Goal: Information Seeking & Learning: Learn about a topic

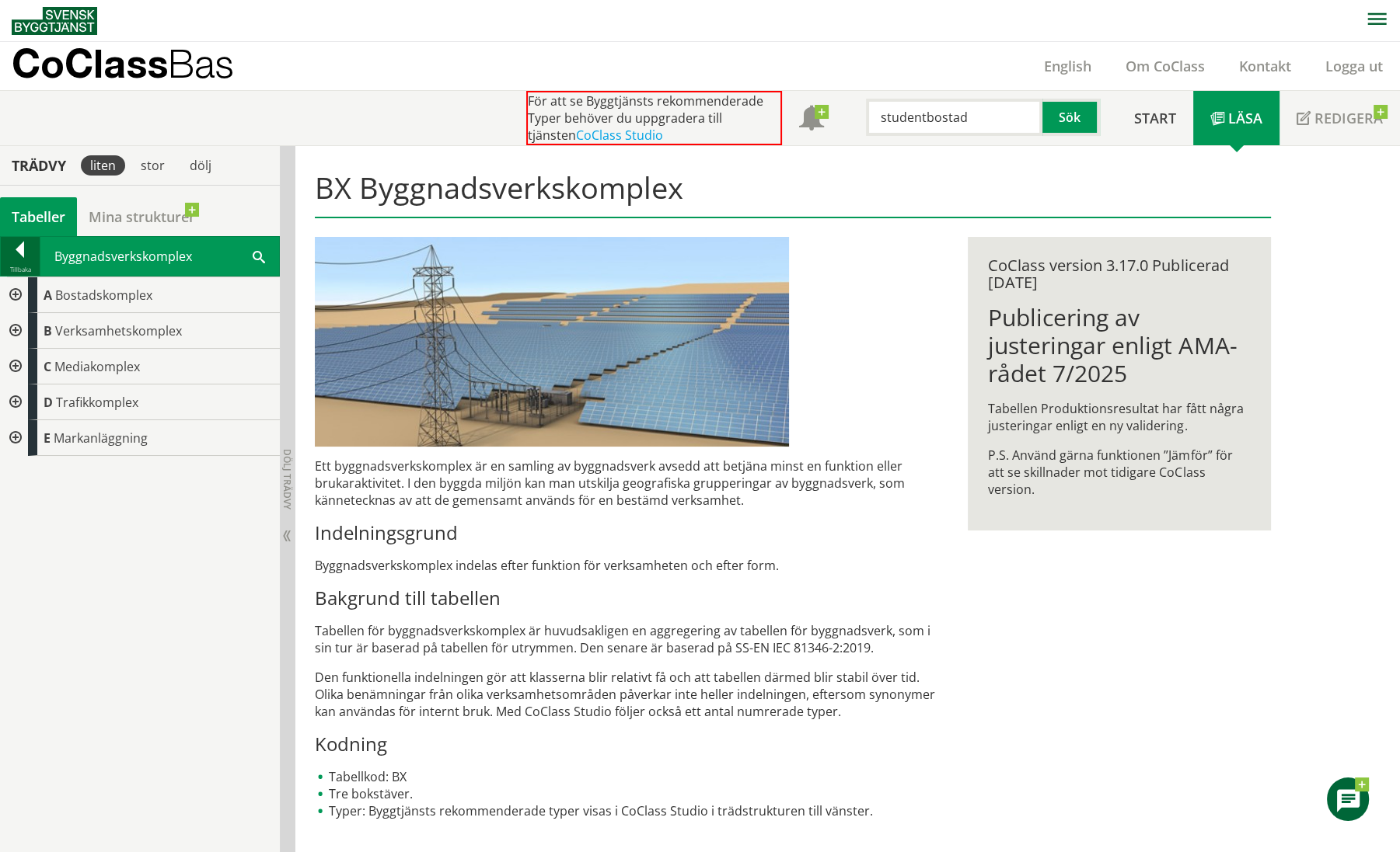
click at [19, 247] on div at bounding box center [20, 252] width 39 height 22
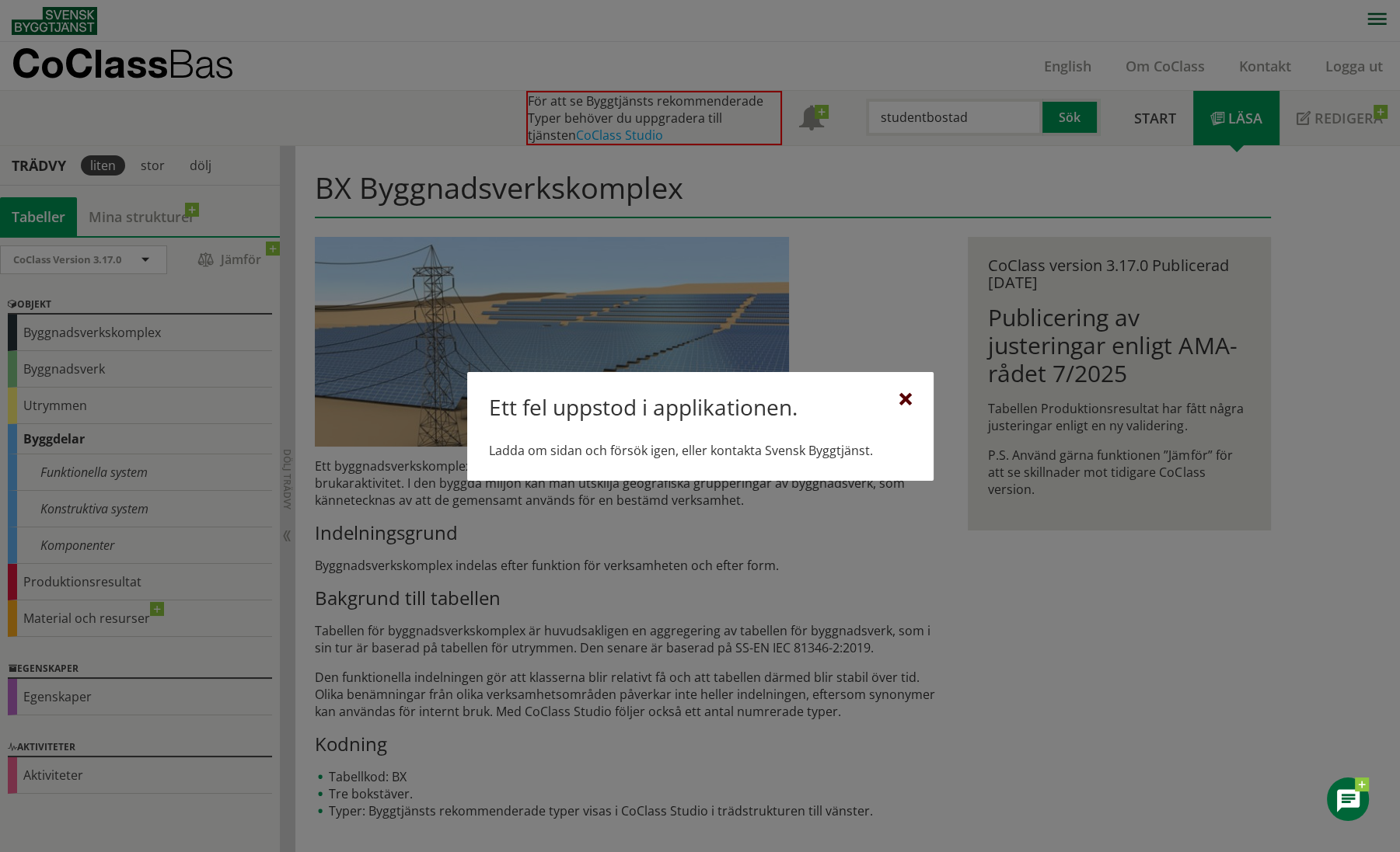
click at [909, 399] on div at bounding box center [905, 400] width 12 height 12
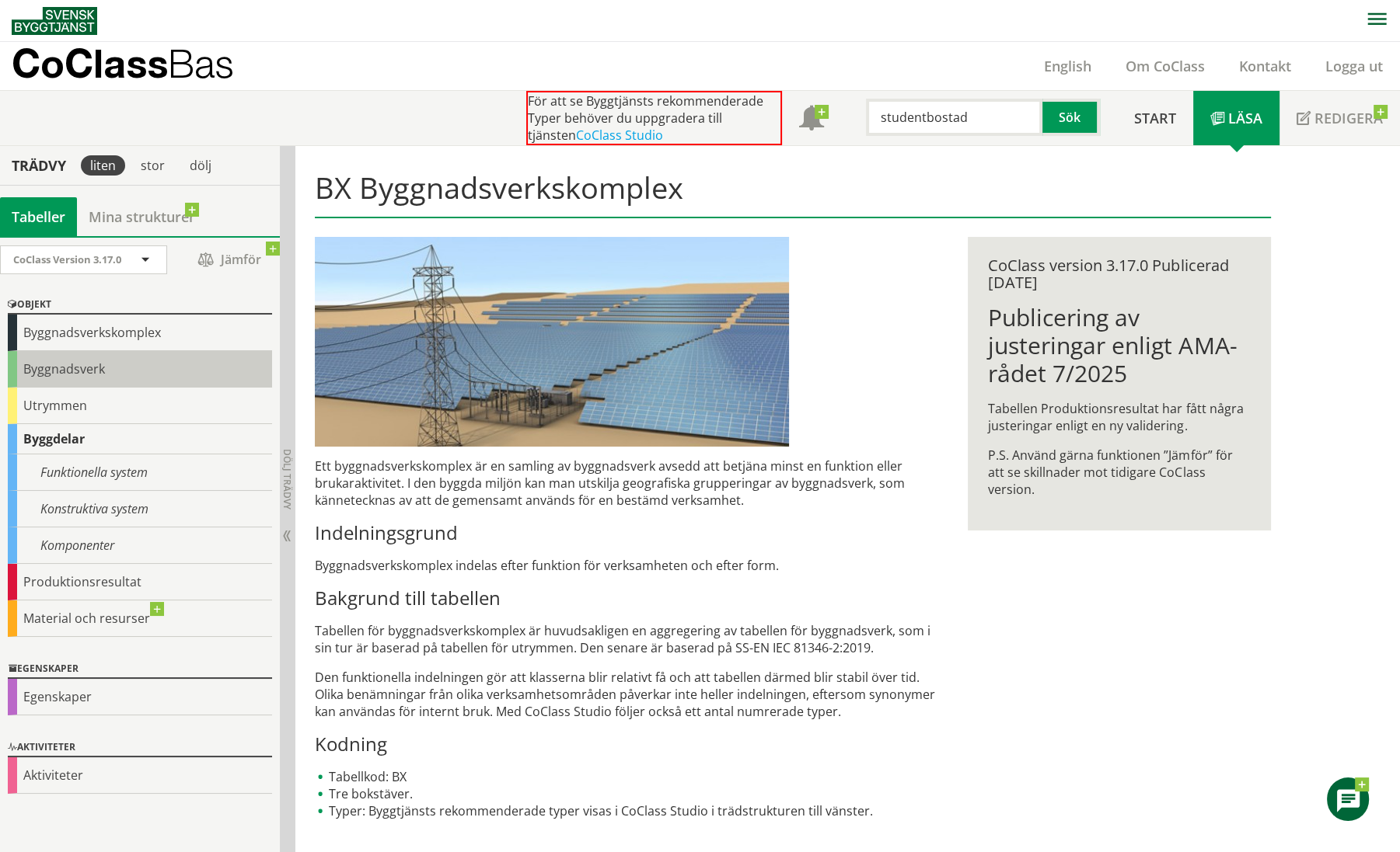
click at [82, 367] on div "Byggnadsverk" at bounding box center [140, 369] width 265 height 36
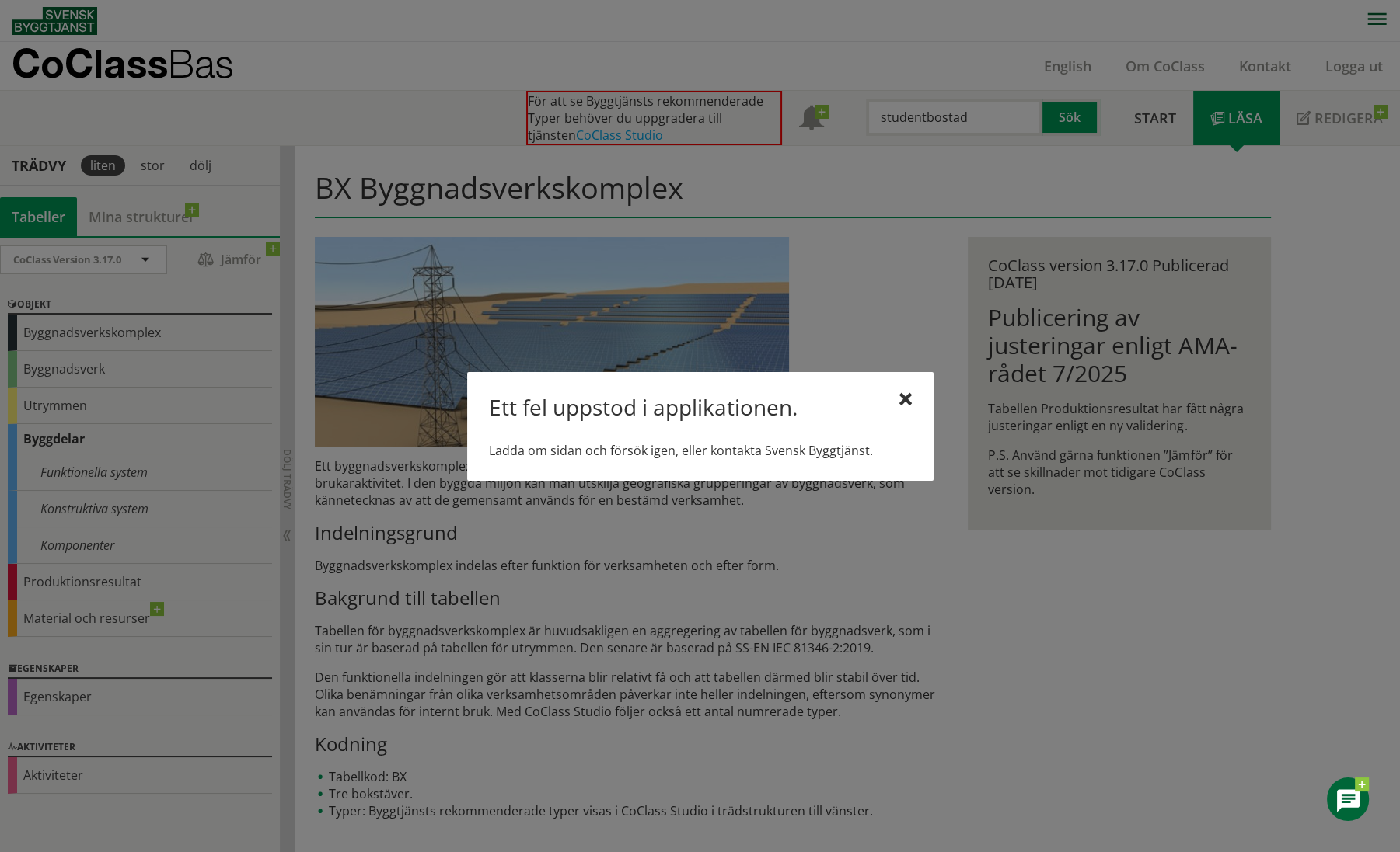
click at [911, 396] on div "Ett fel uppstod i applikationen. Ladda om sidan och försök igen, eller kontakta…" at bounding box center [700, 426] width 466 height 108
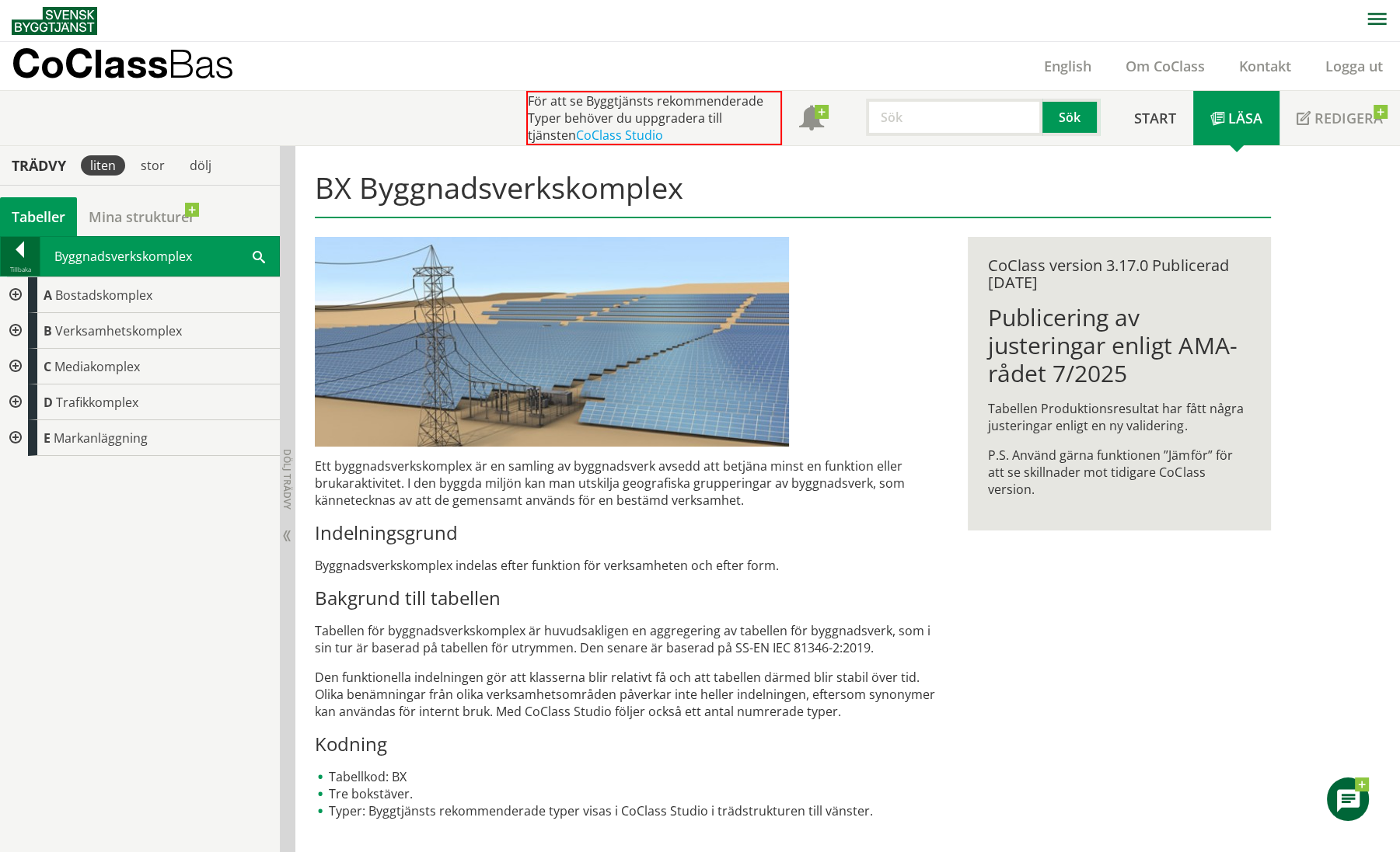
click at [17, 249] on div at bounding box center [20, 252] width 39 height 22
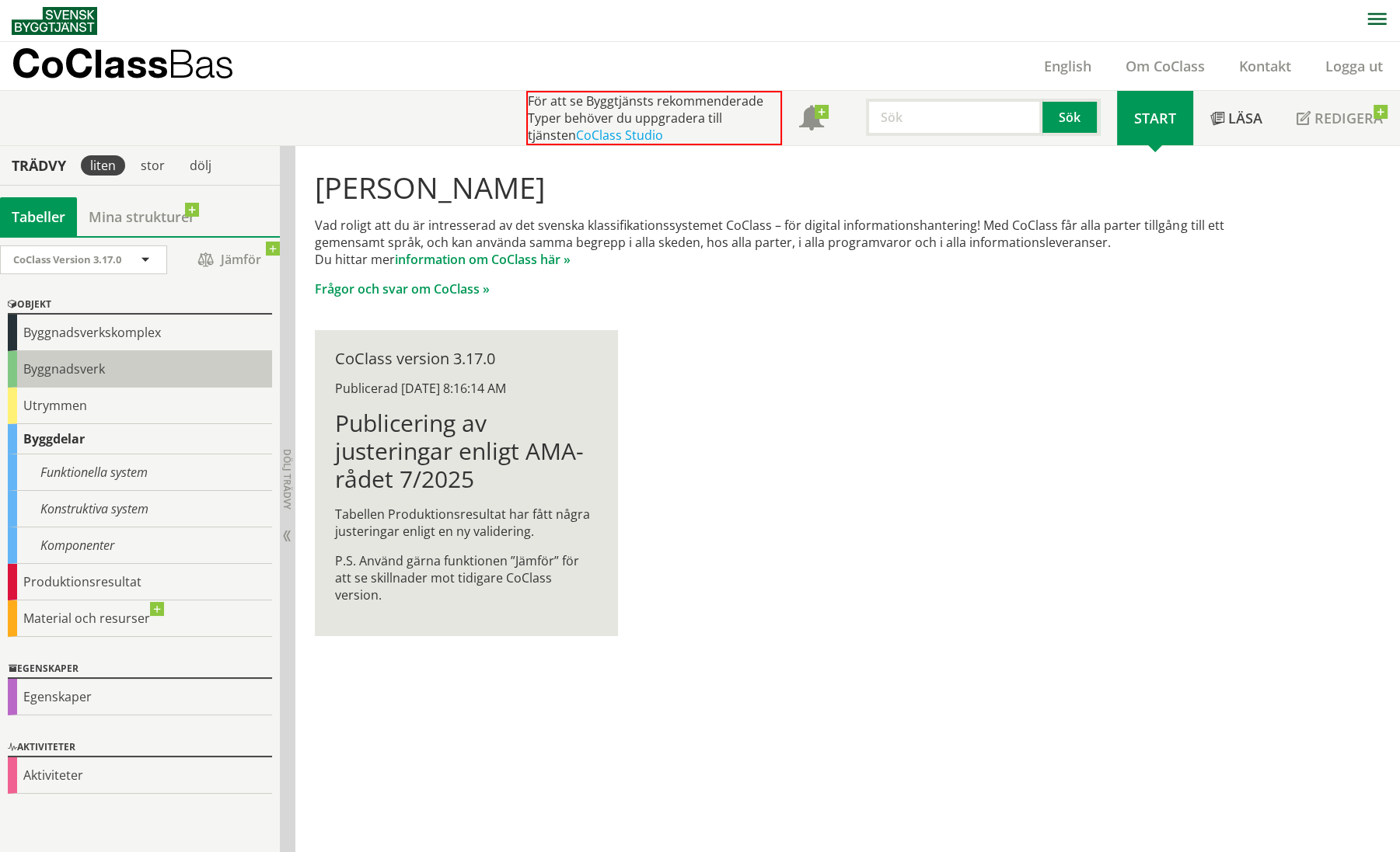
click at [51, 374] on div "Byggnadsverk" at bounding box center [140, 369] width 265 height 36
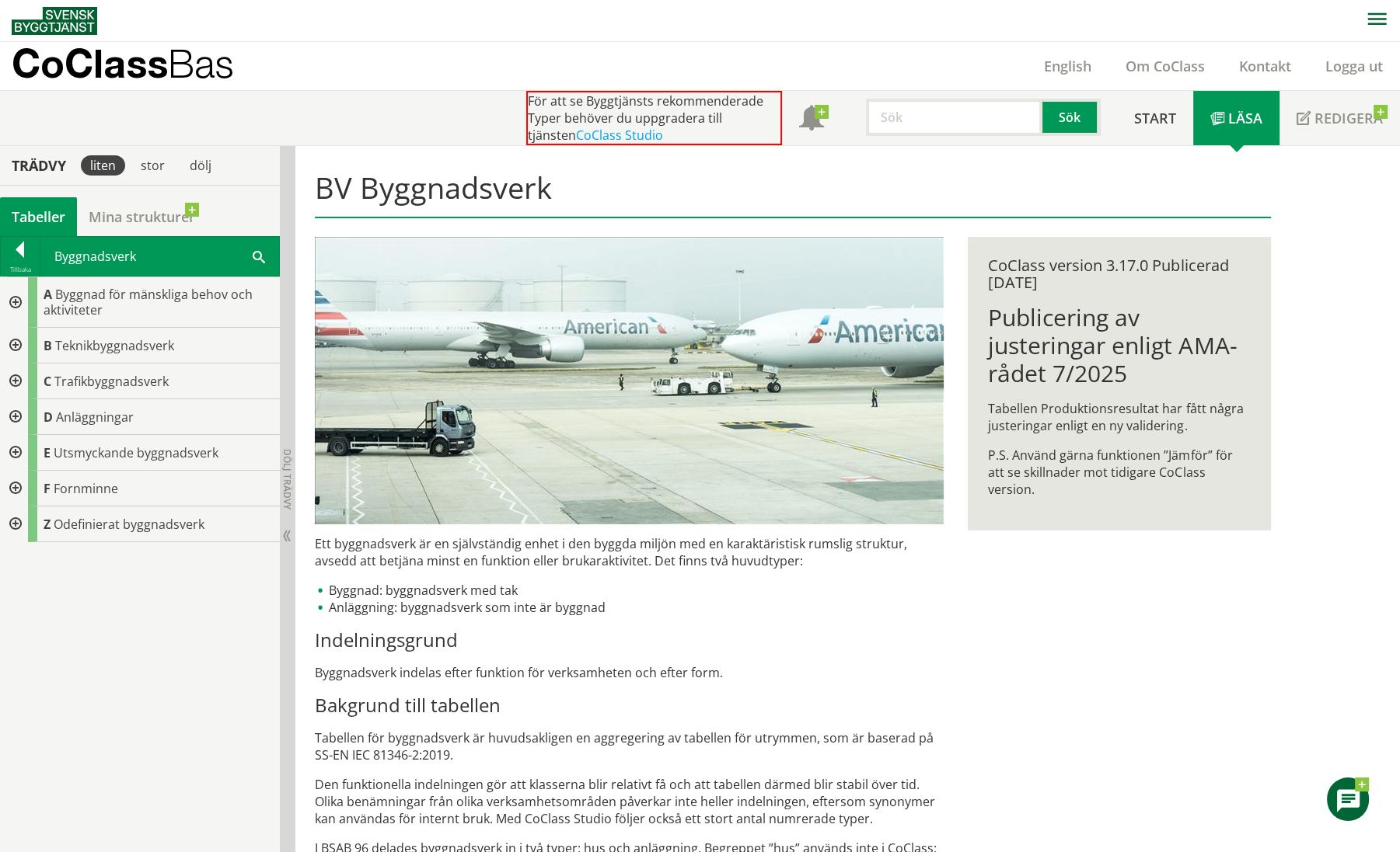
drag, startPoint x: 19, startPoint y: 236, endPoint x: 27, endPoint y: 244, distance: 11.3
click at [20, 237] on div "Tillbaka" at bounding box center [20, 256] width 39 height 39
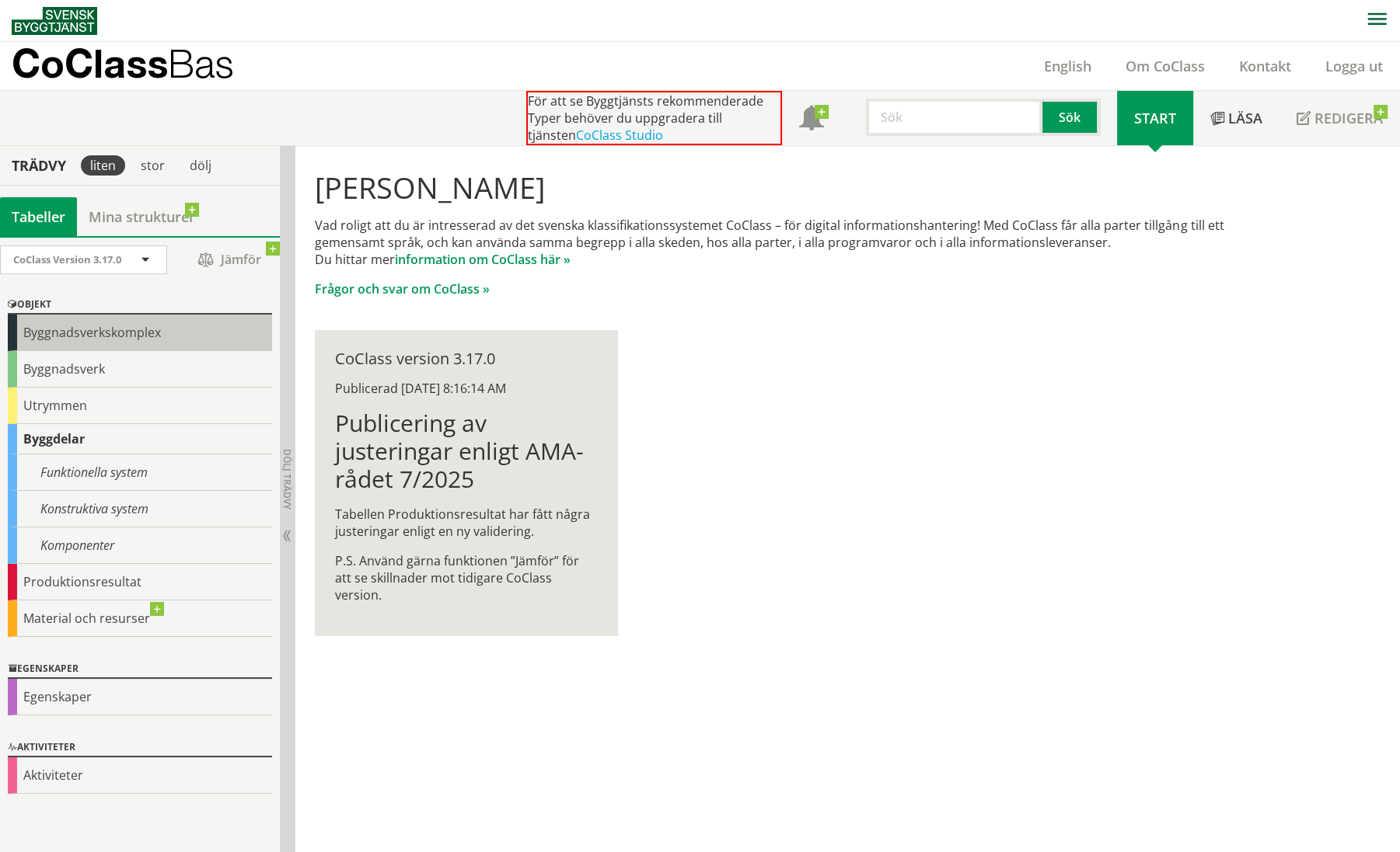
click at [62, 331] on div "Byggnadsverkskomplex" at bounding box center [140, 333] width 265 height 36
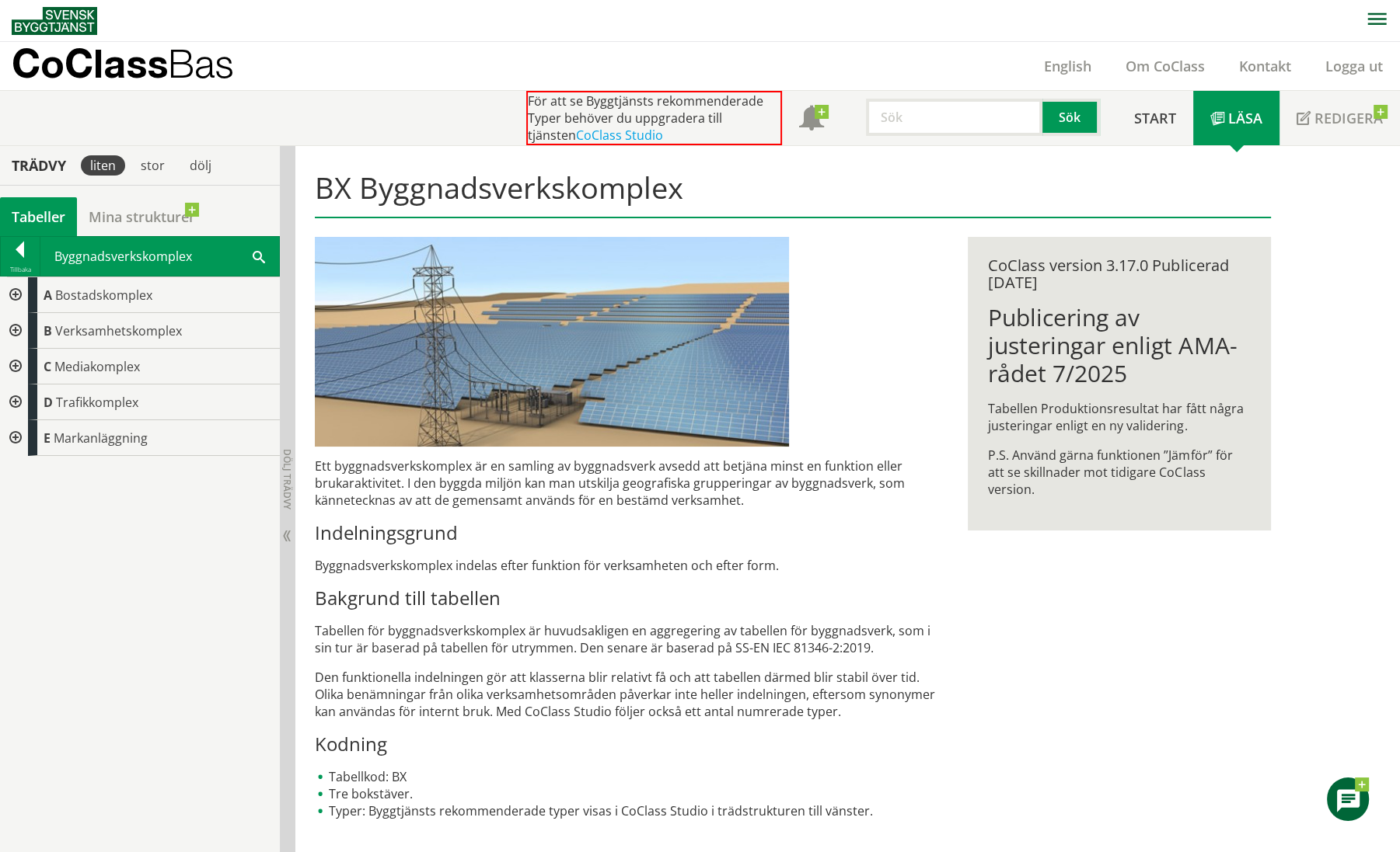
click at [8, 432] on div at bounding box center [13, 437] width 28 height 35
click at [27, 467] on div at bounding box center [26, 473] width 28 height 35
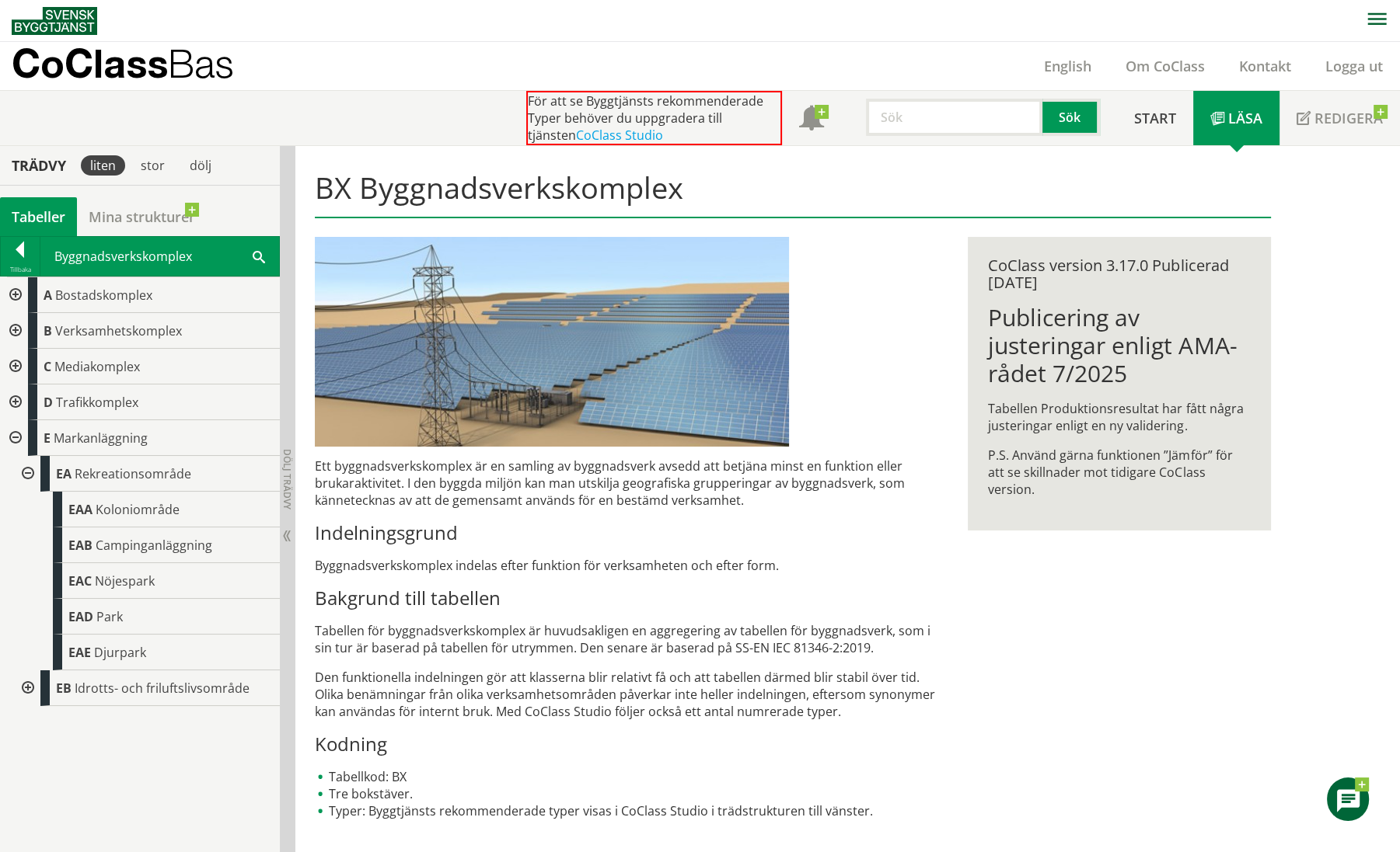
click at [18, 327] on div at bounding box center [13, 331] width 28 height 35
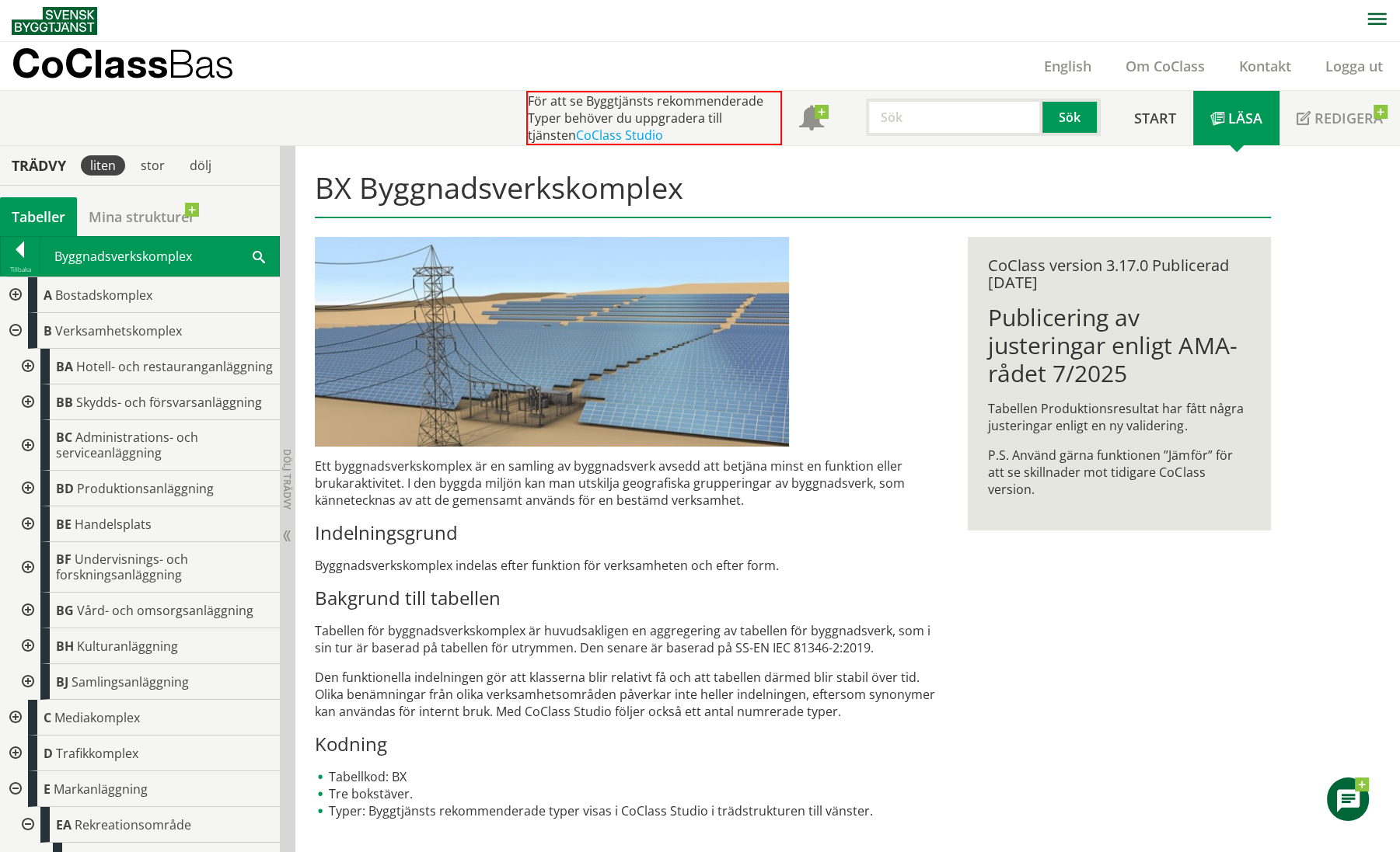
click at [28, 578] on div at bounding box center [26, 567] width 28 height 51
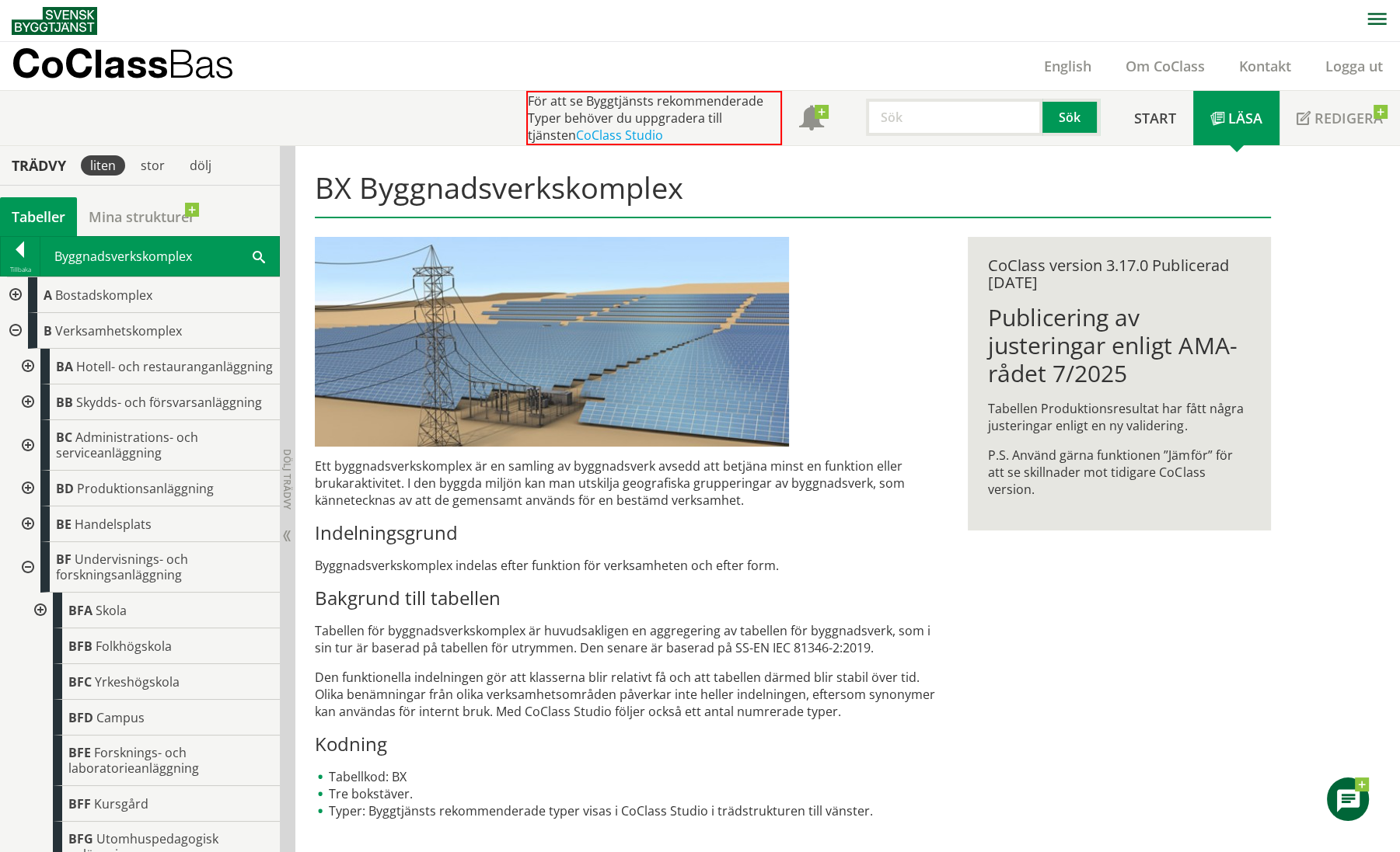
click at [24, 371] on div at bounding box center [26, 366] width 28 height 35
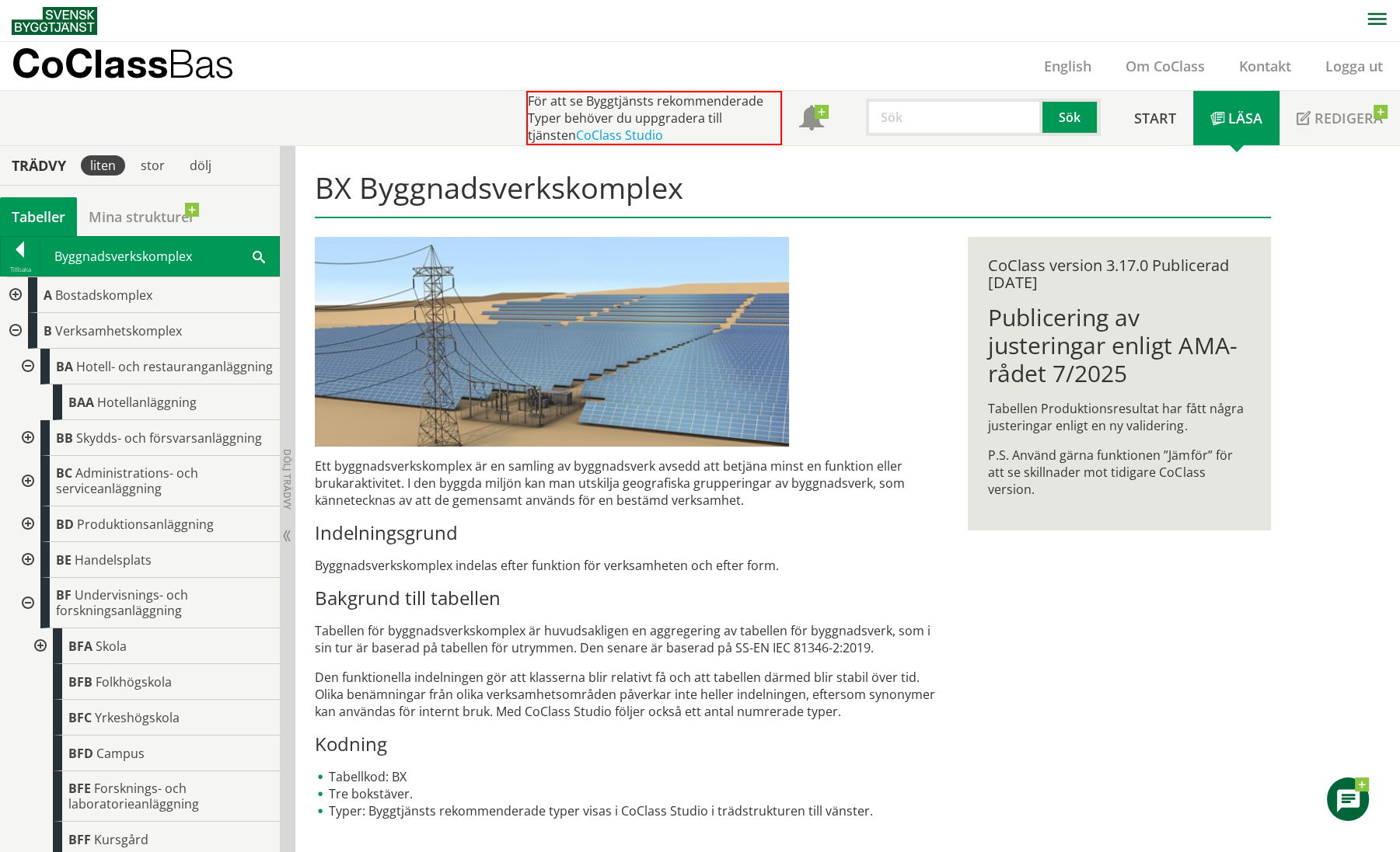
click at [28, 492] on div at bounding box center [26, 481] width 28 height 51
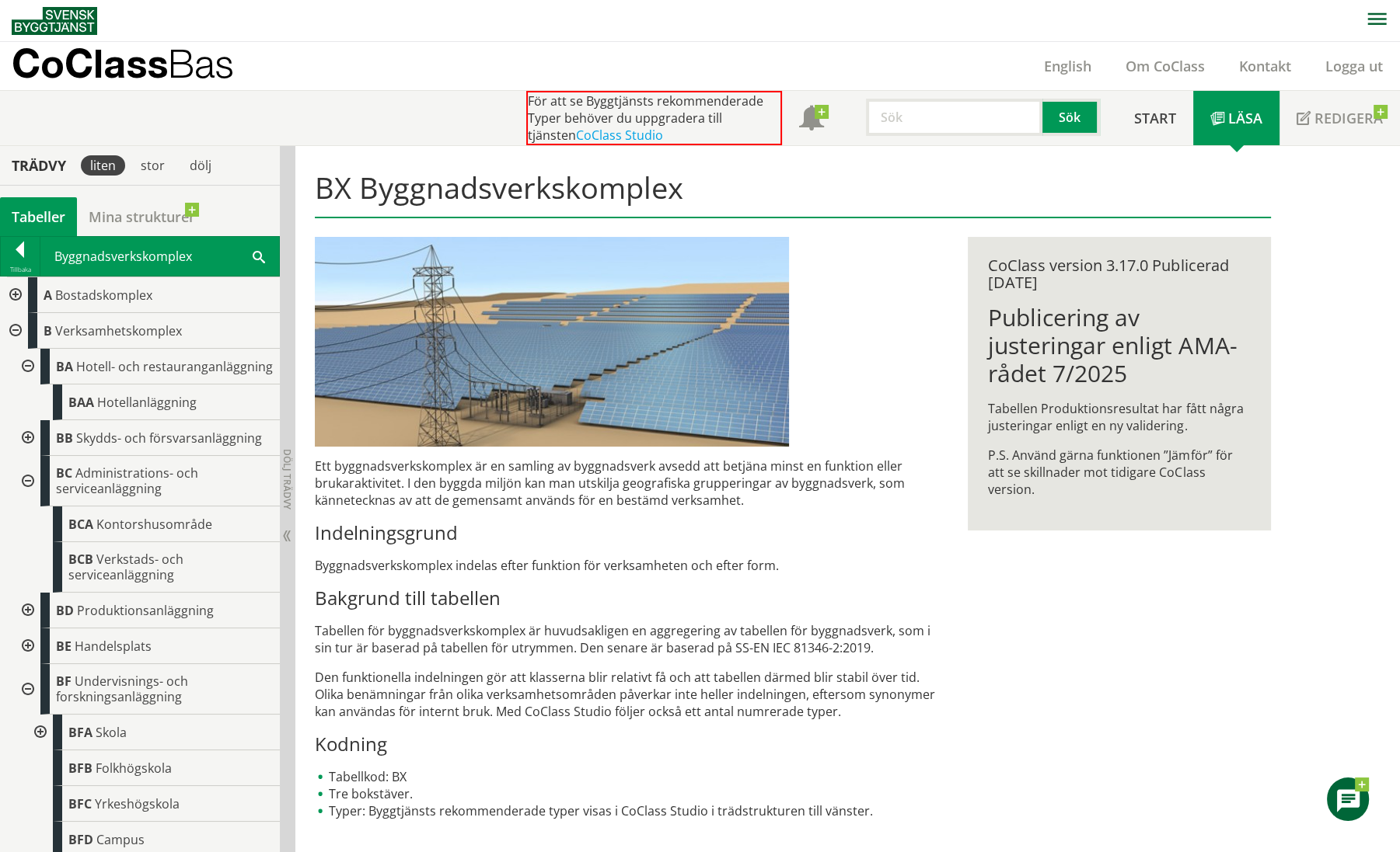
click at [15, 330] on div at bounding box center [13, 331] width 28 height 35
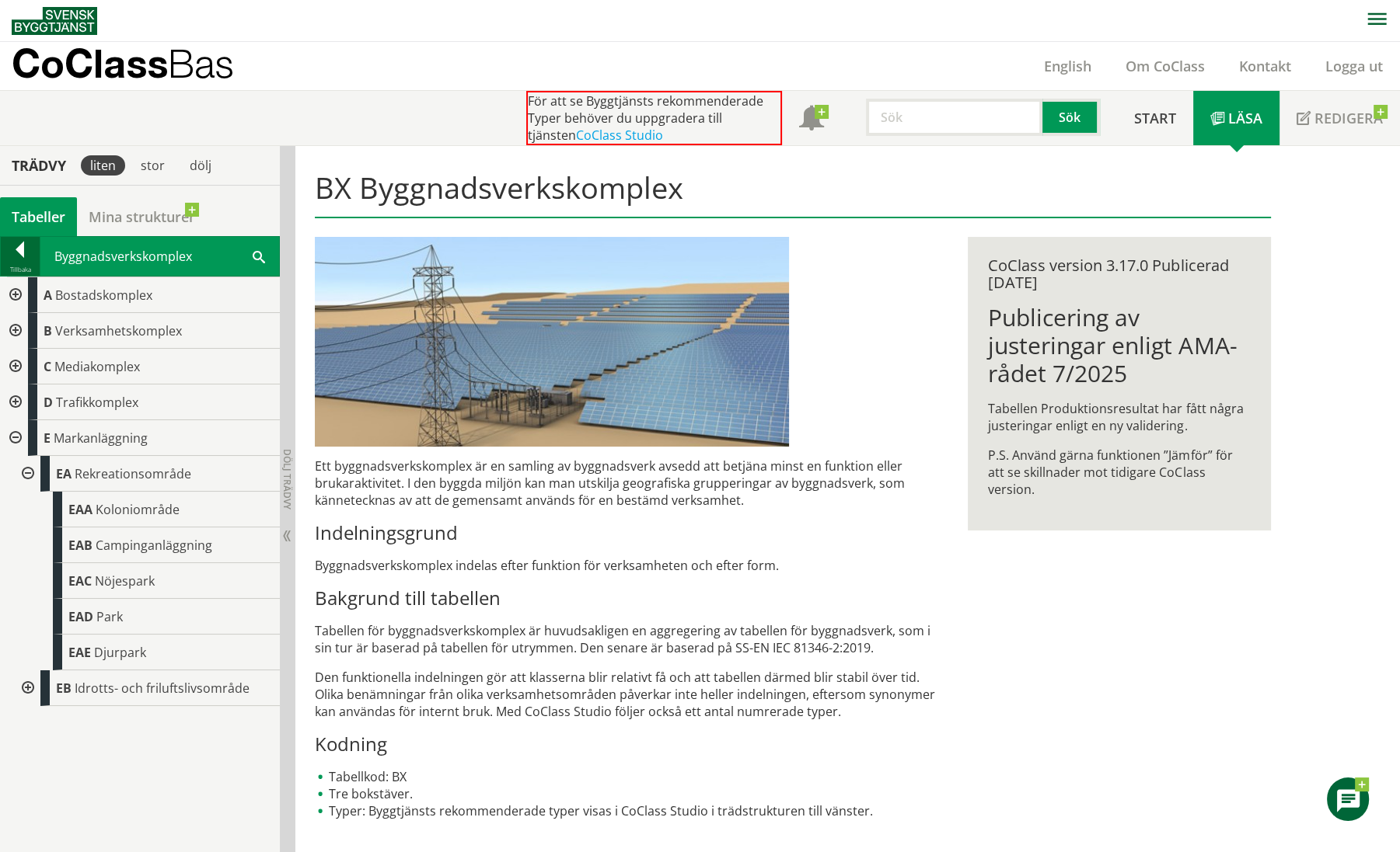
click at [19, 243] on div at bounding box center [20, 252] width 39 height 22
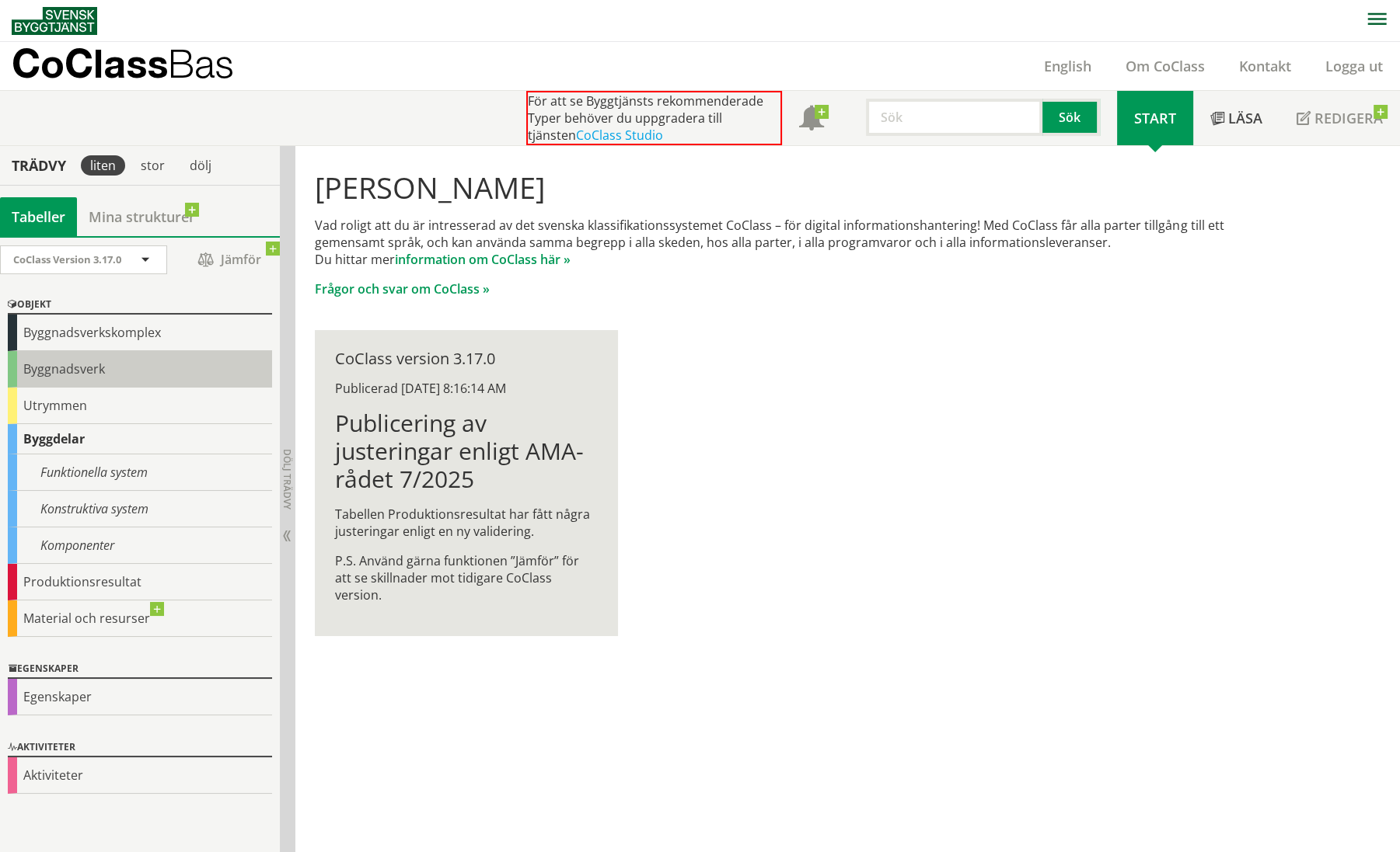
click at [59, 370] on div "Byggnadsverk" at bounding box center [140, 369] width 265 height 36
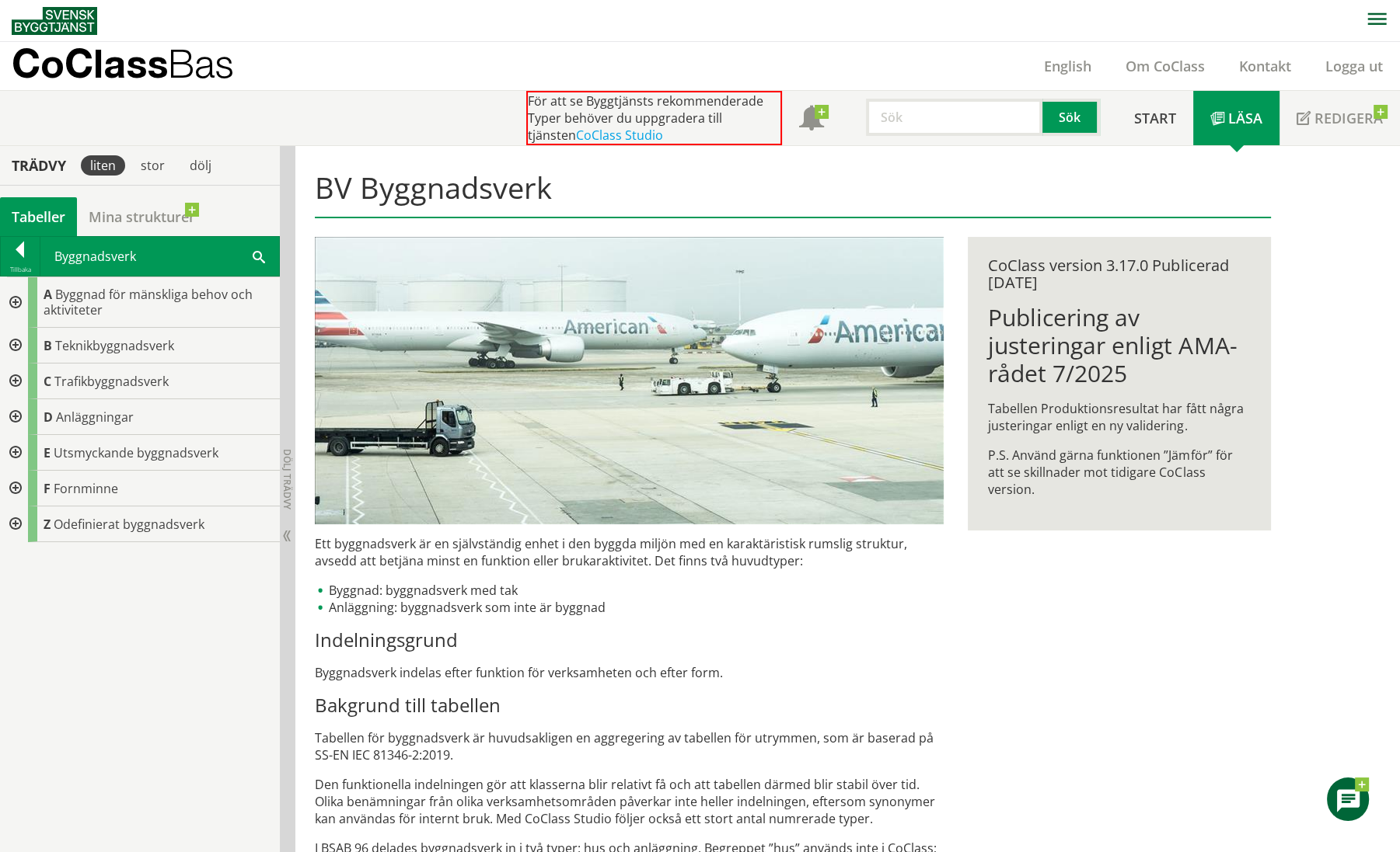
click at [15, 295] on div at bounding box center [13, 302] width 28 height 51
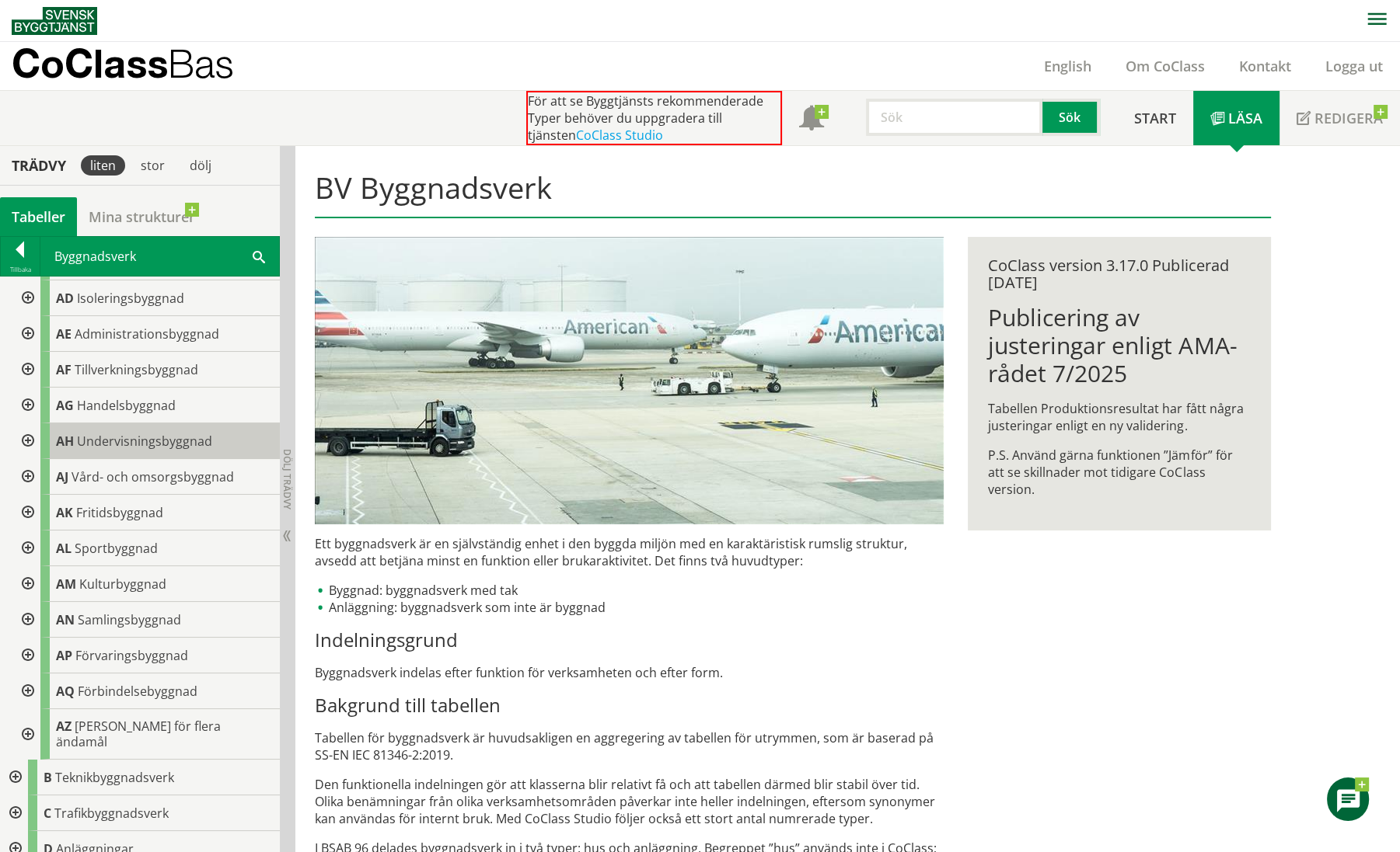
scroll to position [194, 0]
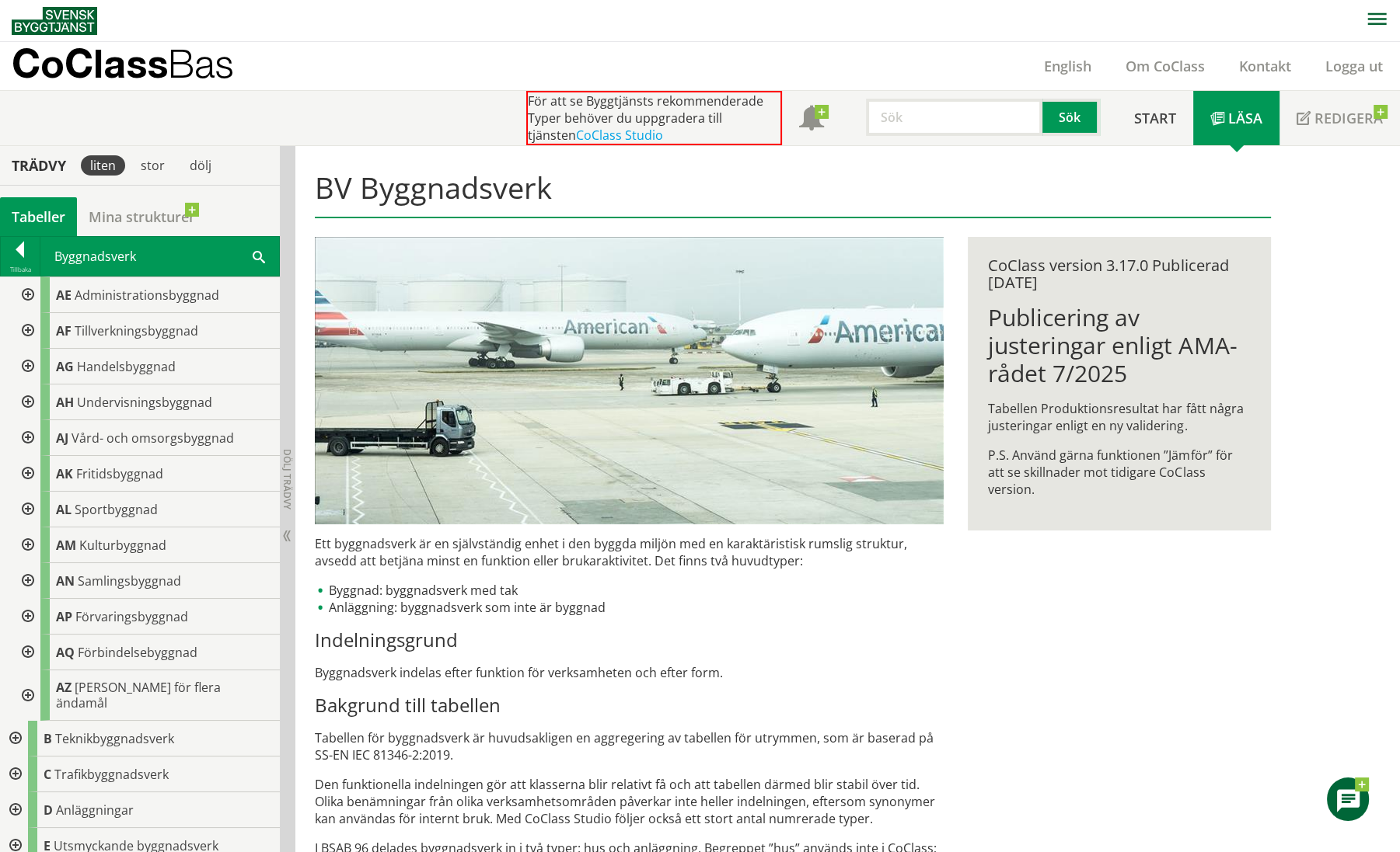
click at [30, 400] on div at bounding box center [26, 402] width 28 height 35
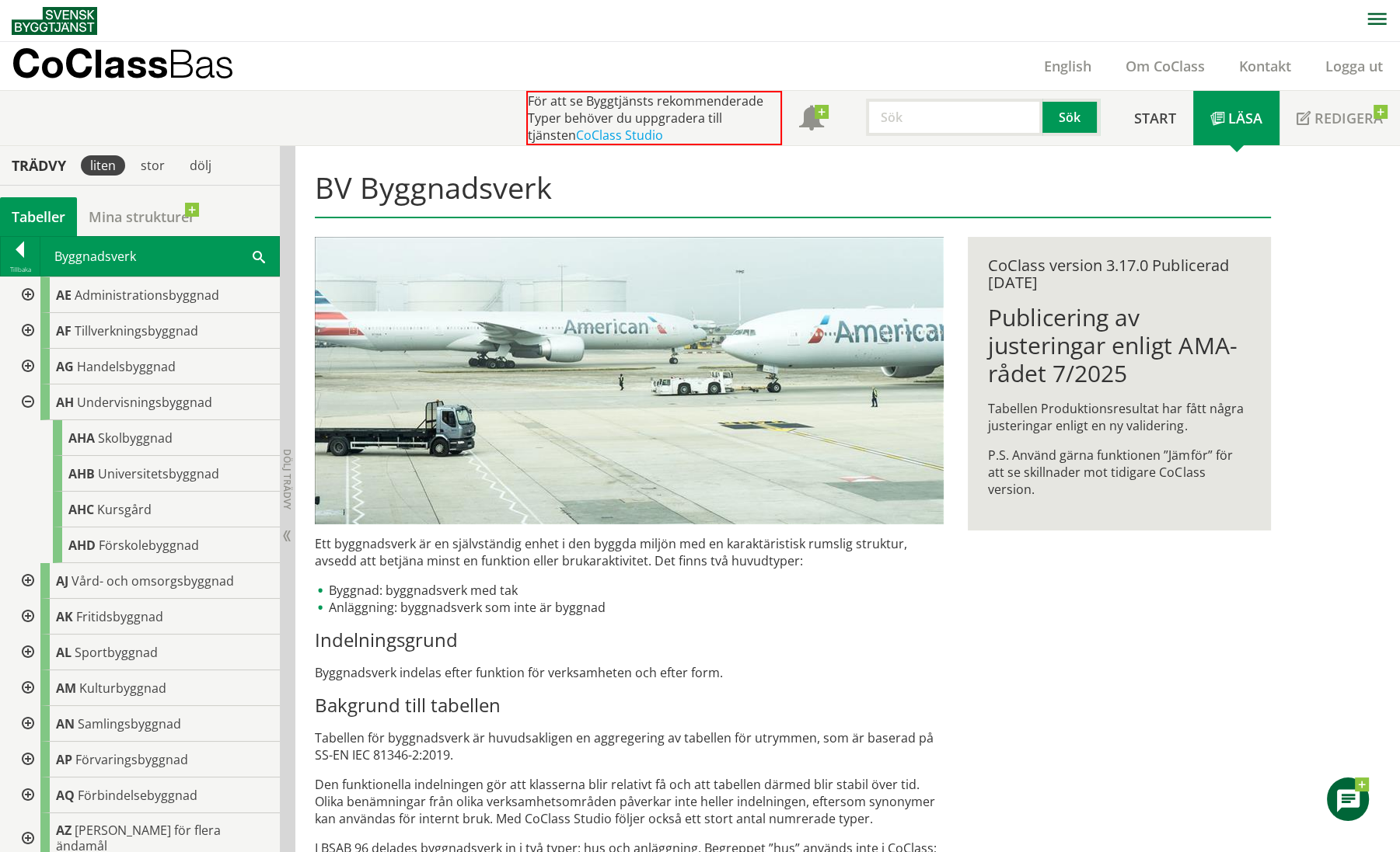
click at [31, 400] on div at bounding box center [26, 402] width 28 height 35
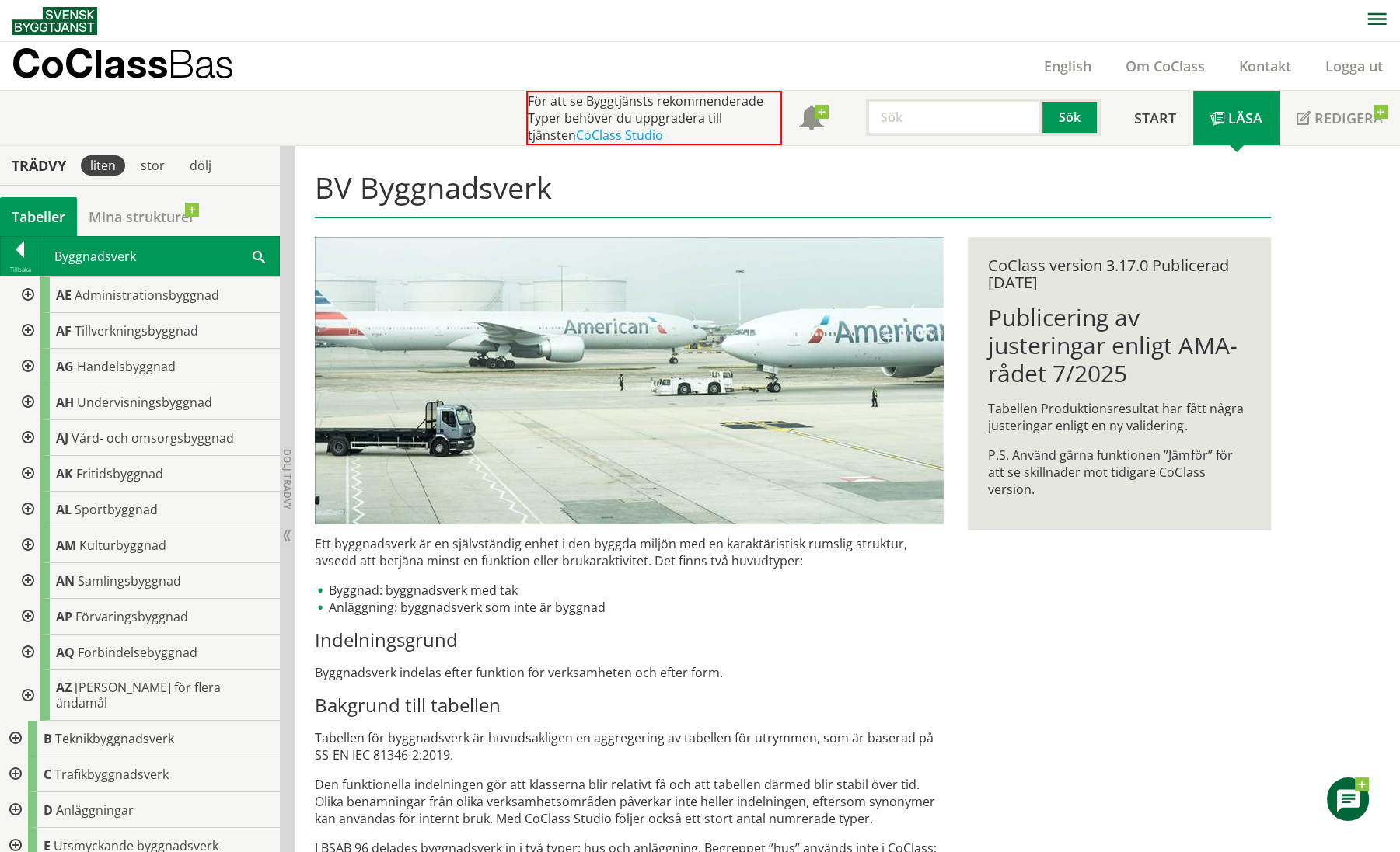
click at [29, 364] on div at bounding box center [26, 366] width 28 height 35
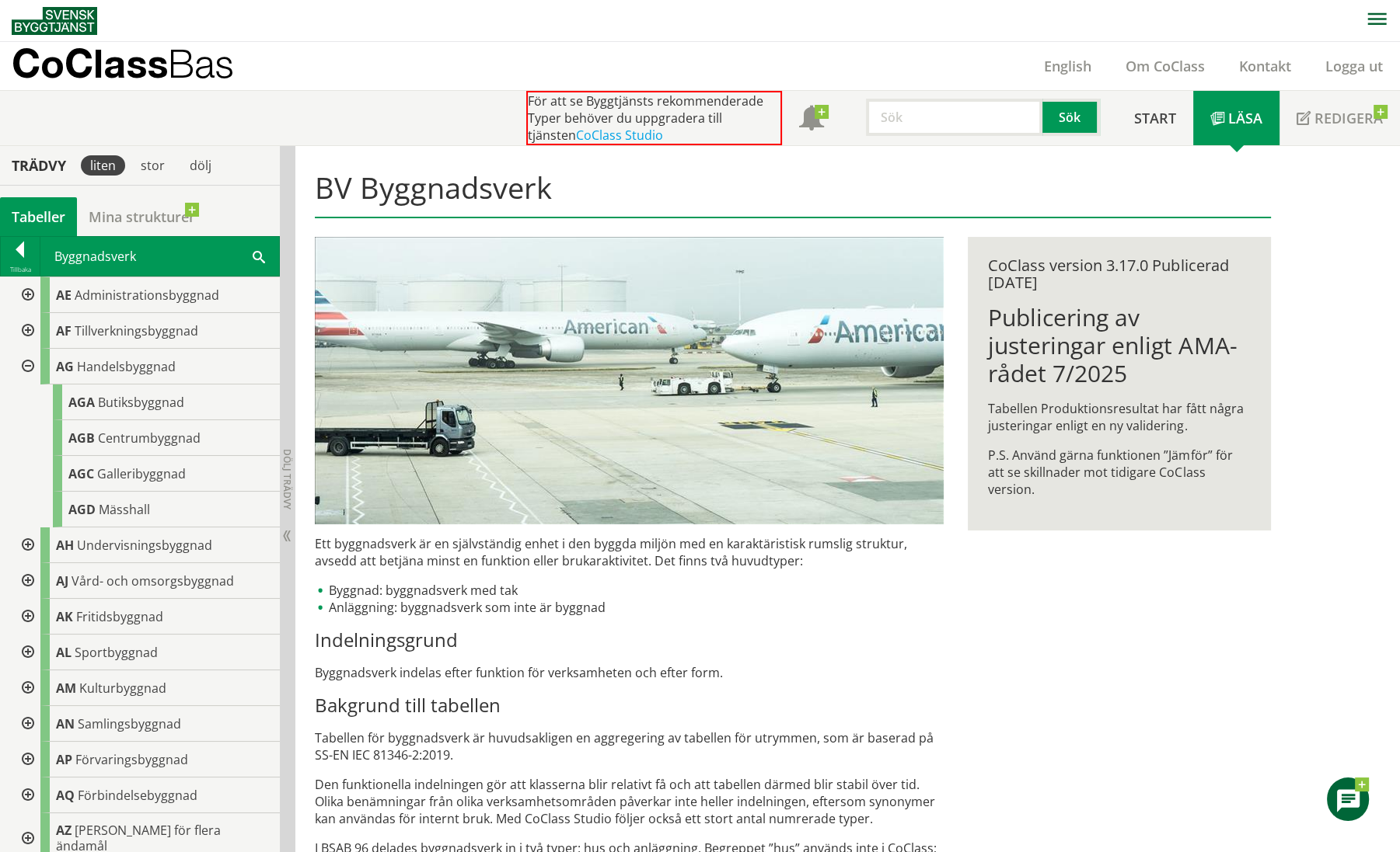
click at [29, 364] on div at bounding box center [26, 366] width 28 height 35
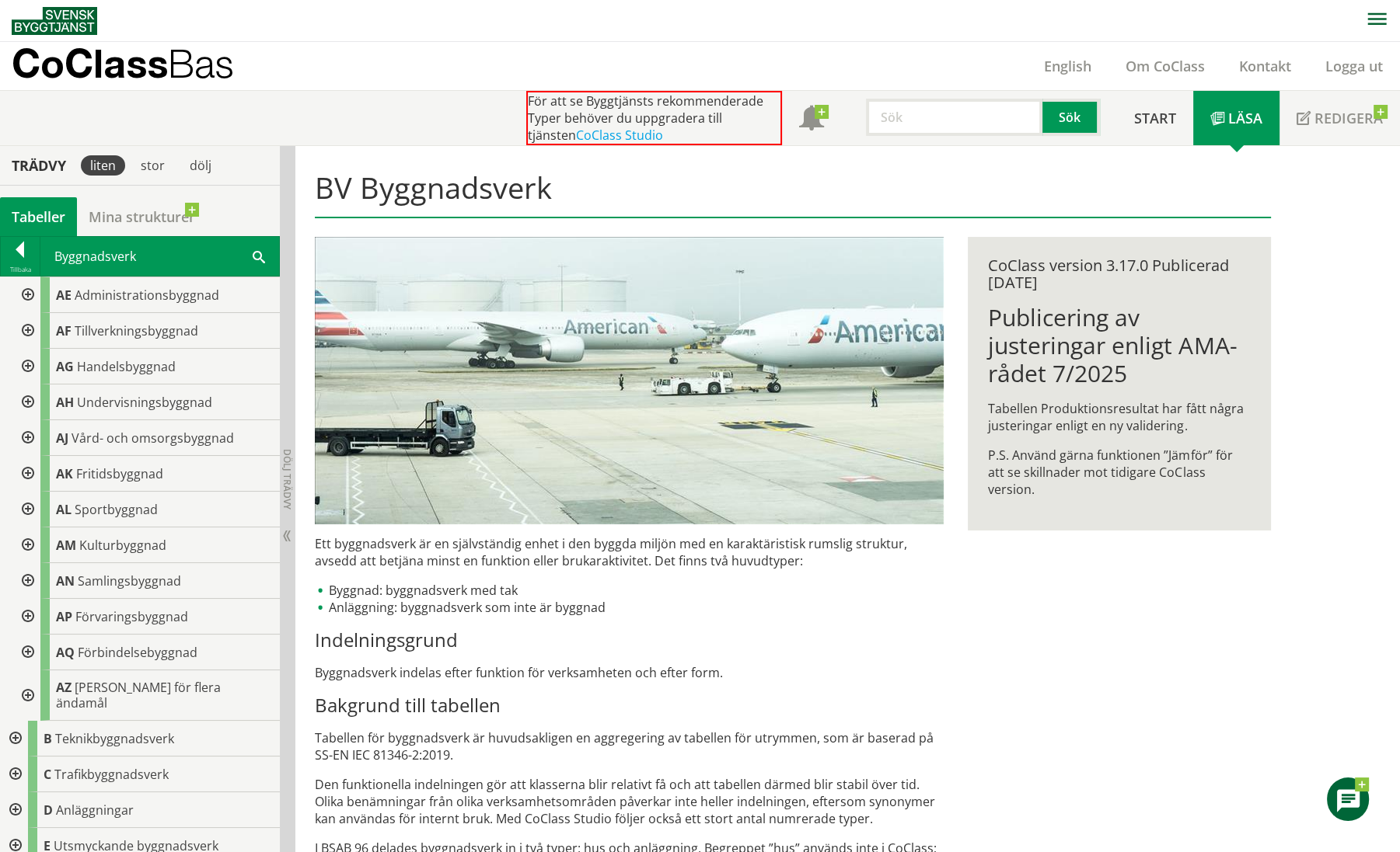
click at [30, 575] on div at bounding box center [26, 581] width 28 height 35
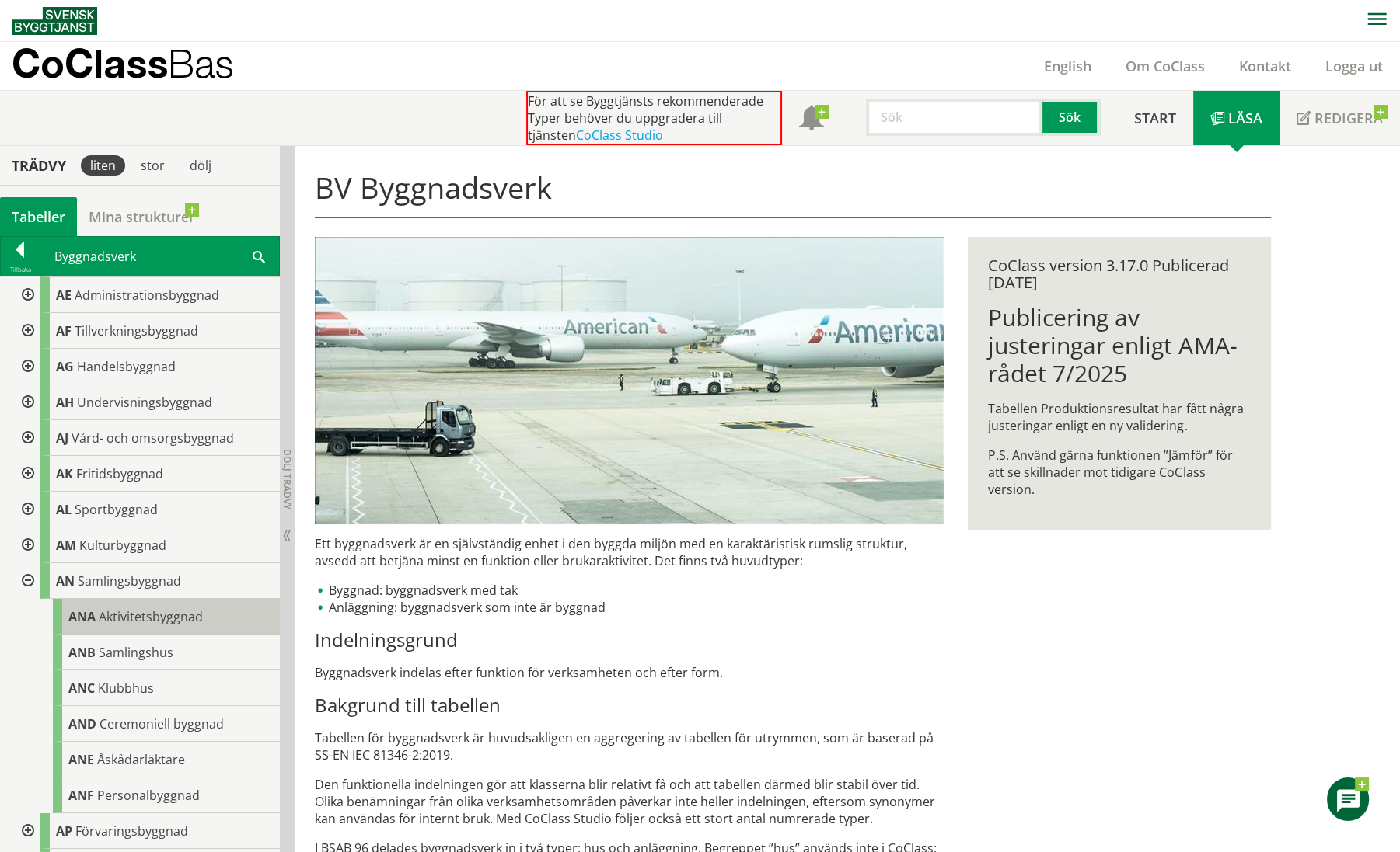
scroll to position [291, 0]
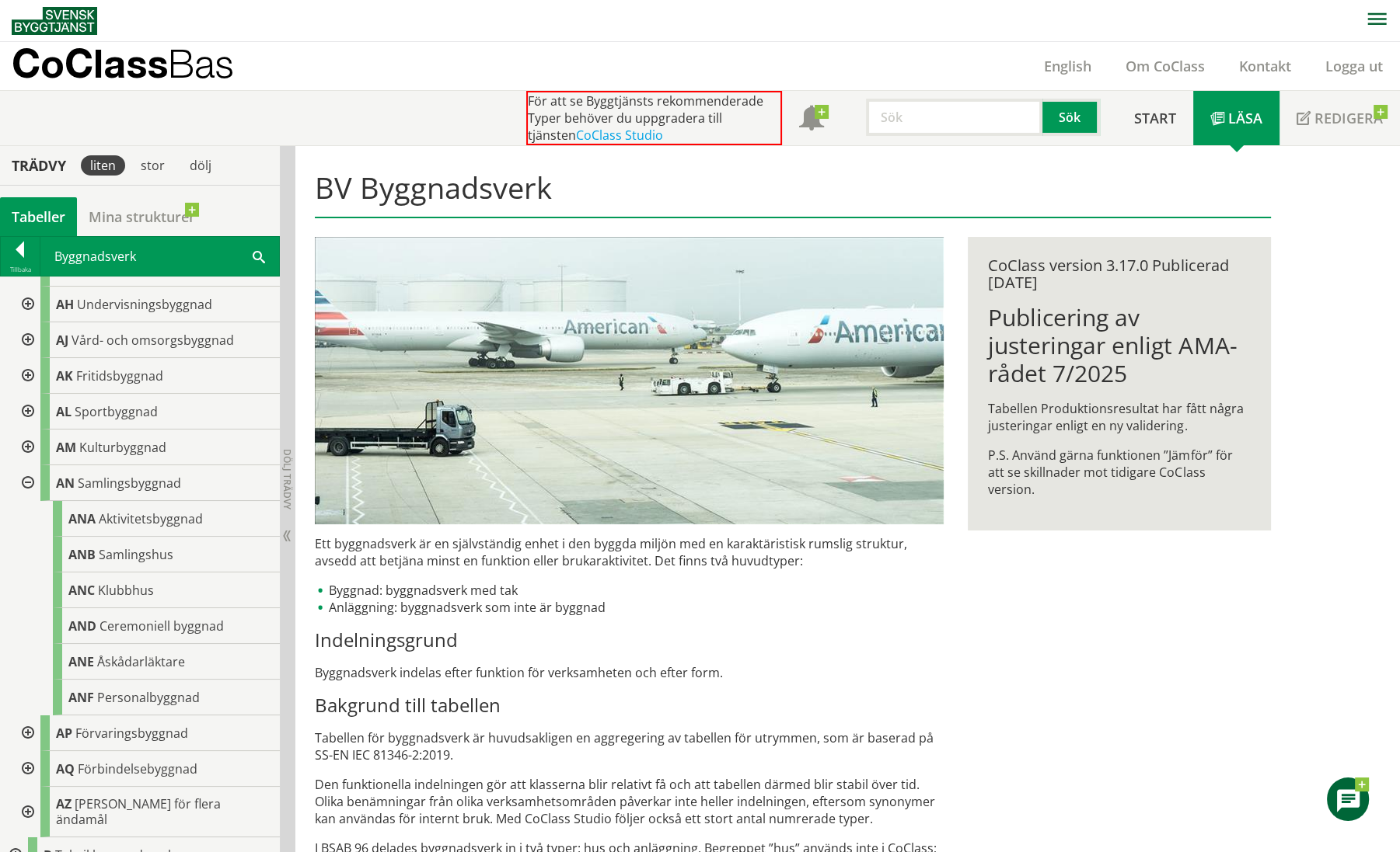
drag, startPoint x: 27, startPoint y: 477, endPoint x: 25, endPoint y: 492, distance: 15.1
click at [26, 477] on div at bounding box center [26, 482] width 28 height 35
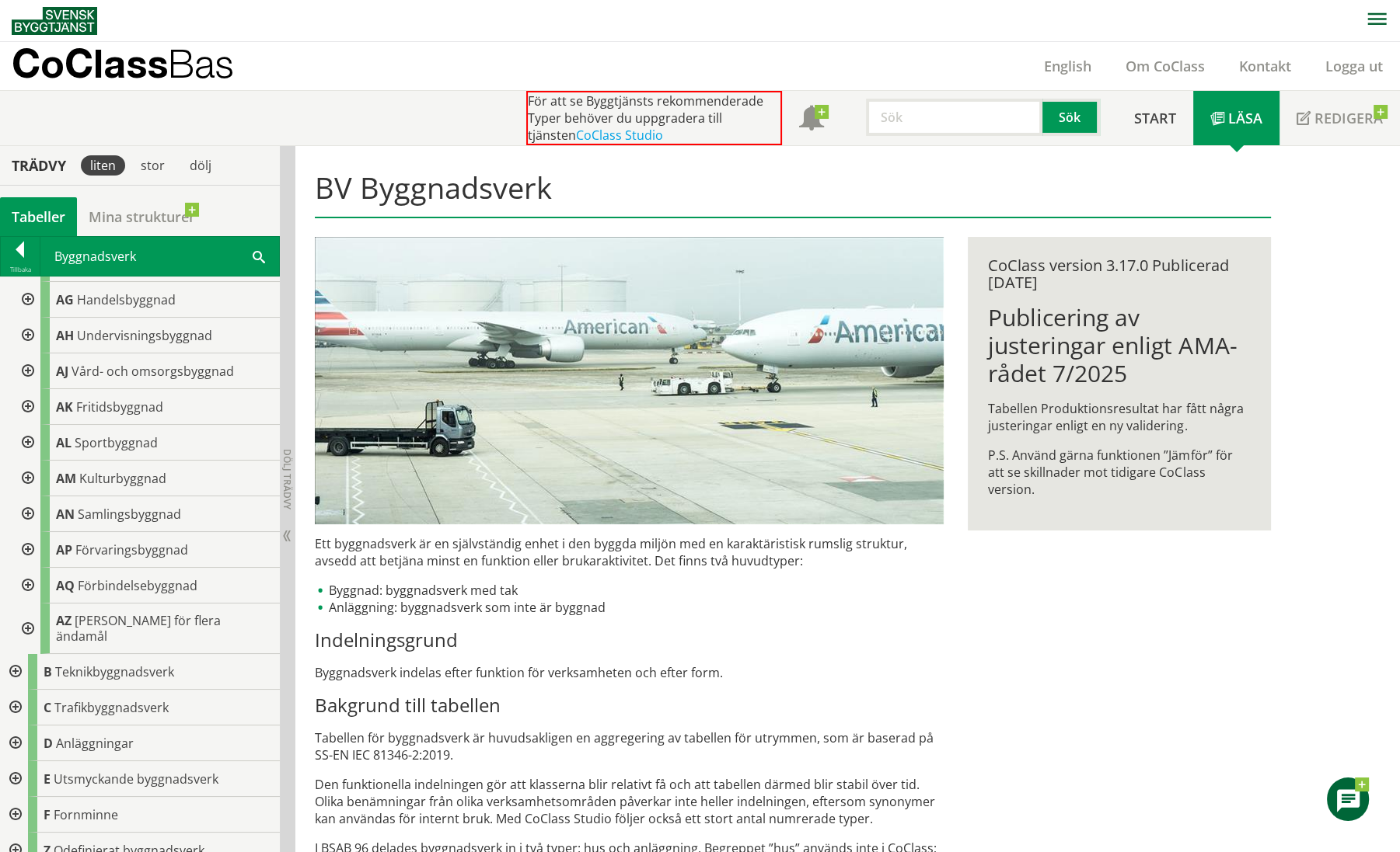
click at [30, 541] on div at bounding box center [26, 549] width 28 height 35
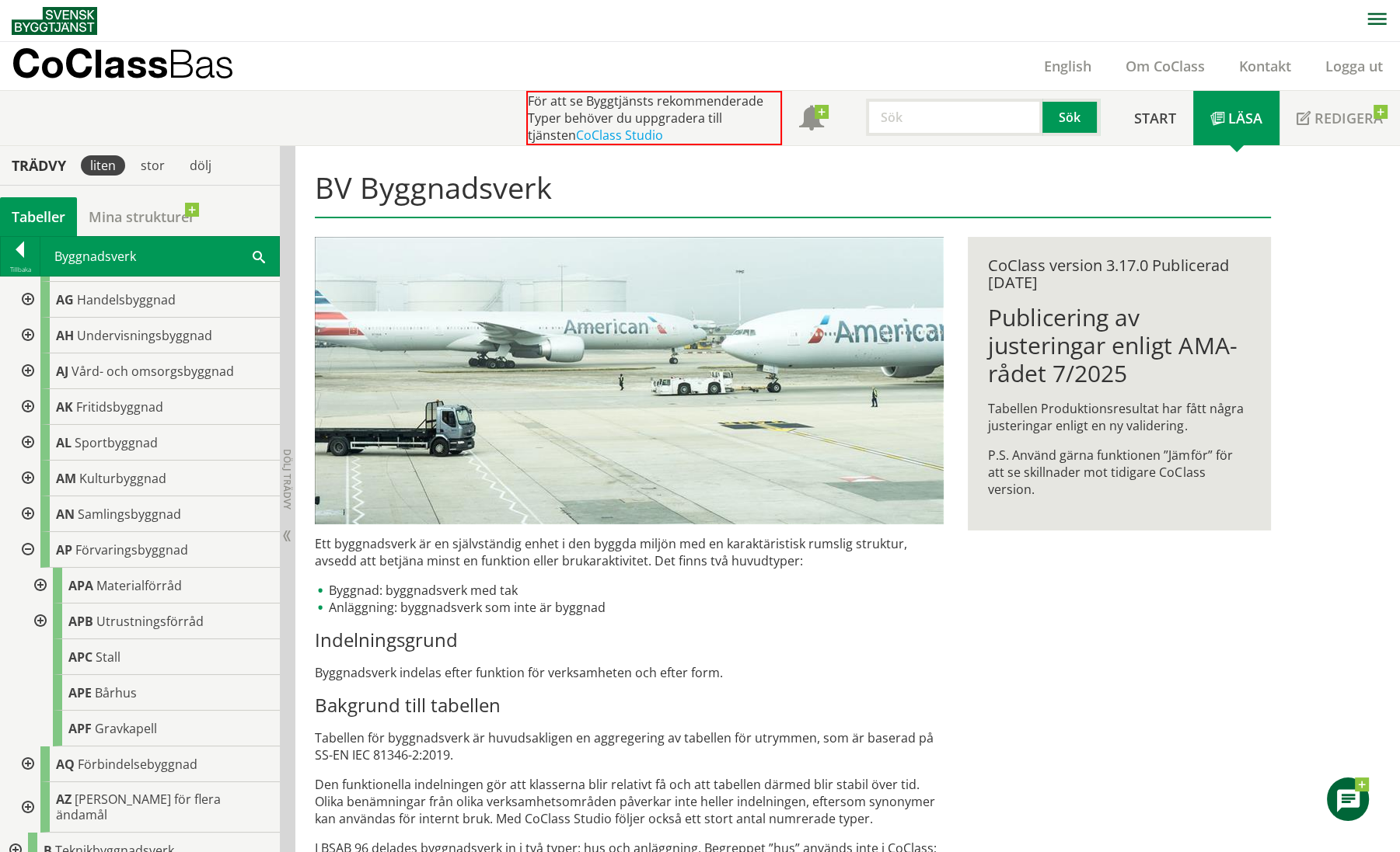
scroll to position [291, 0]
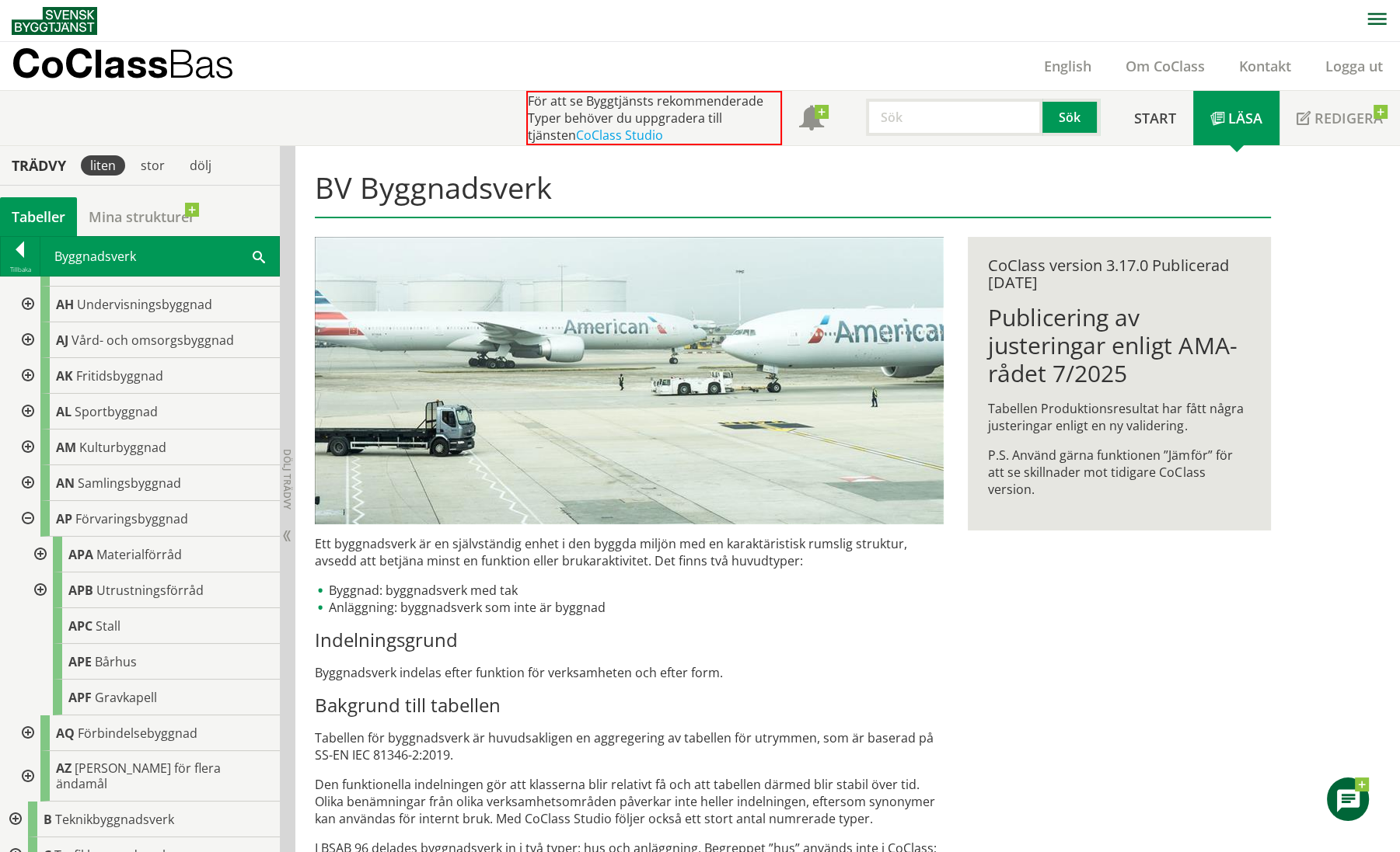
click at [32, 517] on div at bounding box center [26, 518] width 28 height 35
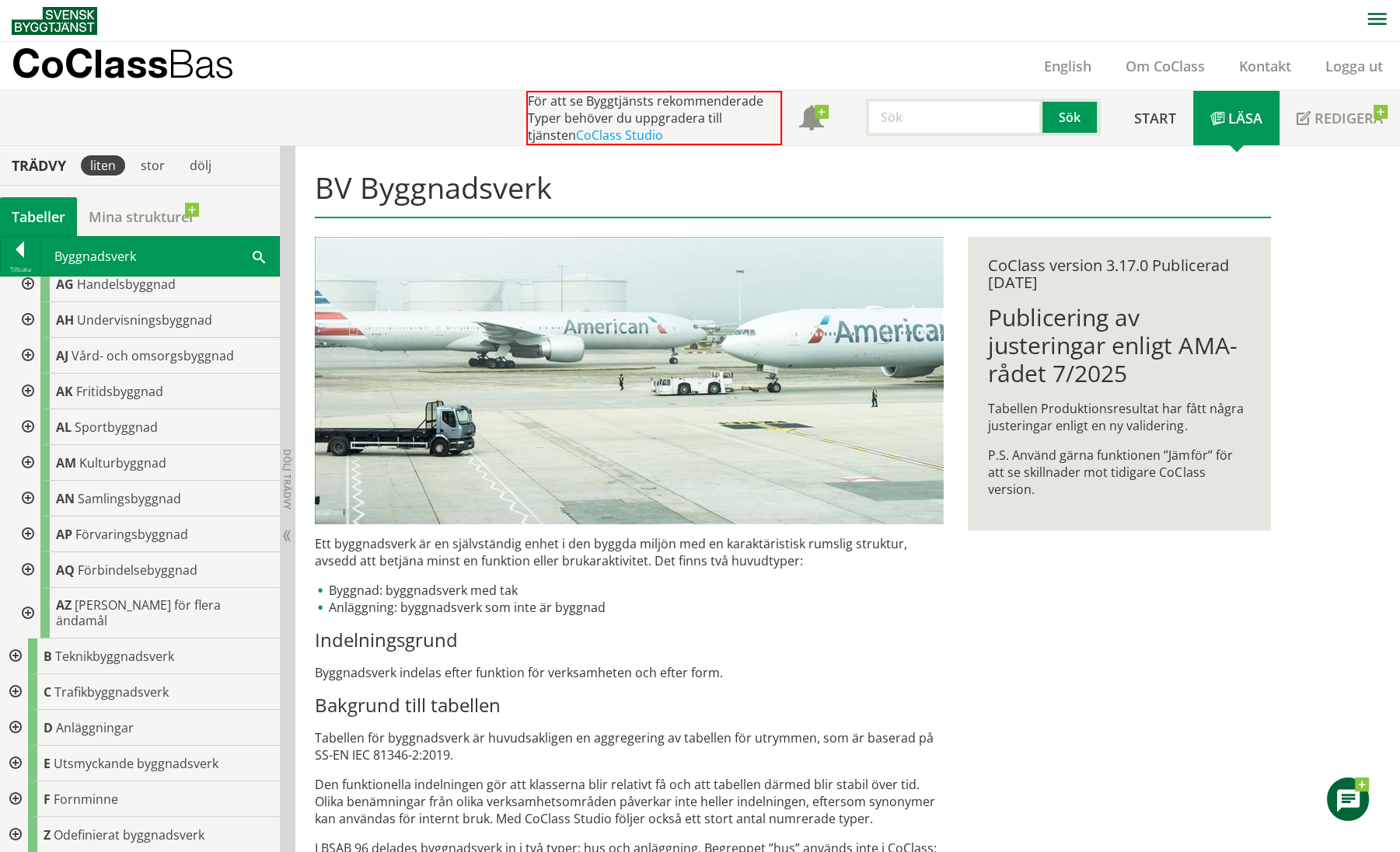
scroll to position [260, 0]
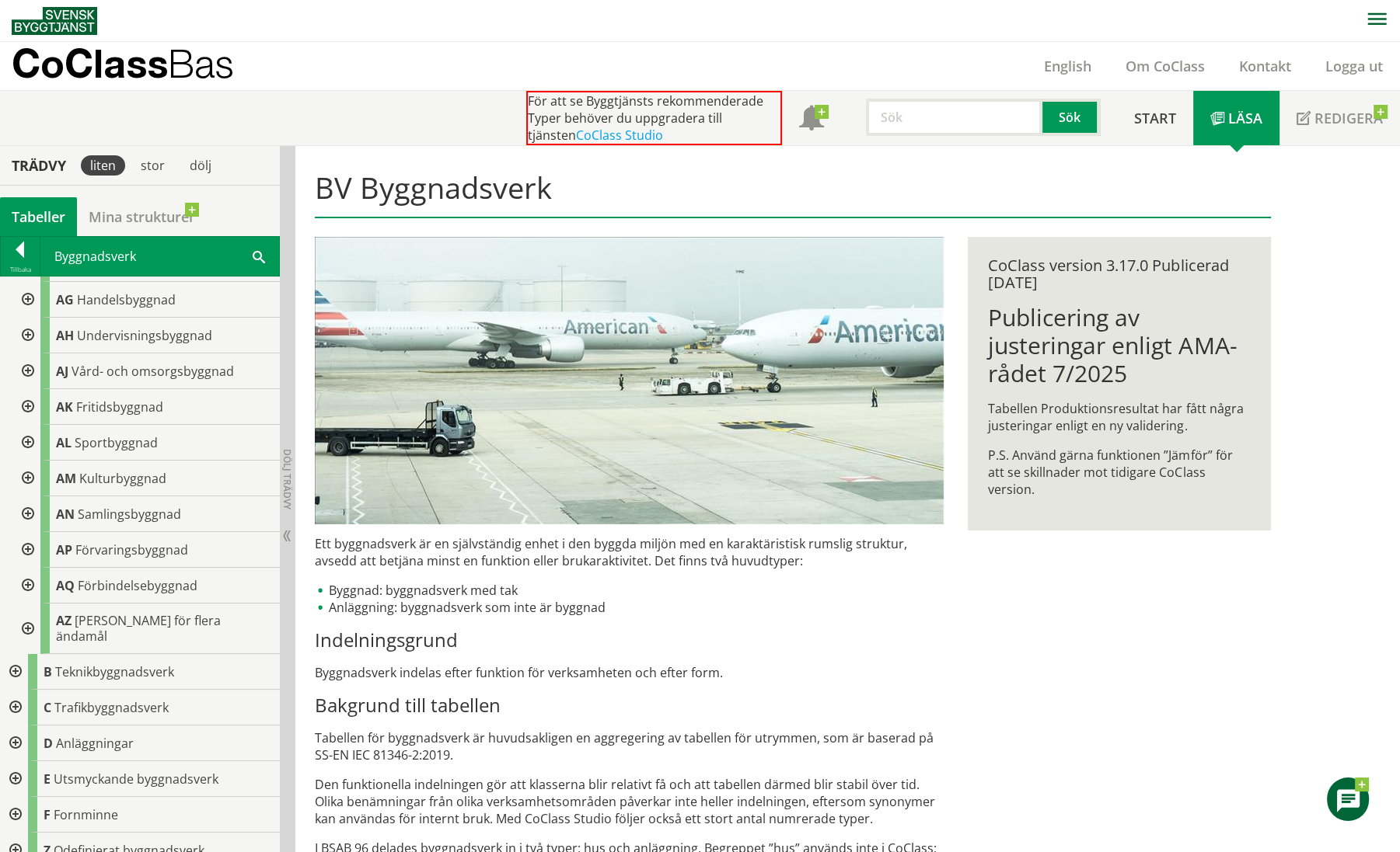
click at [27, 581] on div at bounding box center [26, 585] width 28 height 35
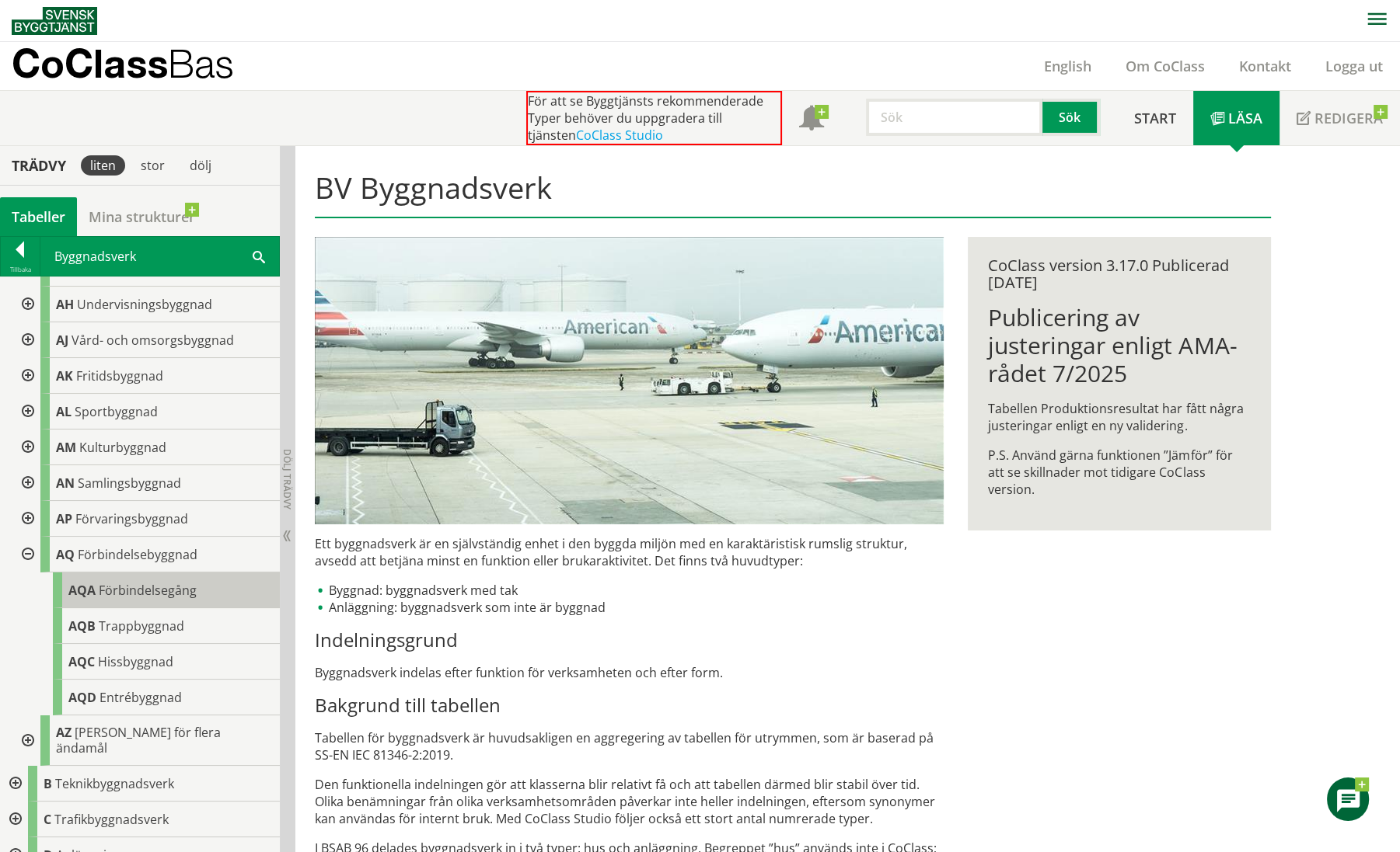
click at [106, 591] on span "Förbindelsegång" at bounding box center [148, 590] width 98 height 17
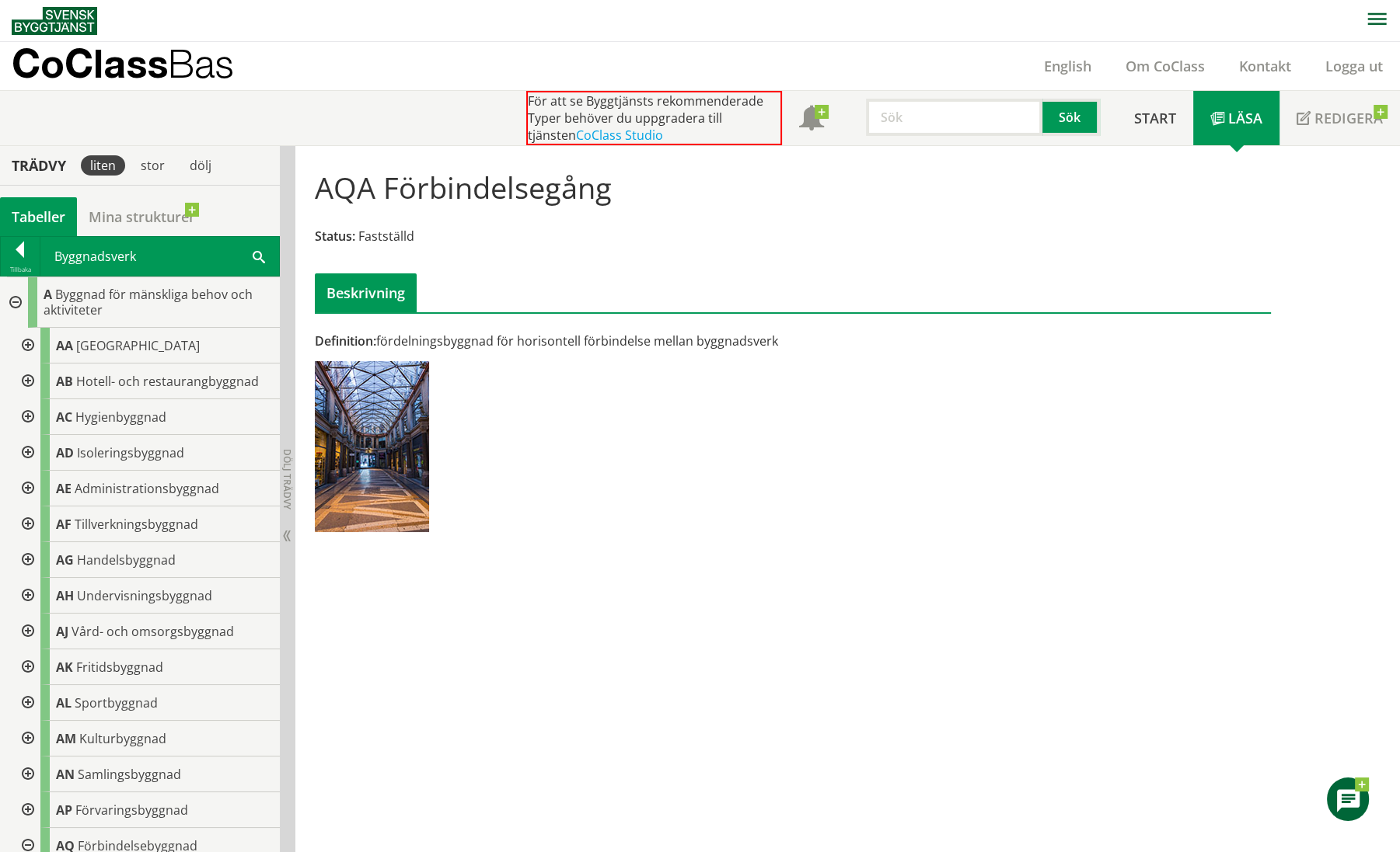
click at [14, 299] on div at bounding box center [13, 302] width 28 height 51
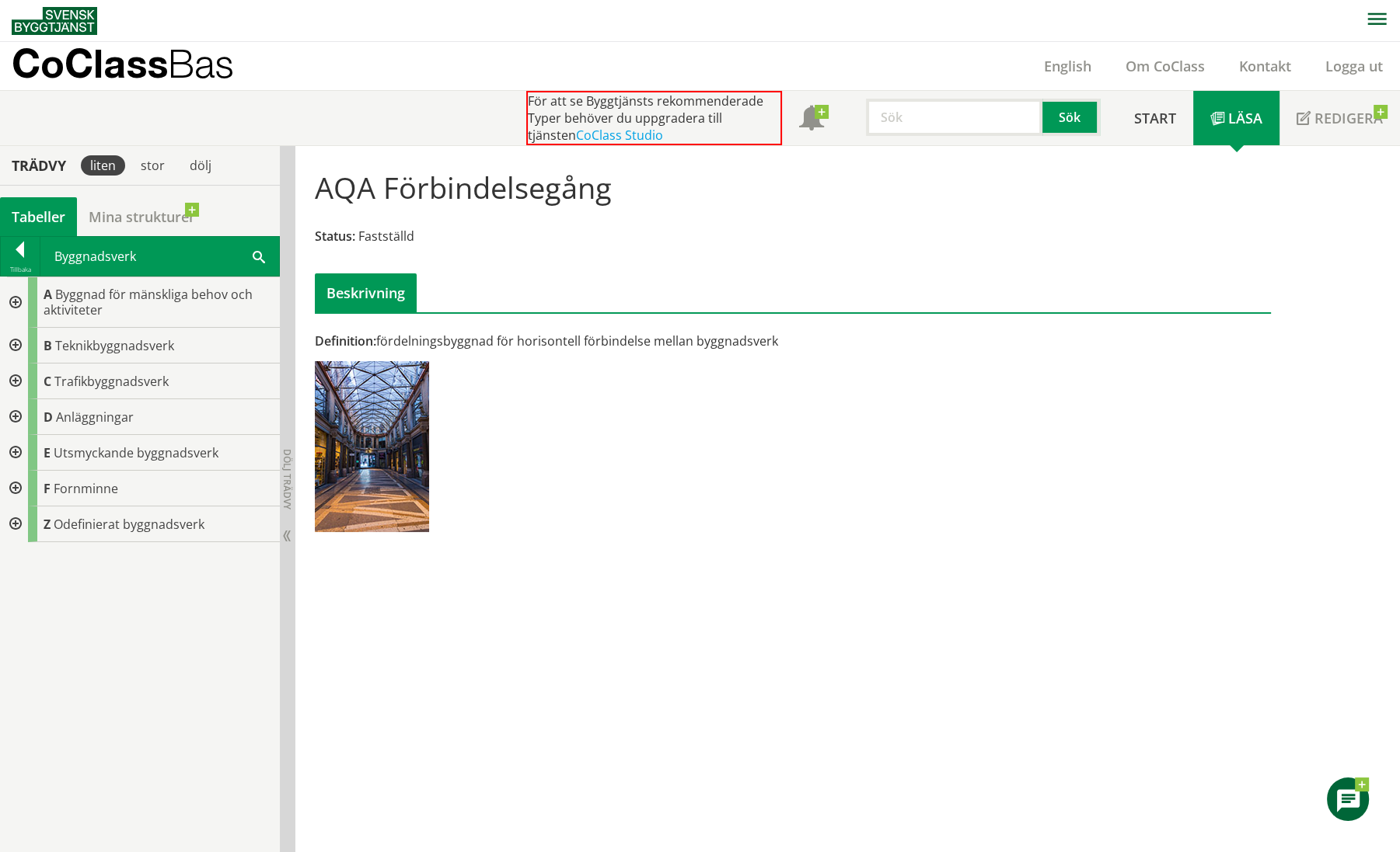
click at [18, 342] on div at bounding box center [13, 345] width 28 height 35
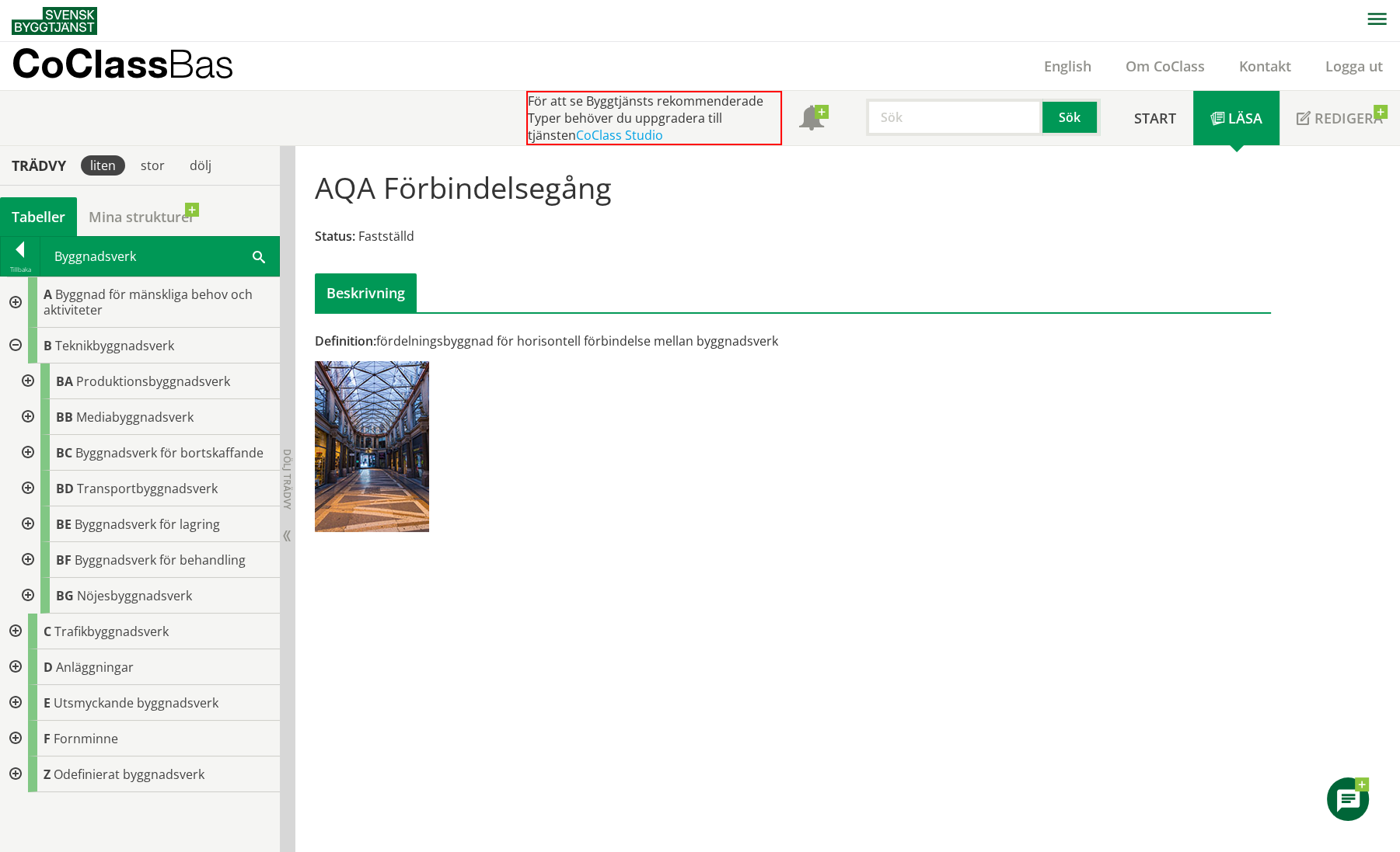
click at [30, 555] on div at bounding box center [26, 560] width 28 height 35
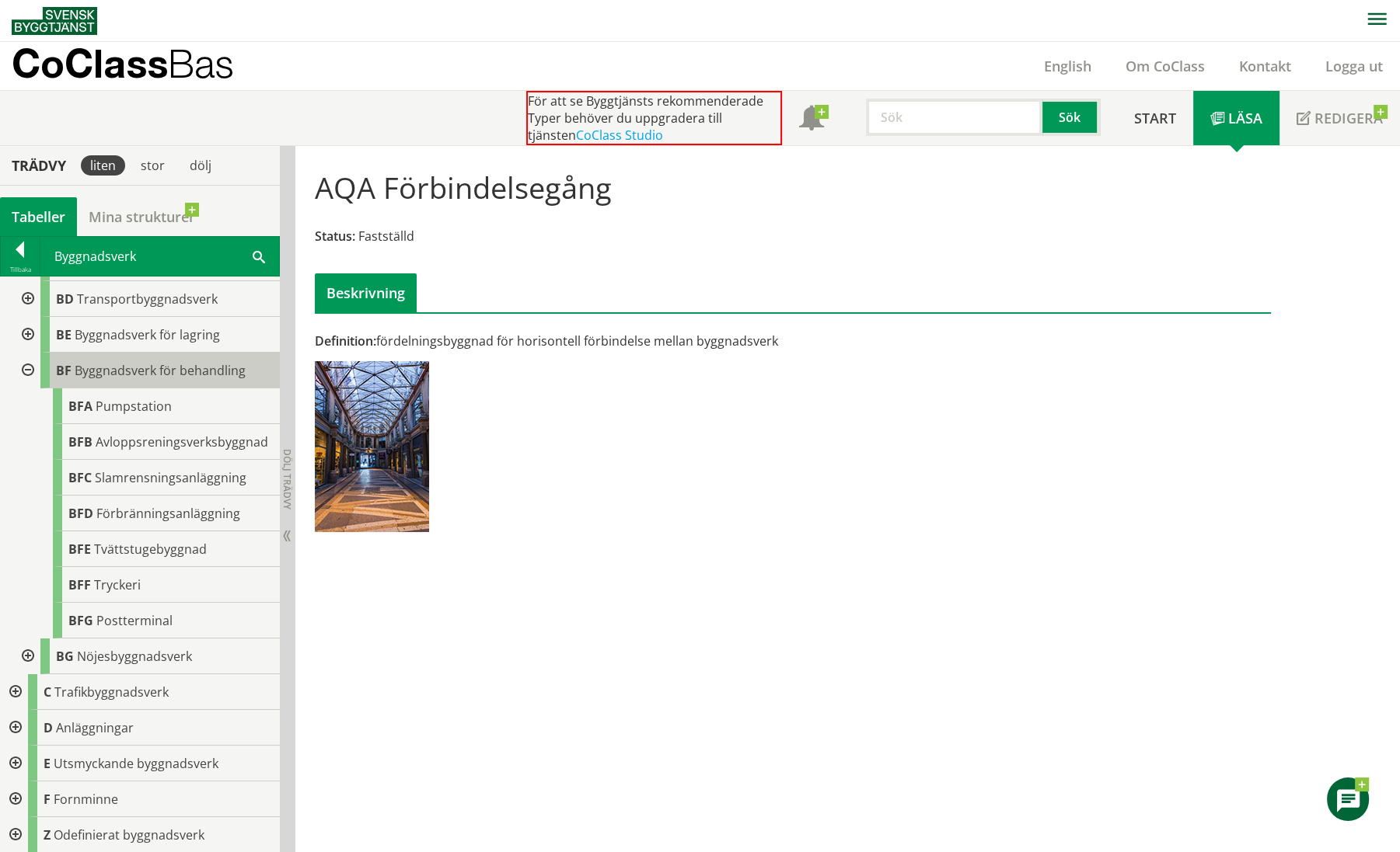
scroll to position [194, 0]
click at [27, 343] on div at bounding box center [26, 334] width 28 height 35
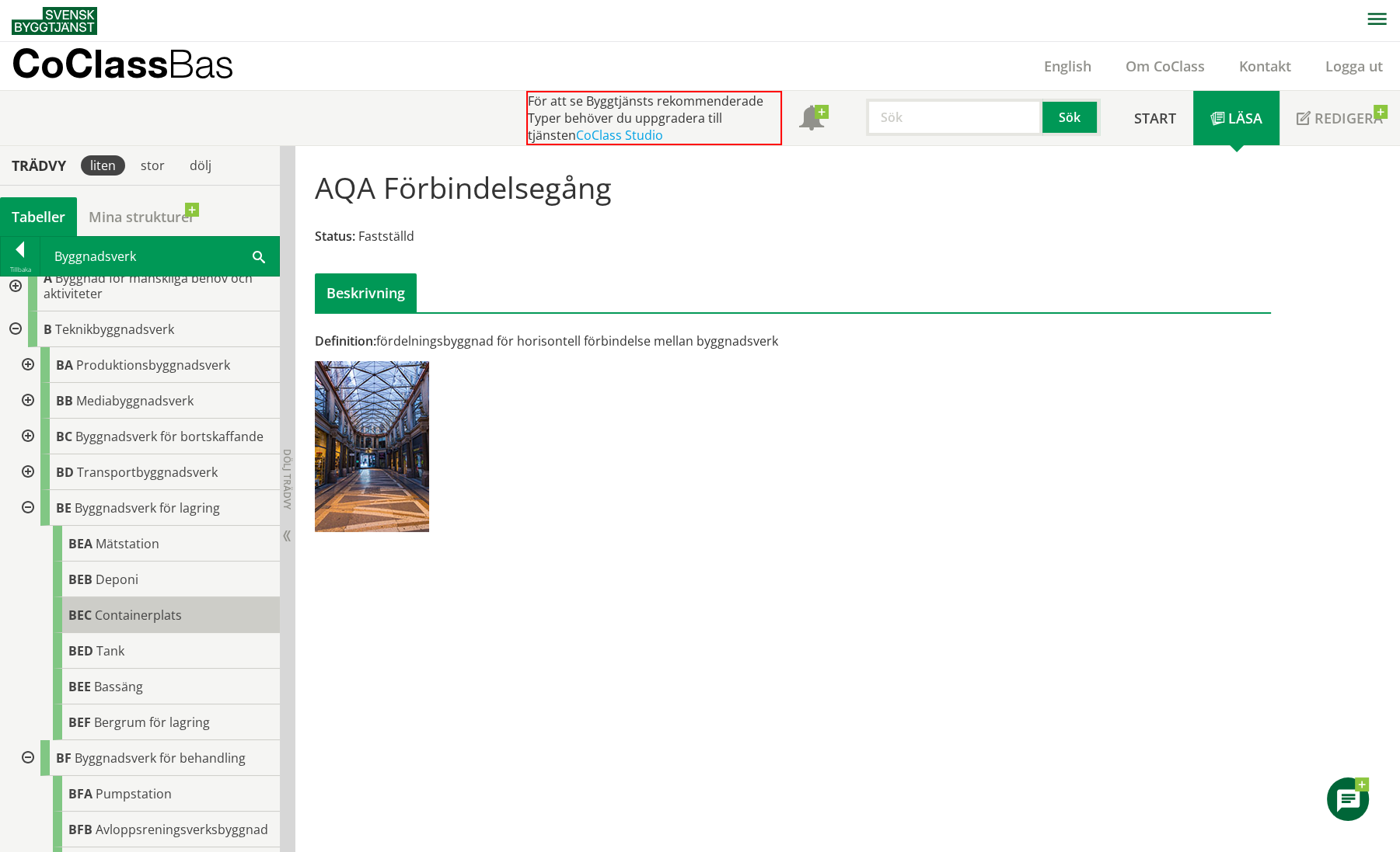
scroll to position [0, 0]
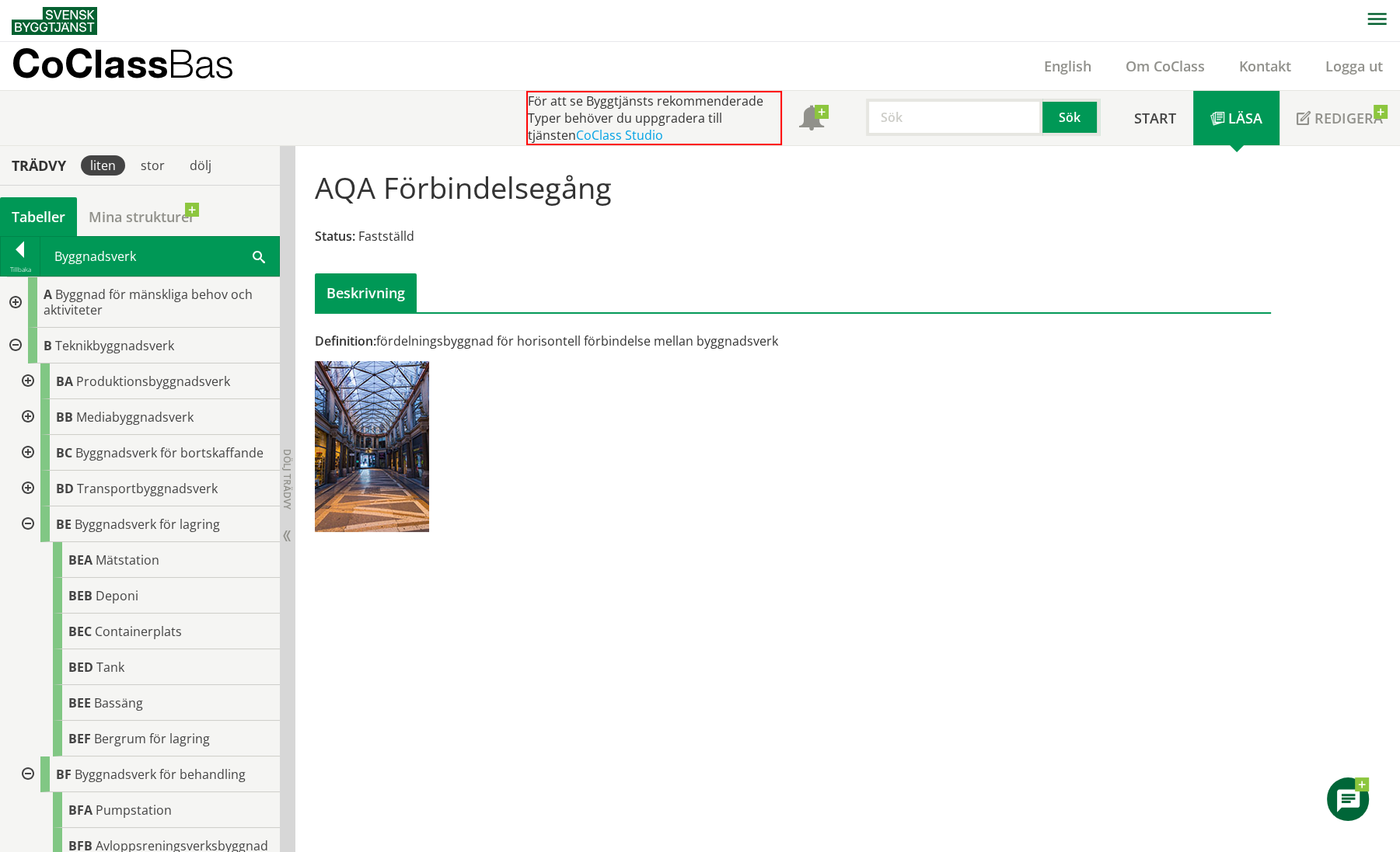
click at [94, 254] on div "Byggnadsverk Sök" at bounding box center [159, 256] width 239 height 39
click at [31, 256] on div at bounding box center [20, 252] width 39 height 22
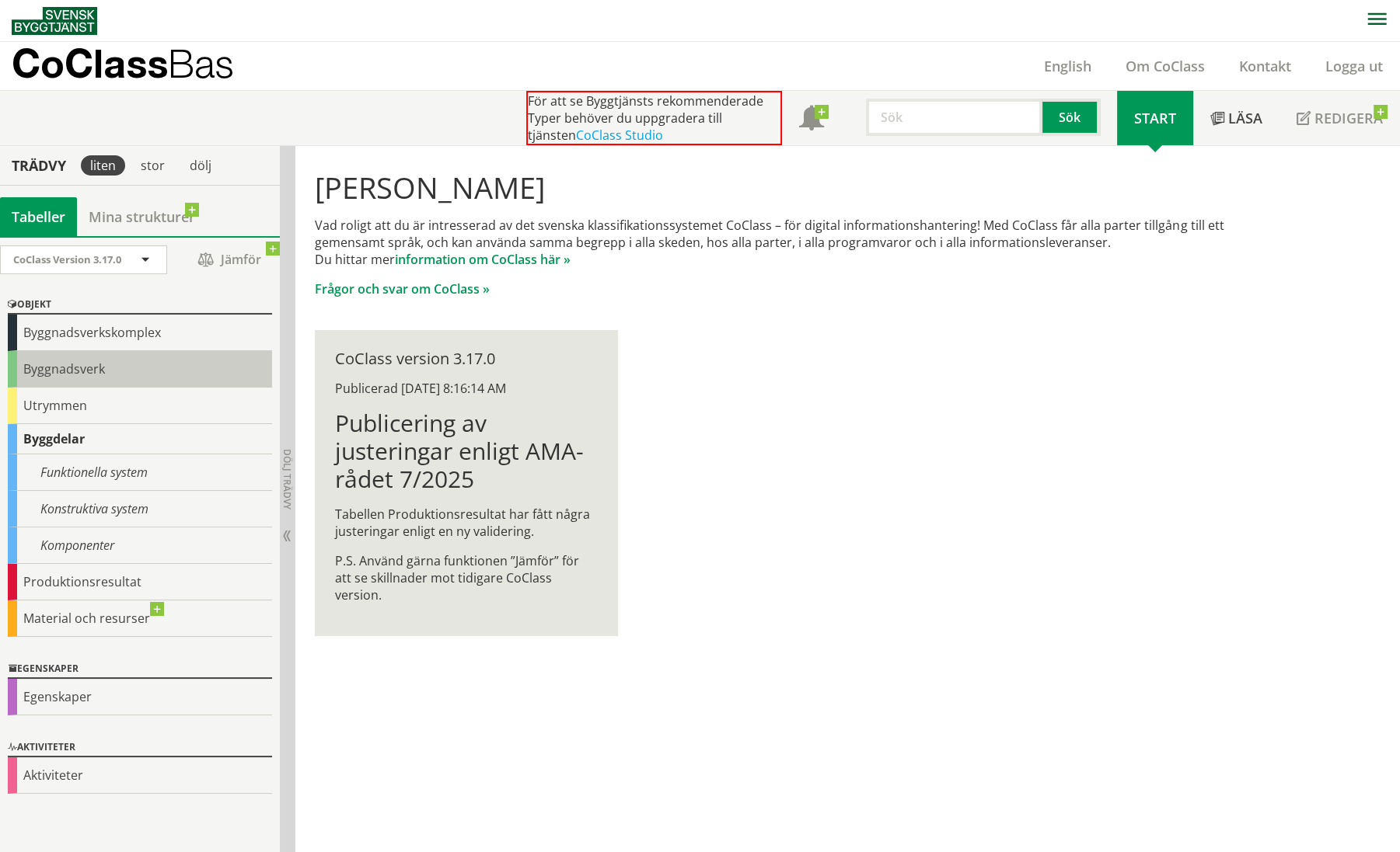
click at [99, 371] on div "Byggnadsverk" at bounding box center [140, 369] width 265 height 36
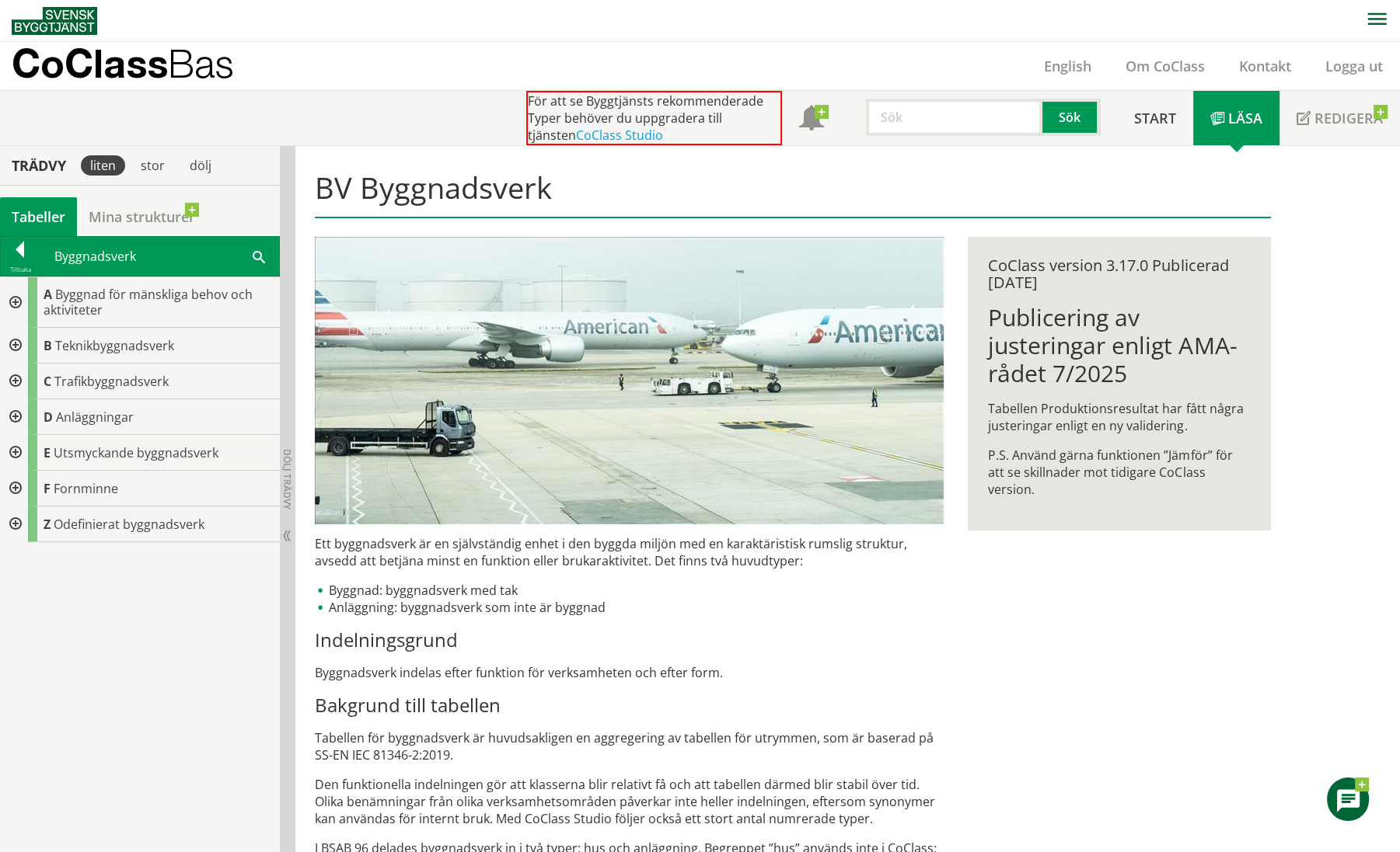
click at [14, 252] on div at bounding box center [20, 252] width 39 height 22
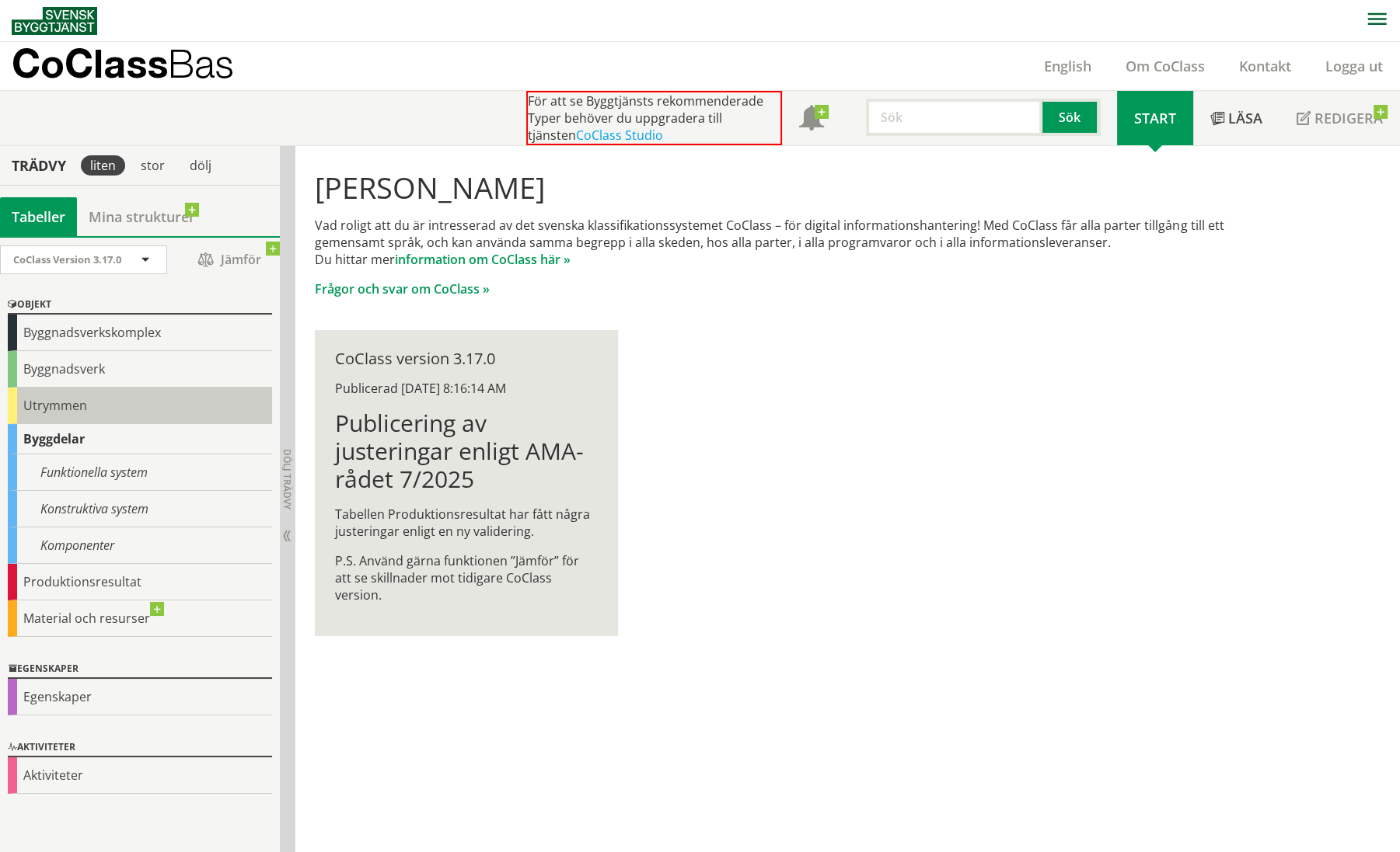
click at [52, 405] on div "Utrymmen" at bounding box center [140, 405] width 265 height 36
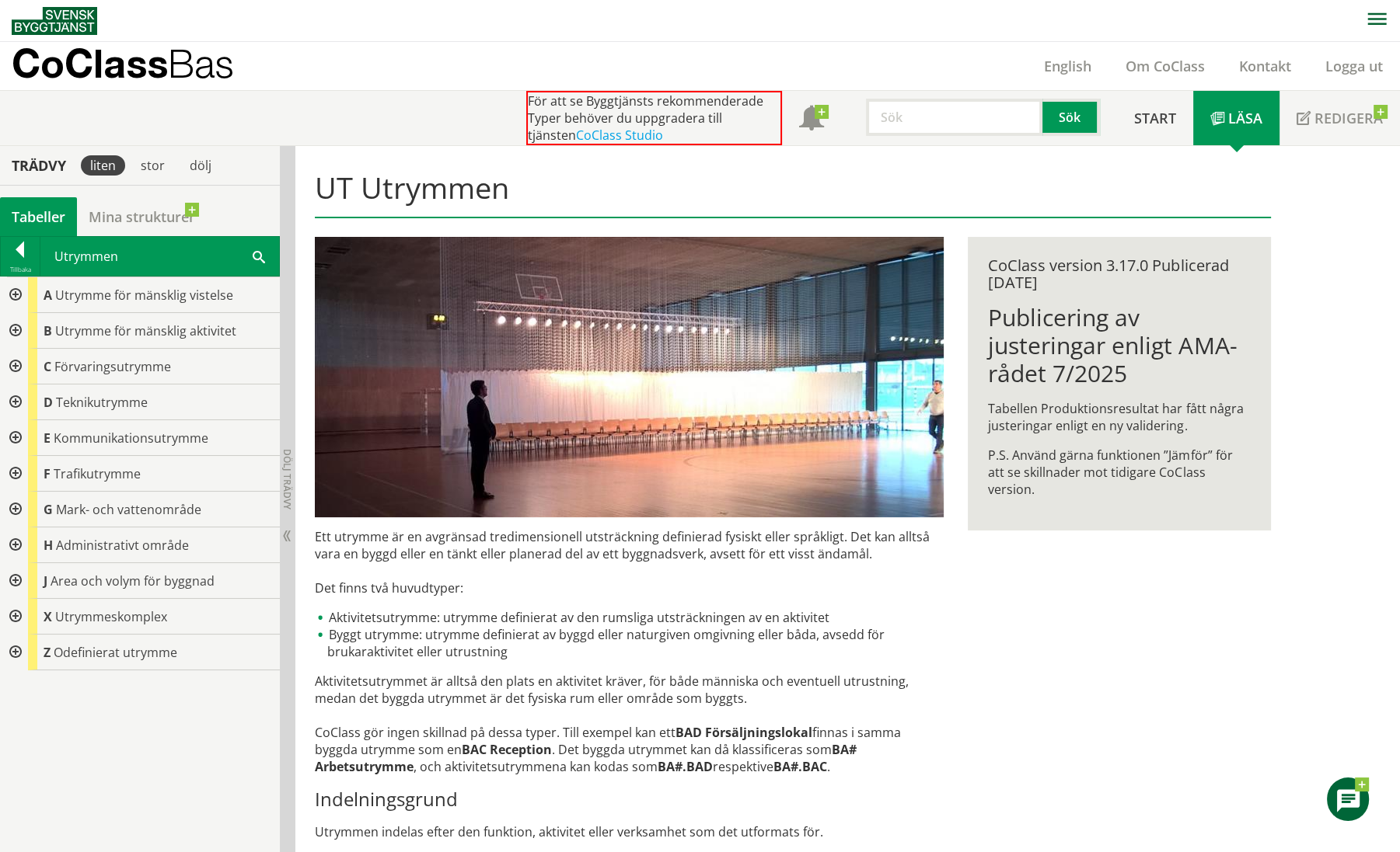
click at [15, 579] on div at bounding box center [13, 581] width 28 height 35
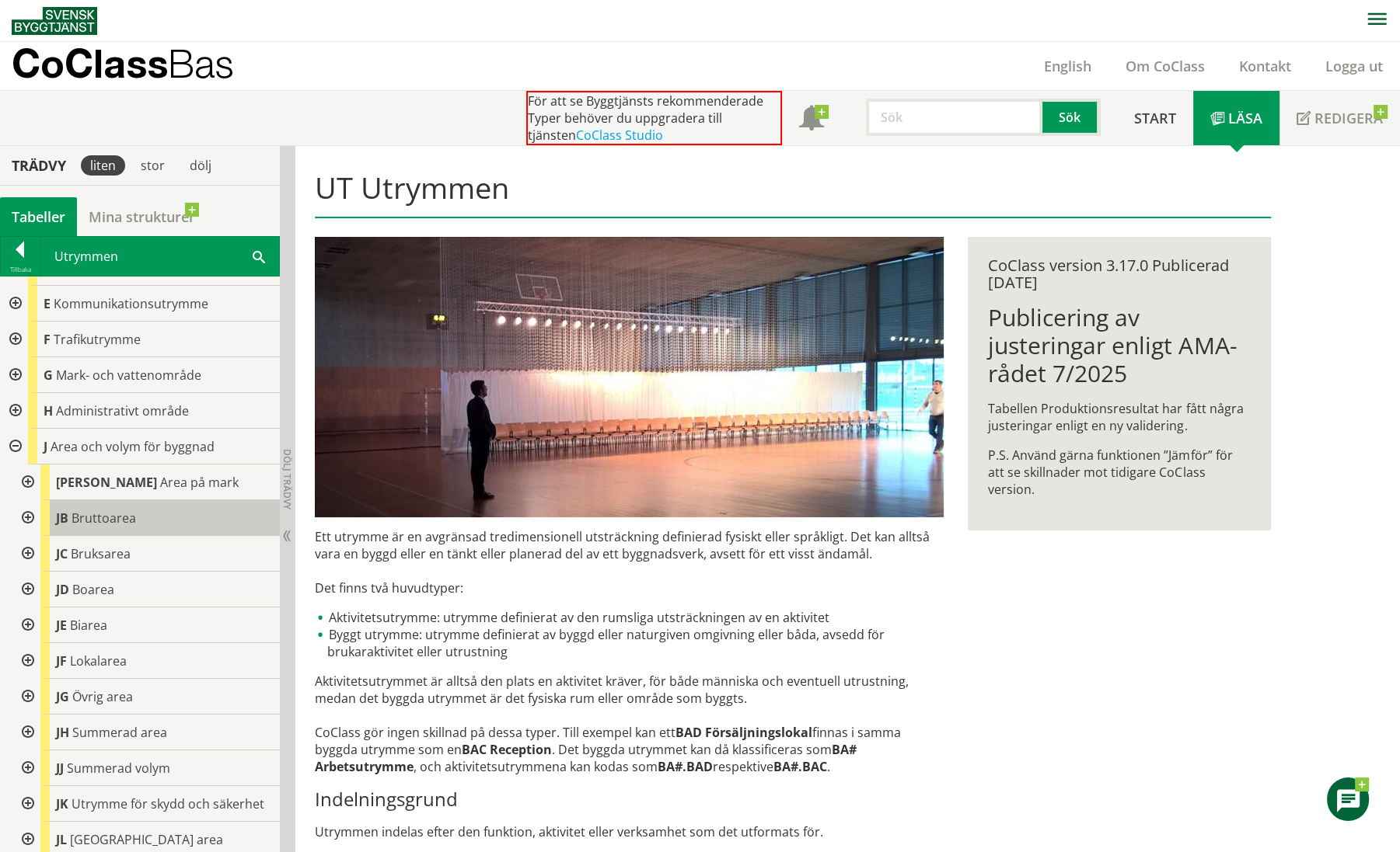
scroll to position [31, 0]
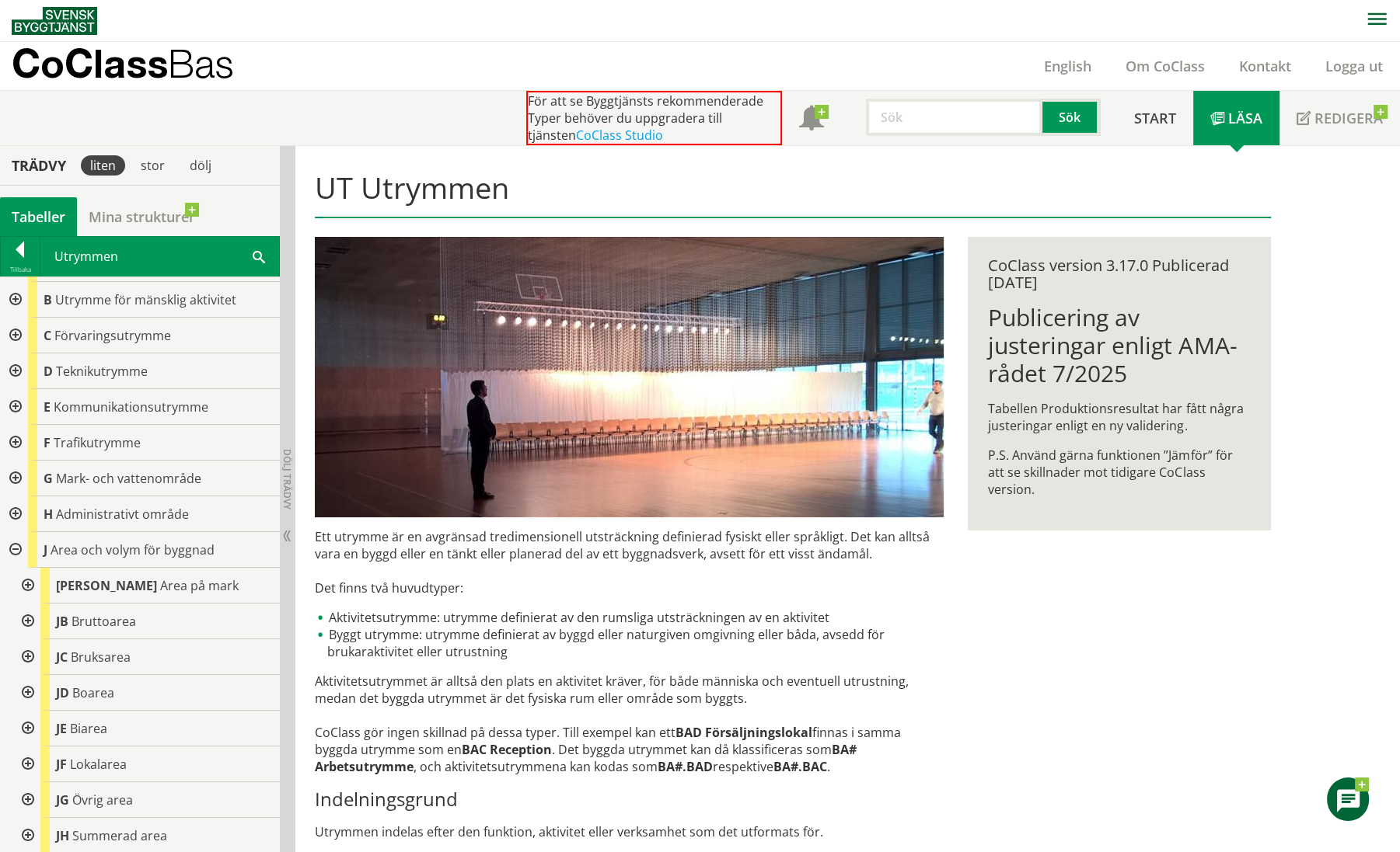
click at [17, 547] on div at bounding box center [13, 549] width 28 height 35
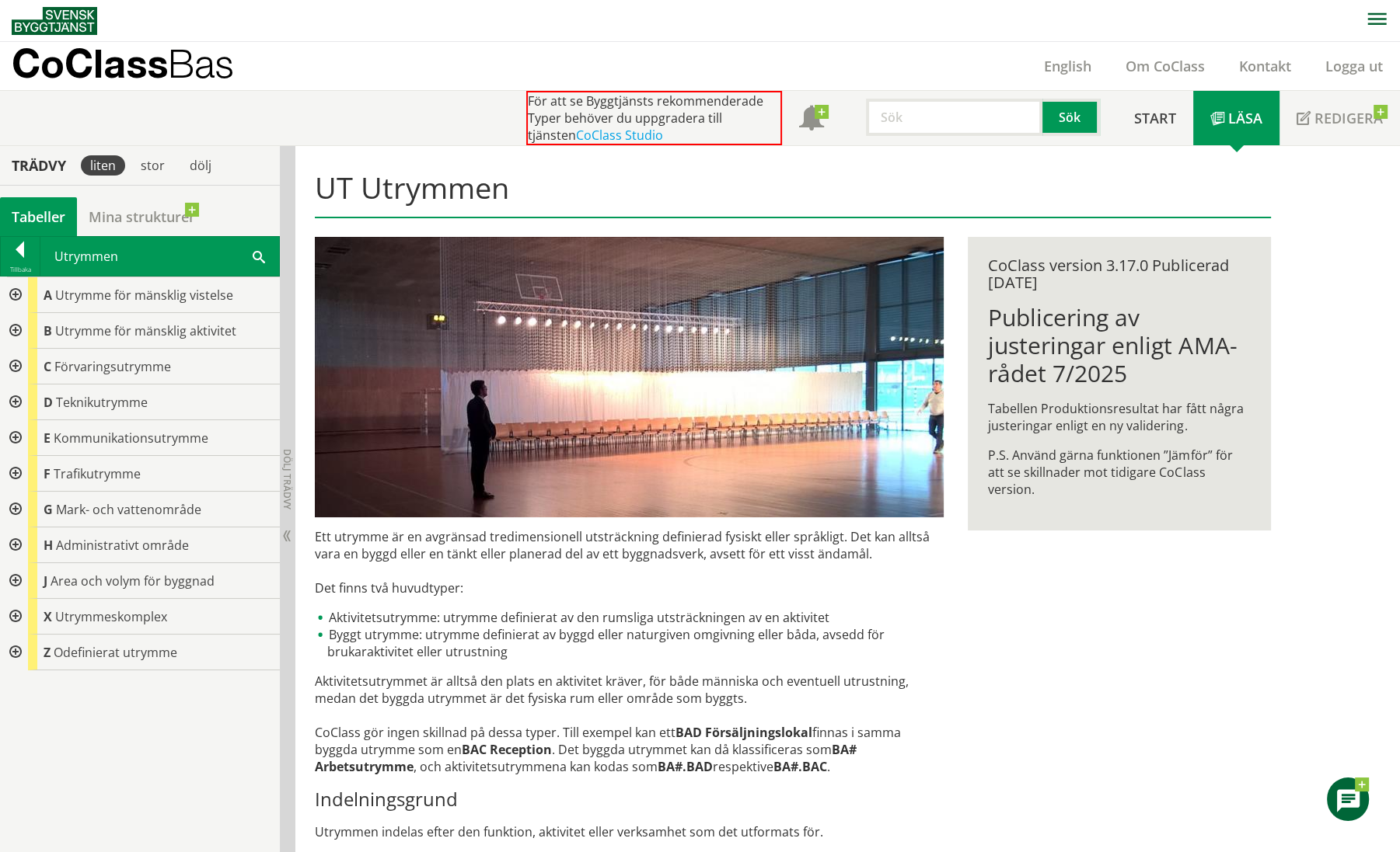
click at [12, 617] on div at bounding box center [13, 616] width 28 height 35
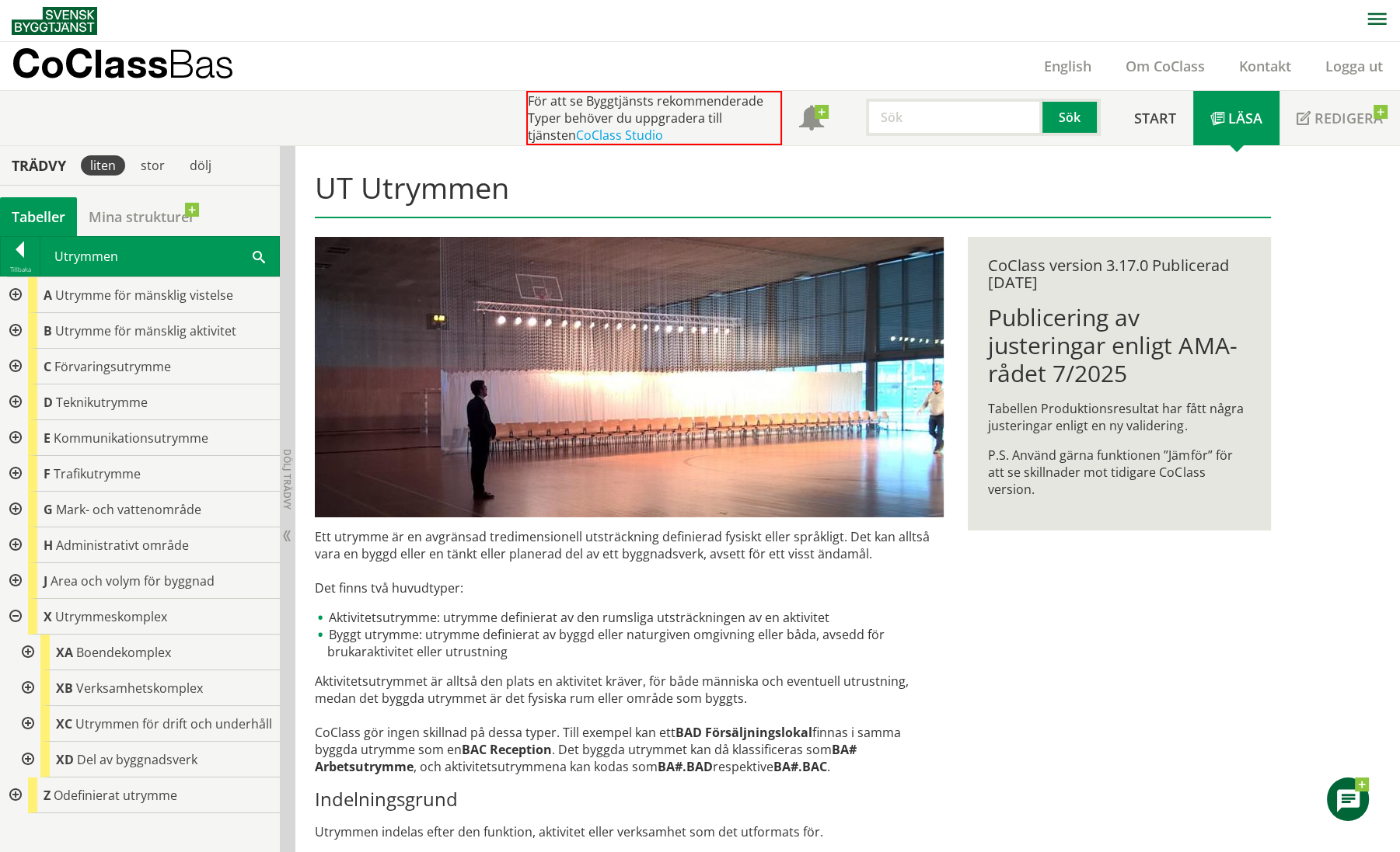
click at [27, 757] on div at bounding box center [26, 759] width 28 height 35
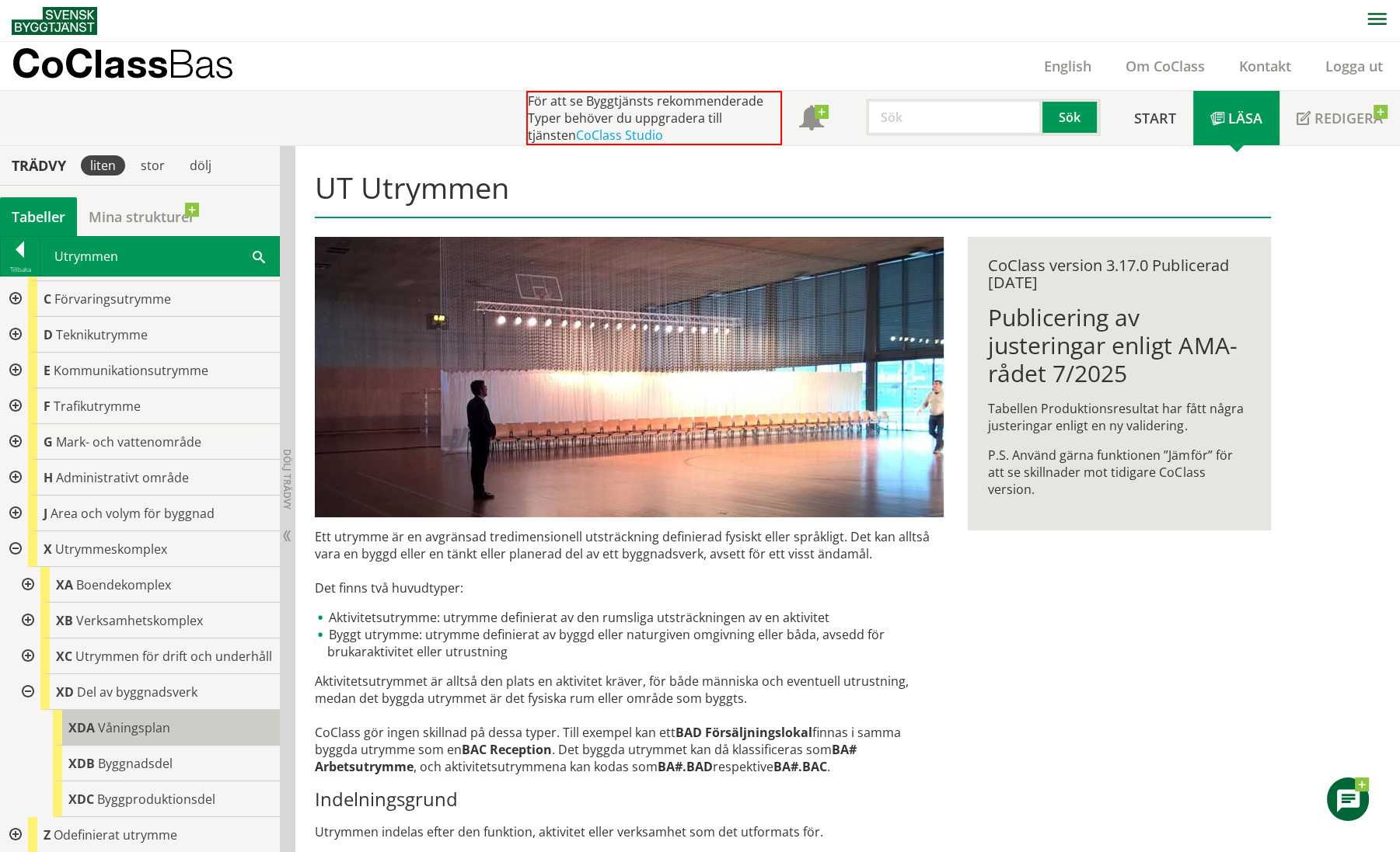
click at [96, 723] on div "XDA Våningsplan" at bounding box center [166, 727] width 227 height 35
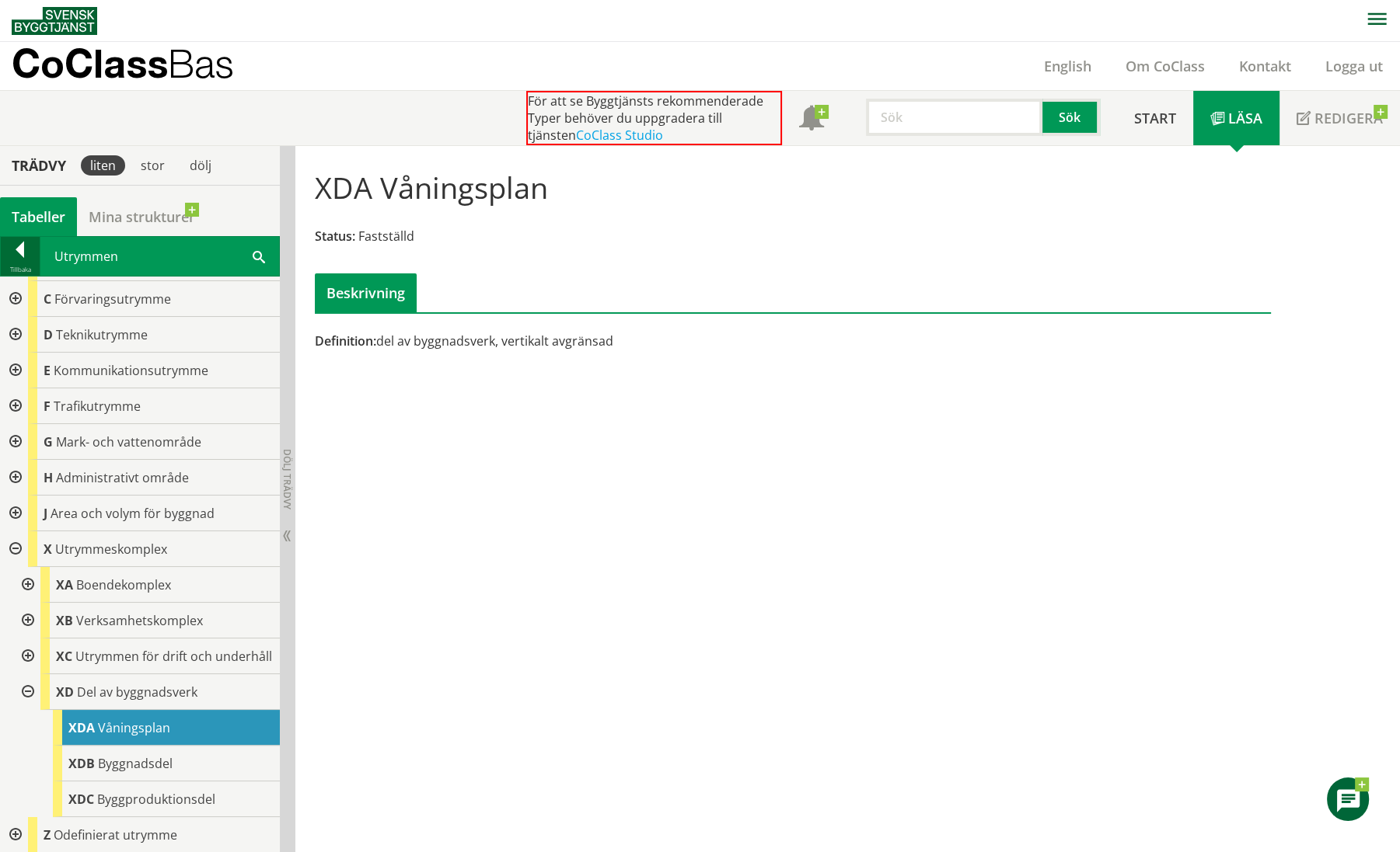
click at [17, 249] on div at bounding box center [20, 252] width 39 height 22
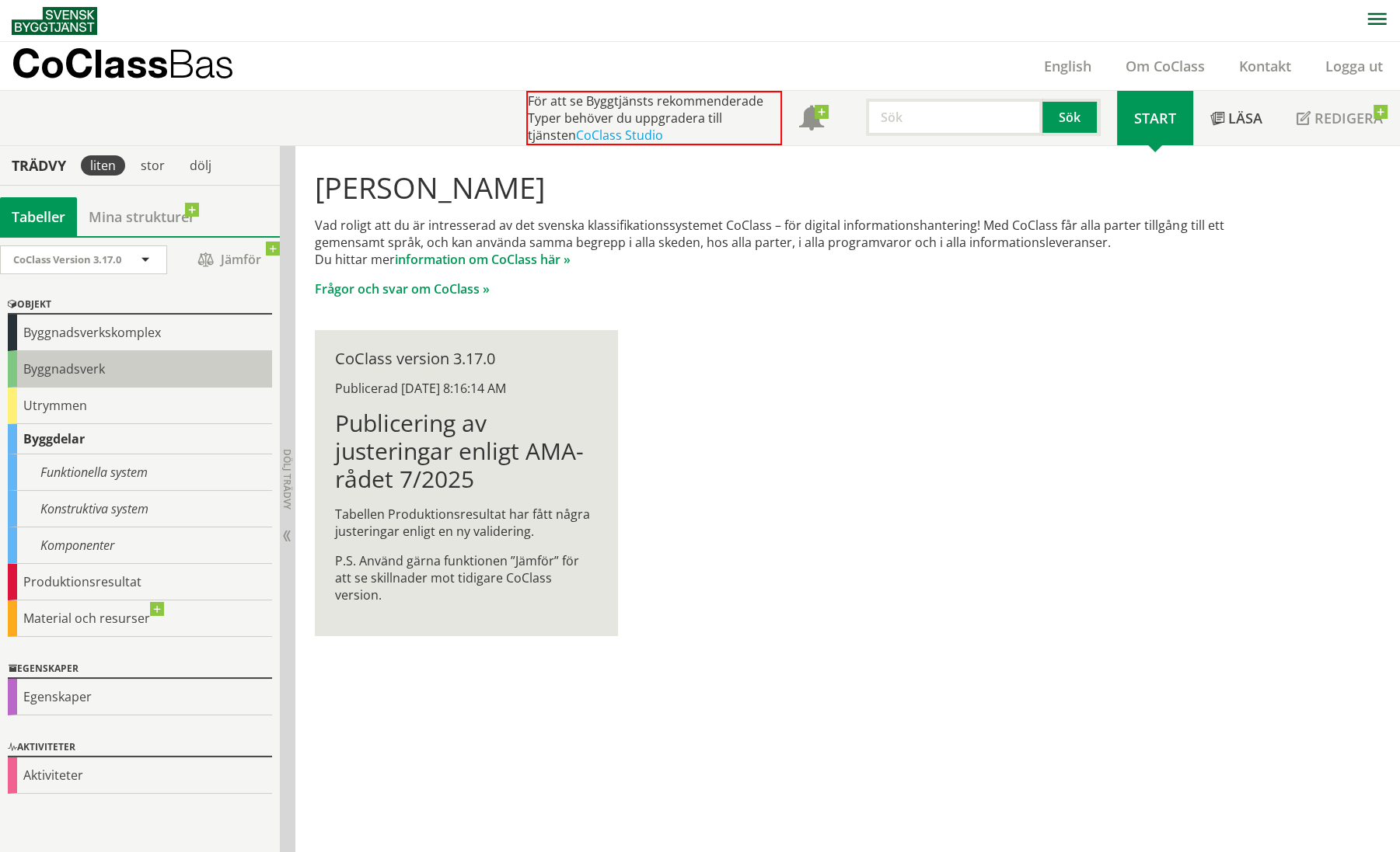
click at [67, 362] on div "Byggnadsverk" at bounding box center [140, 369] width 265 height 36
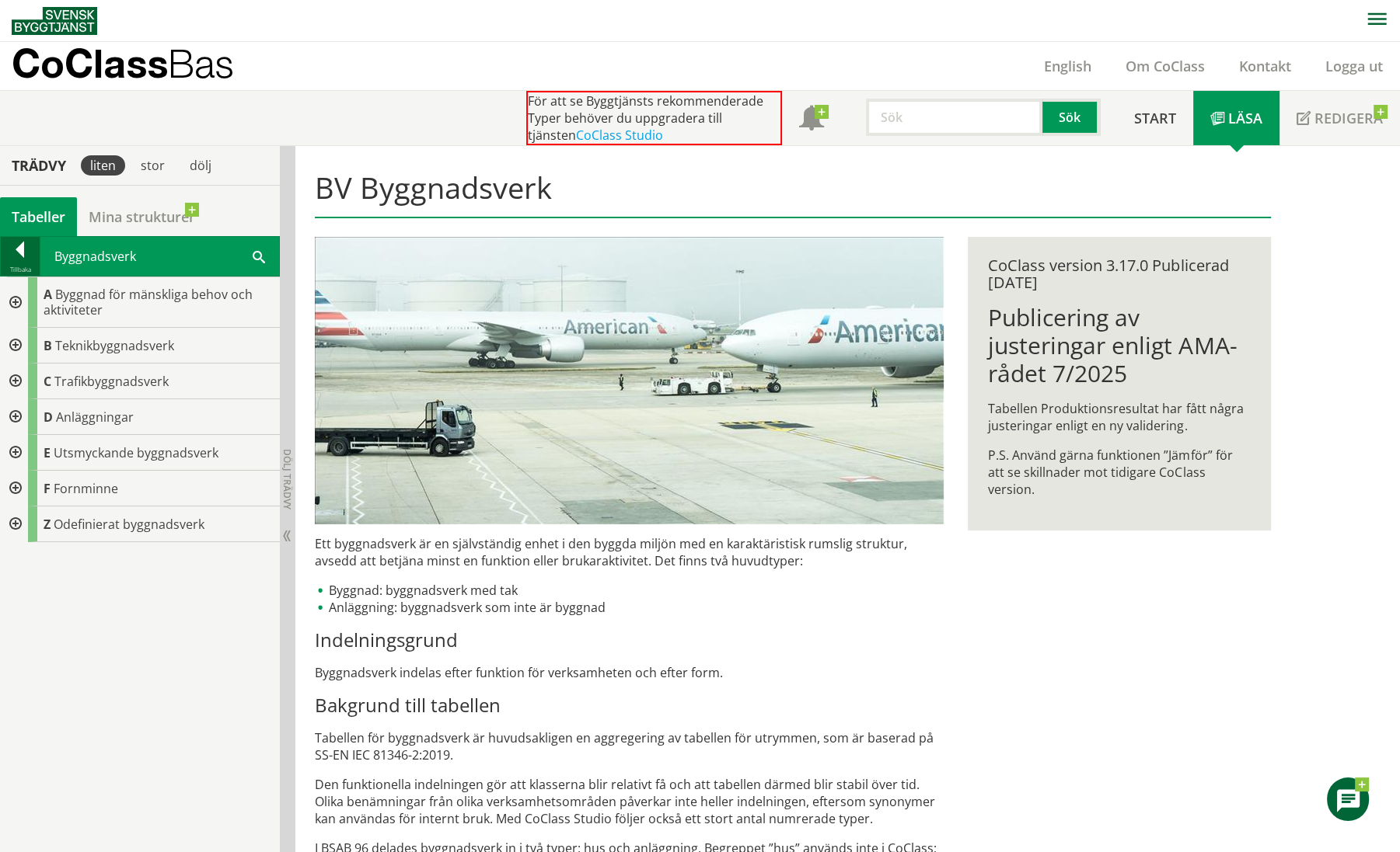
click at [22, 260] on div at bounding box center [20, 252] width 39 height 22
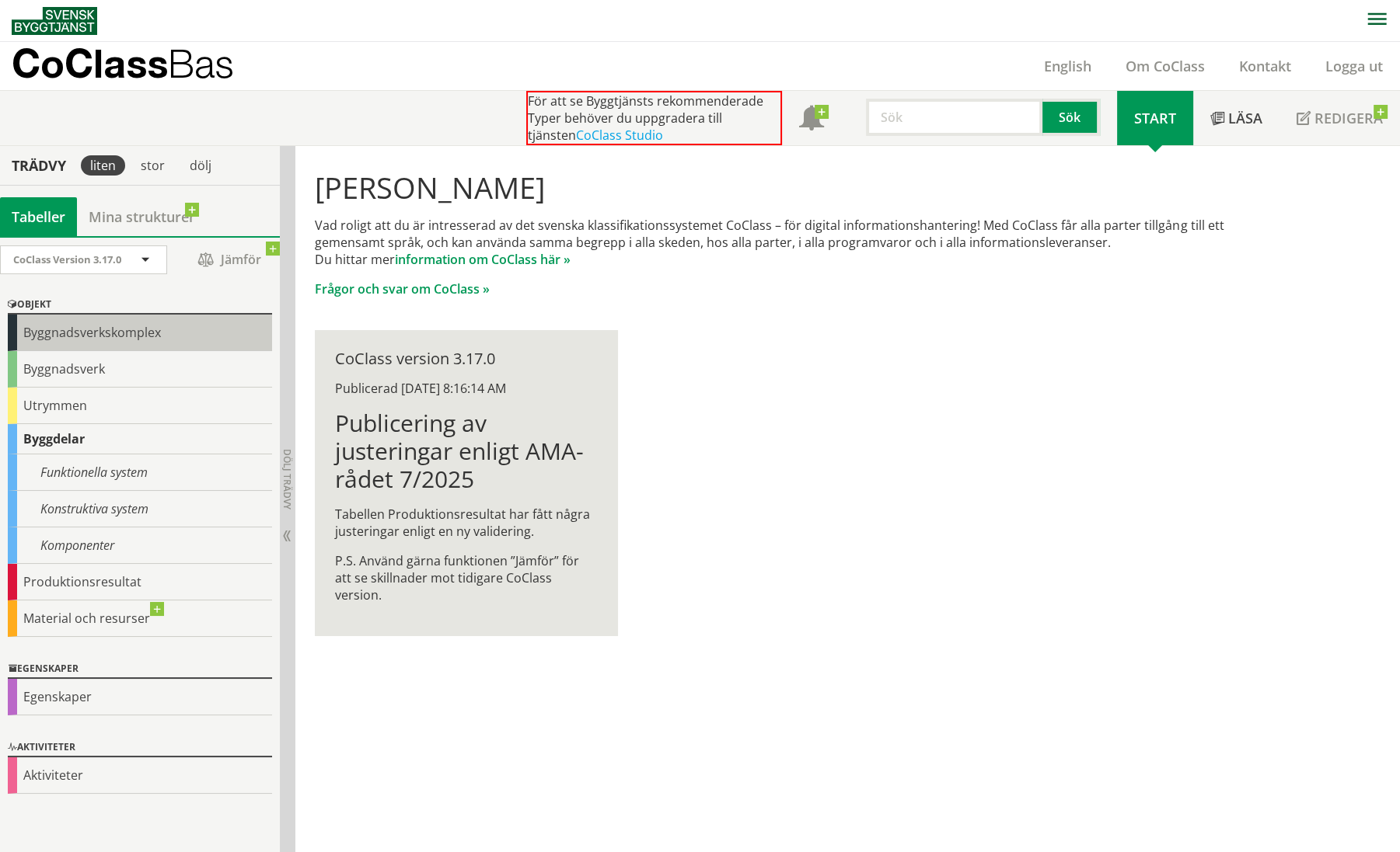
click at [139, 325] on div "Byggnadsverkskomplex" at bounding box center [140, 333] width 265 height 36
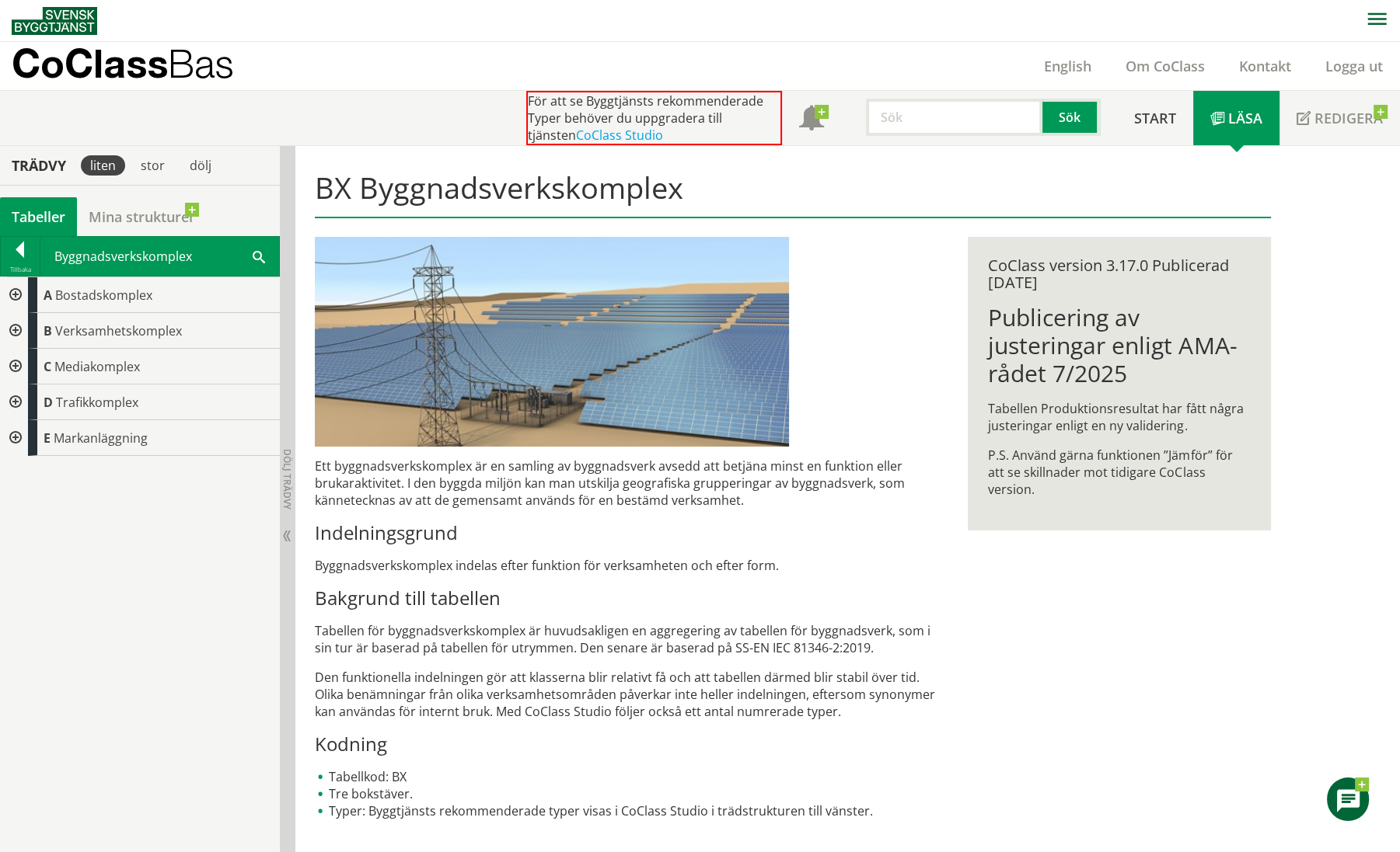
click at [12, 326] on div at bounding box center [13, 331] width 28 height 35
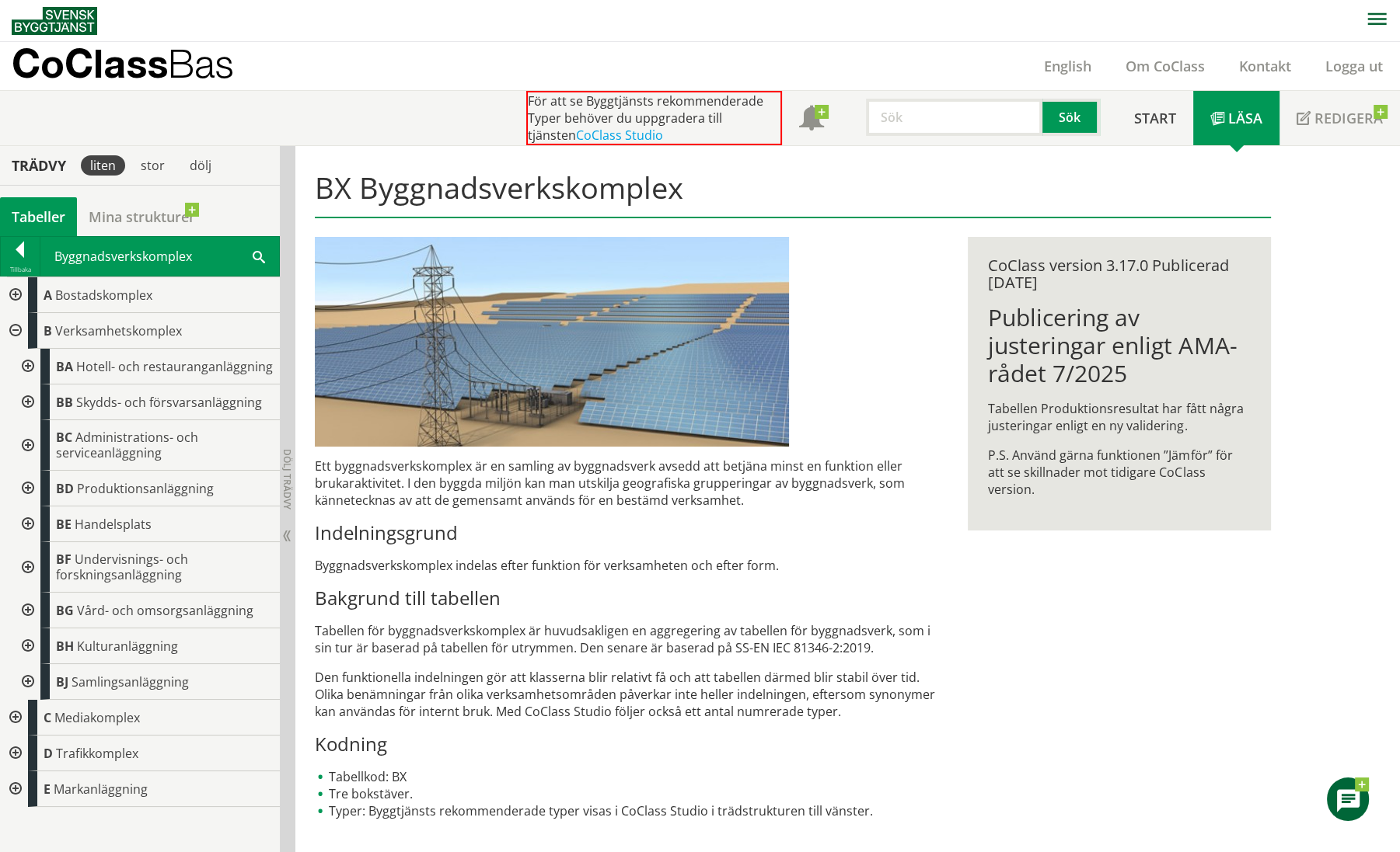
click at [31, 559] on div at bounding box center [26, 567] width 28 height 51
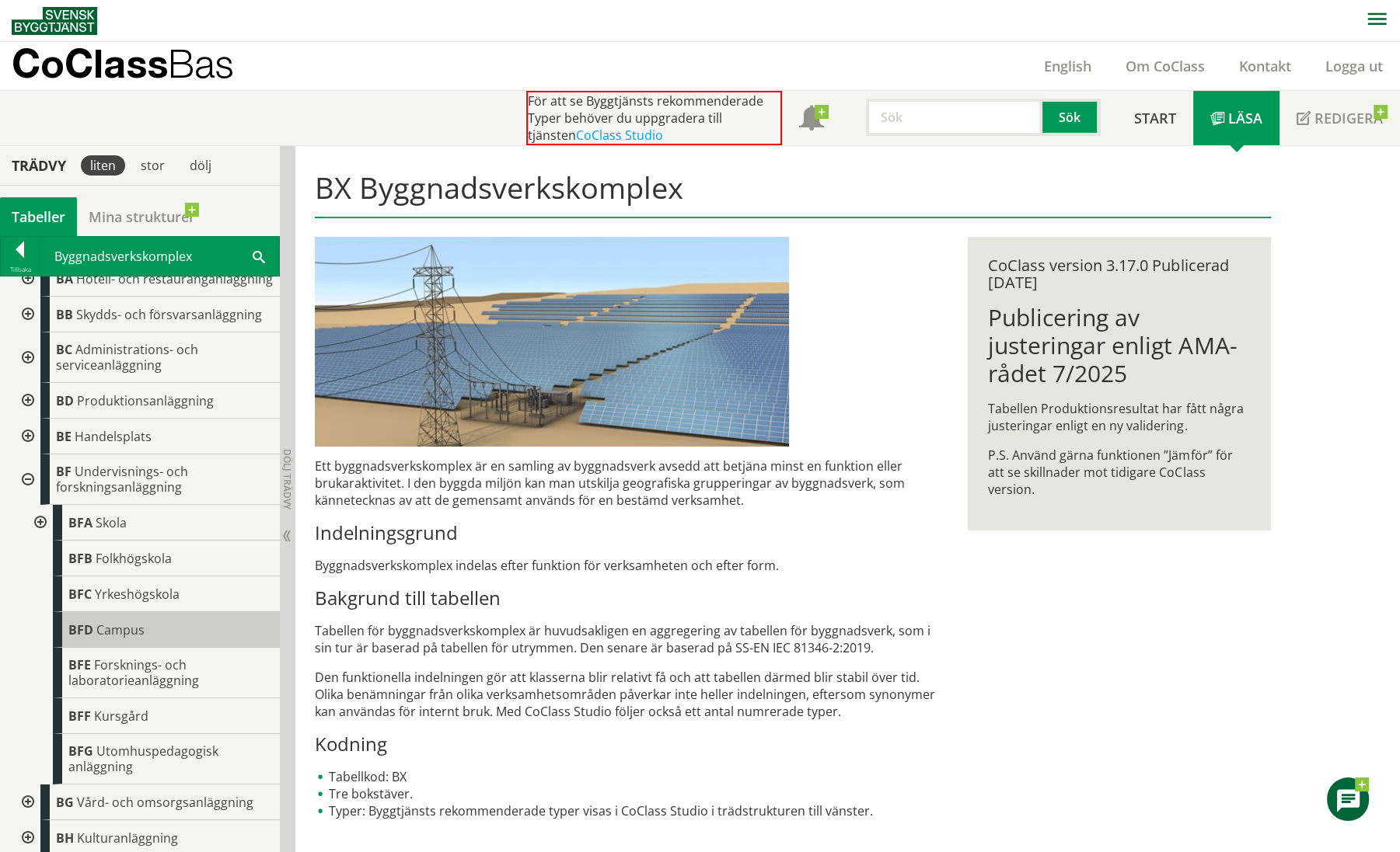
scroll to position [96, 0]
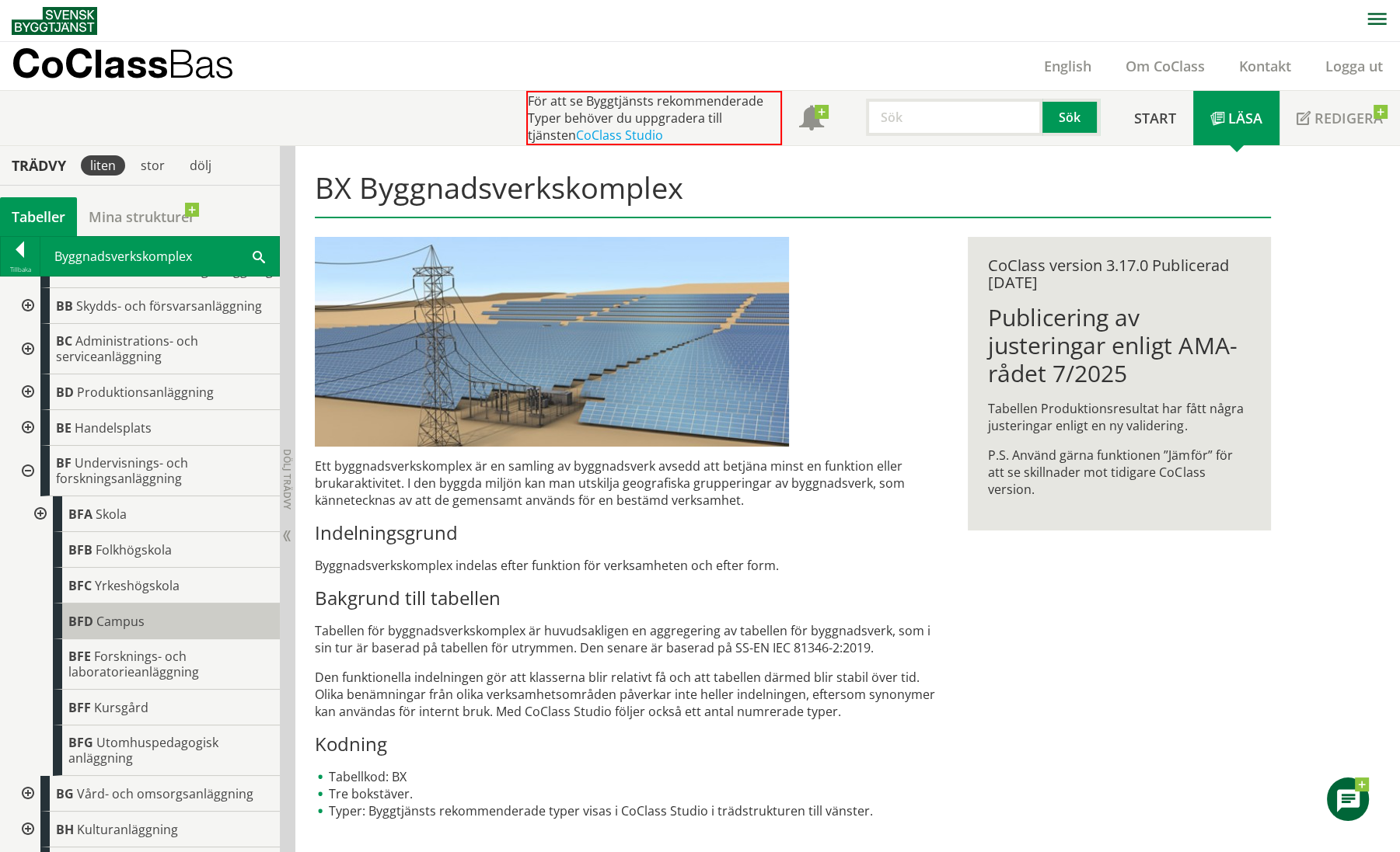
click at [132, 630] on span "Campus" at bounding box center [120, 621] width 48 height 17
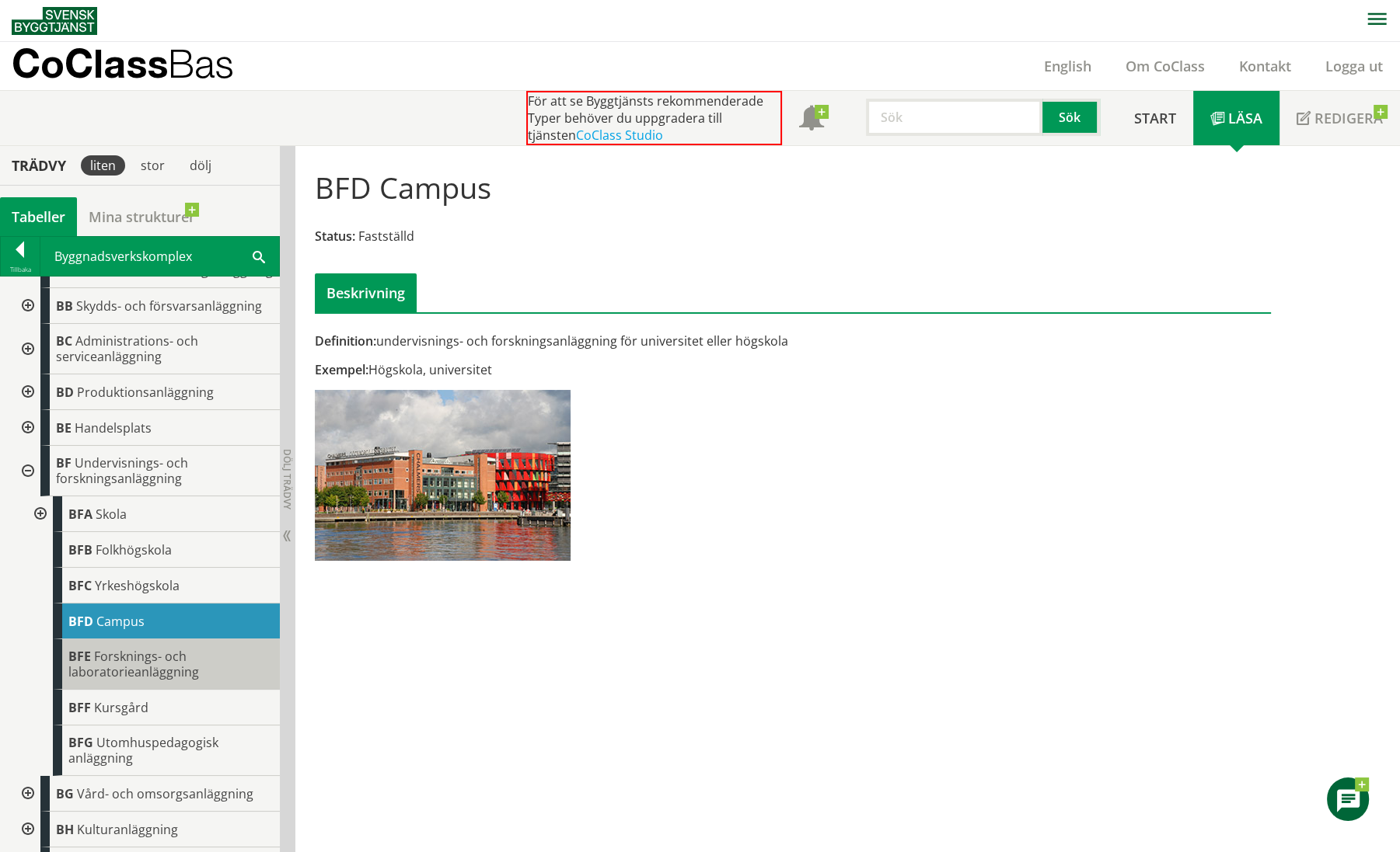
click at [181, 679] on span "Forsknings- och laboratorieanläggning" at bounding box center [133, 664] width 130 height 33
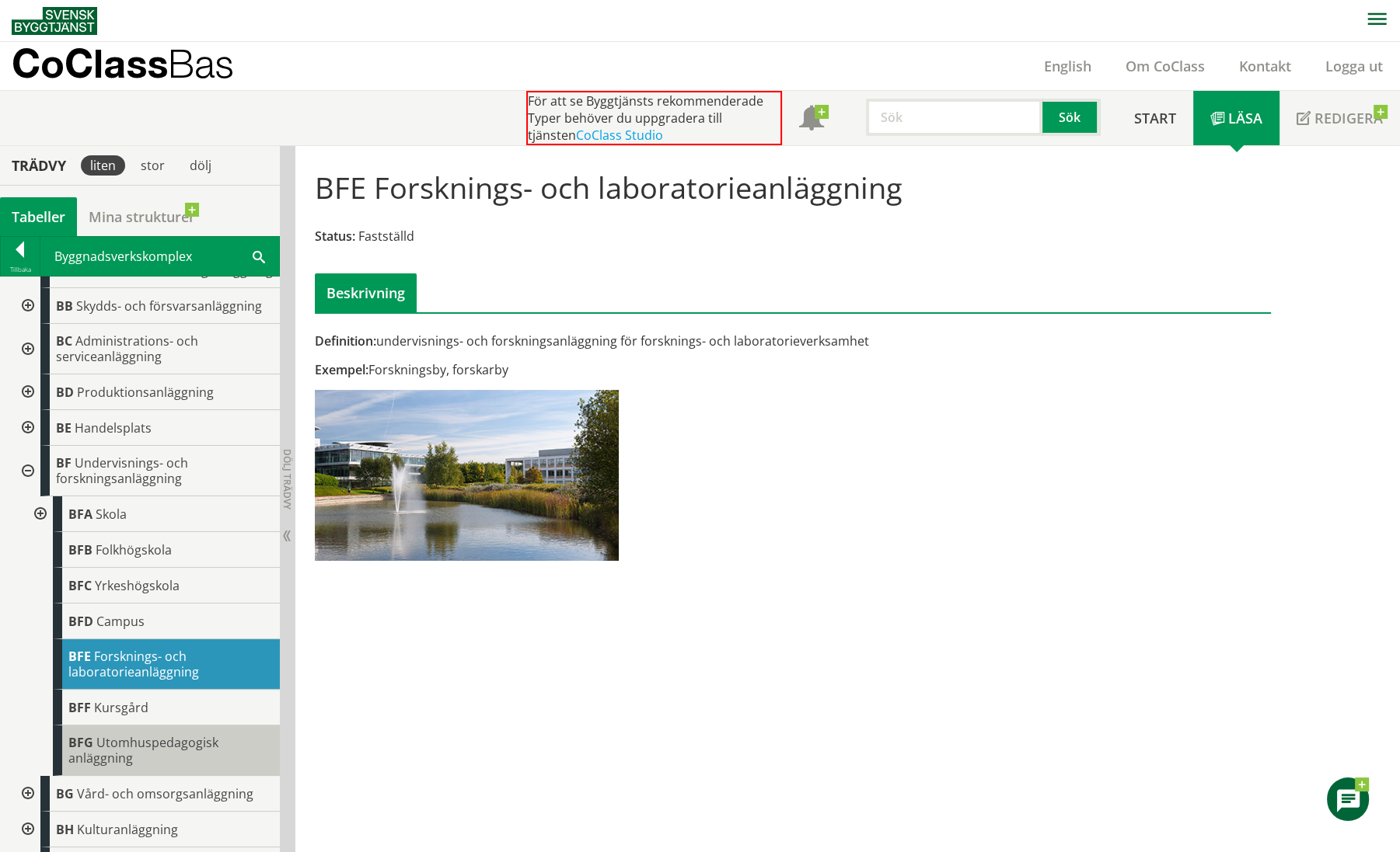
click at [129, 763] on span "Utomhuspedagogisk anläggning" at bounding box center [143, 750] width 150 height 33
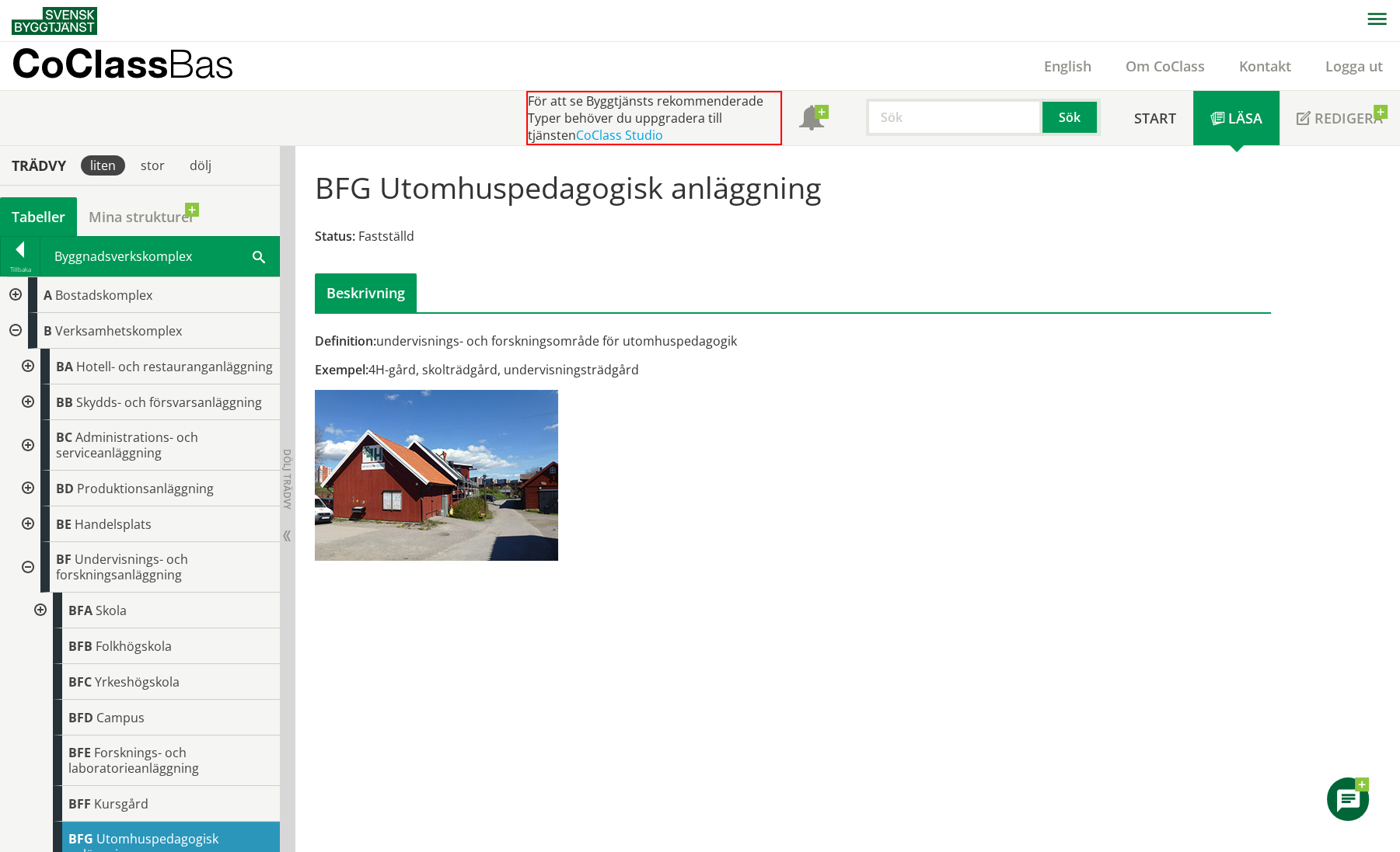
click at [30, 579] on div at bounding box center [26, 567] width 28 height 51
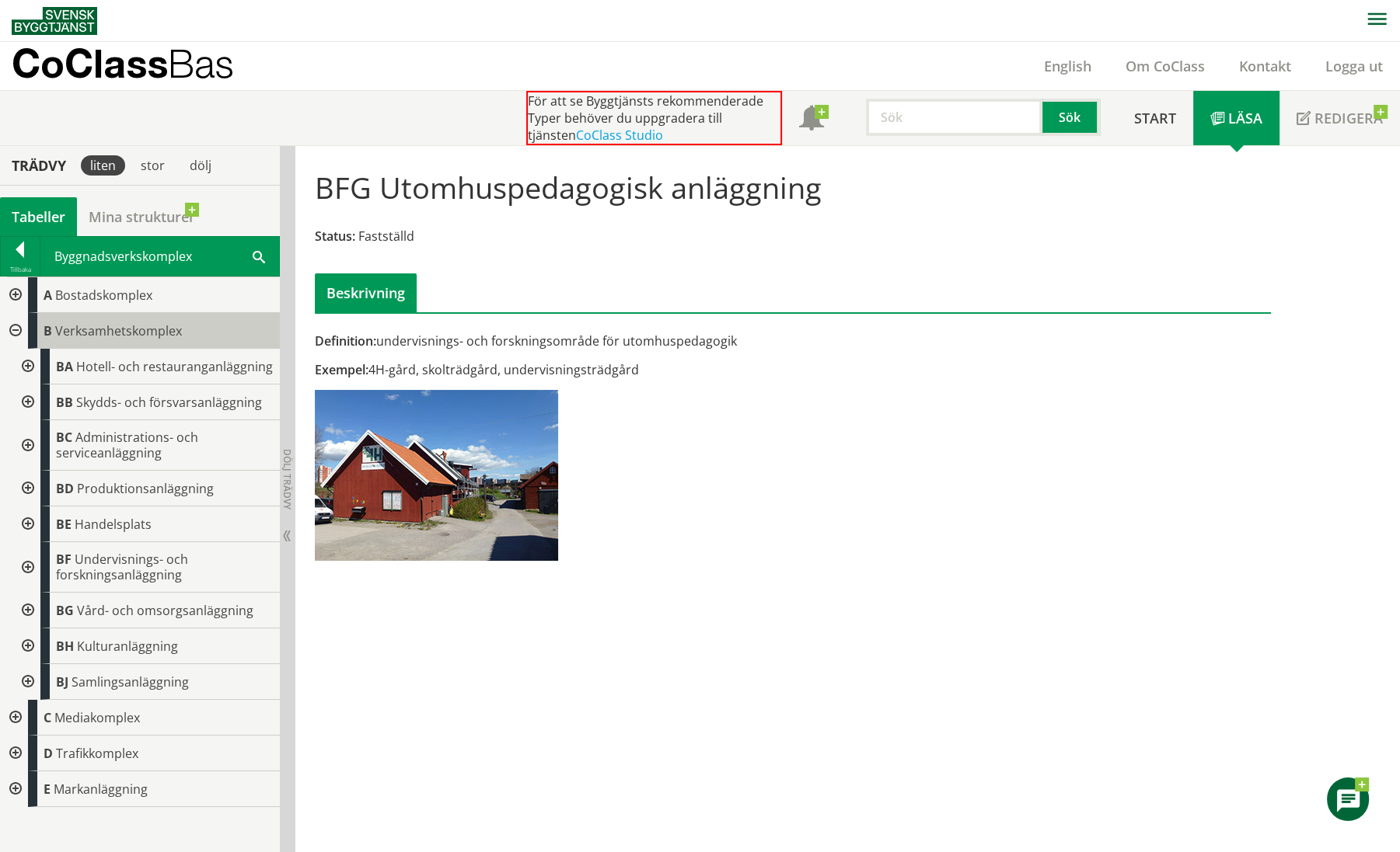
click at [149, 318] on div "B Verksamhetskomplex" at bounding box center [153, 331] width 252 height 35
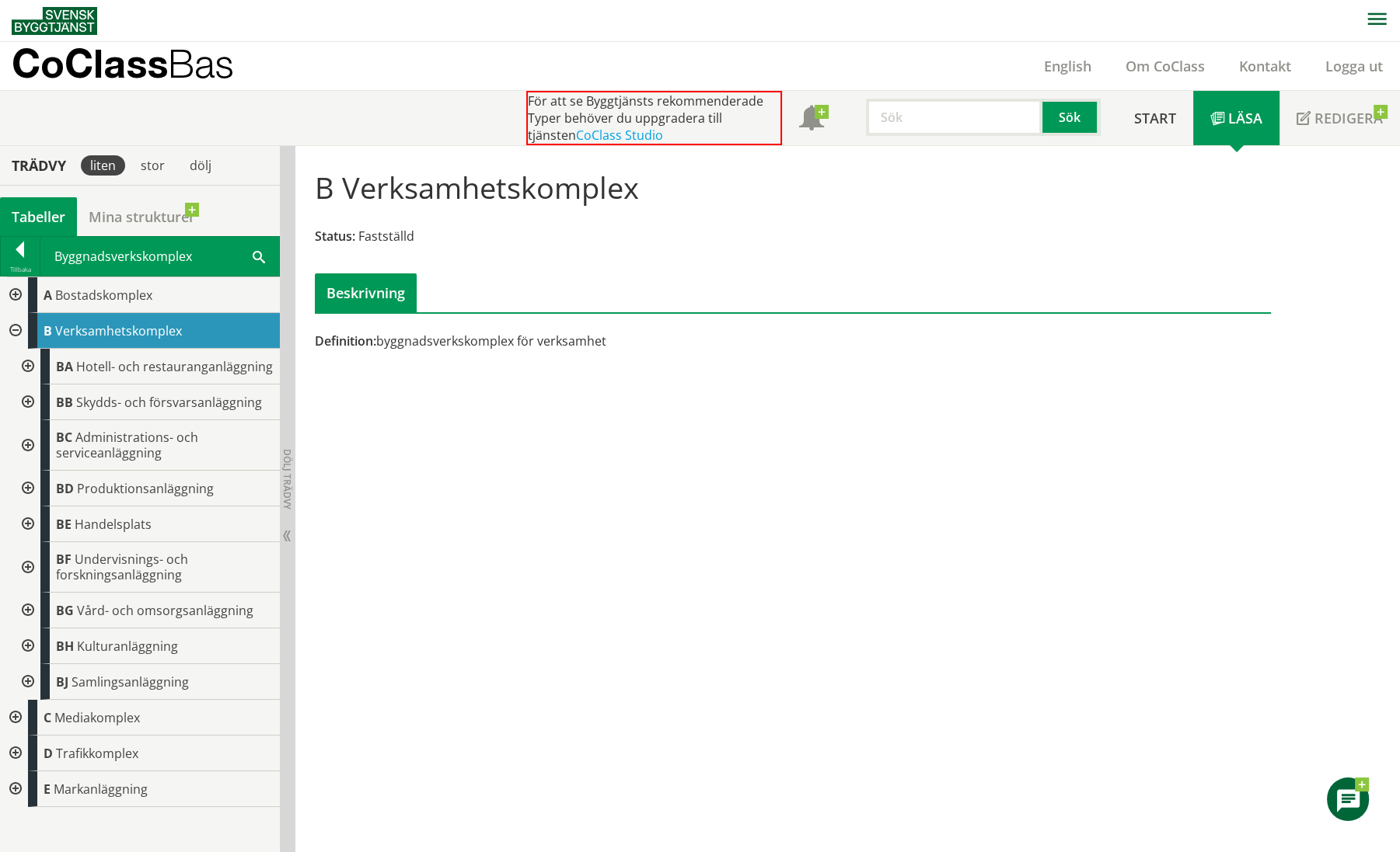
click at [19, 256] on div at bounding box center [20, 252] width 39 height 22
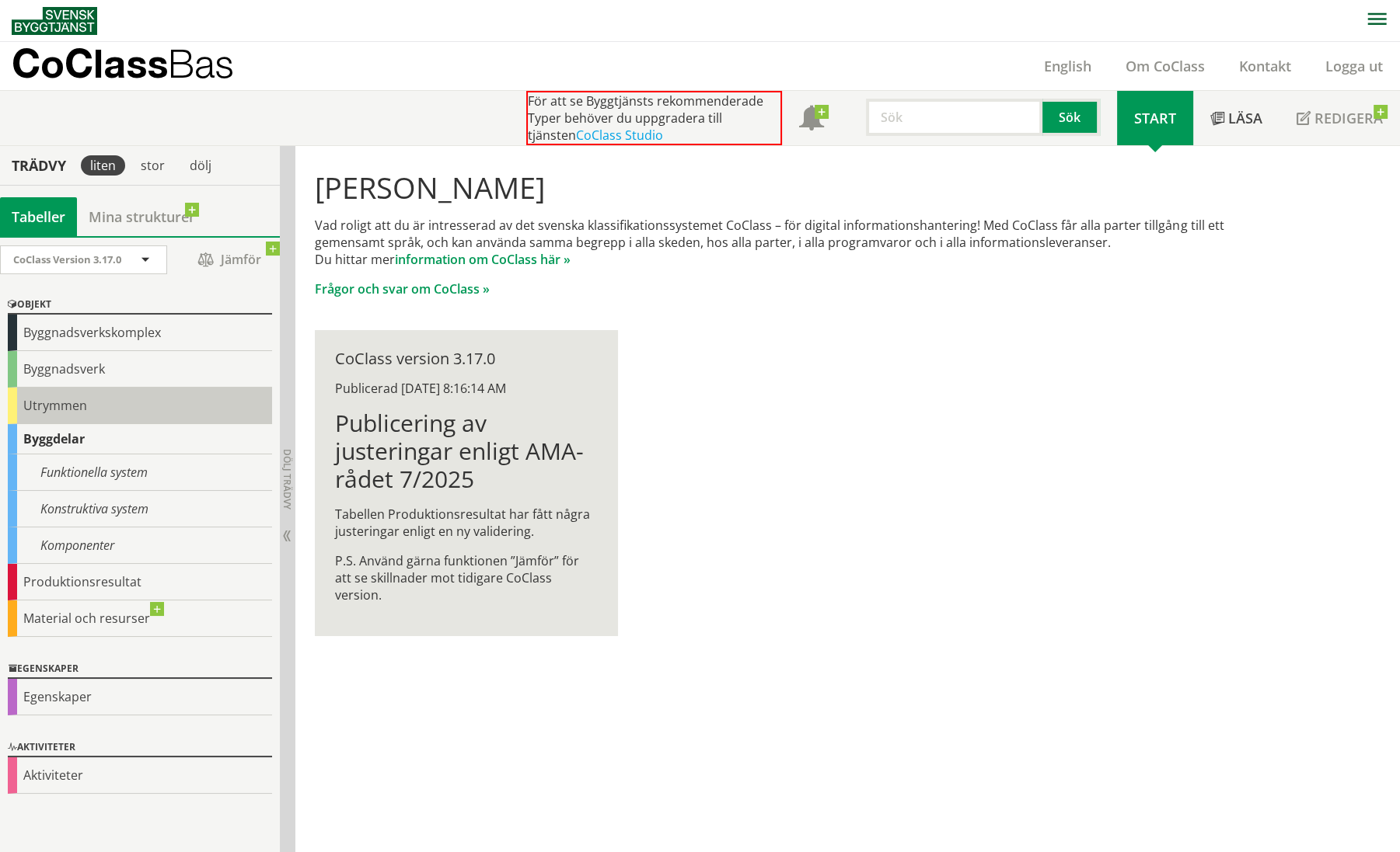
click at [70, 403] on div "Utrymmen" at bounding box center [140, 405] width 265 height 36
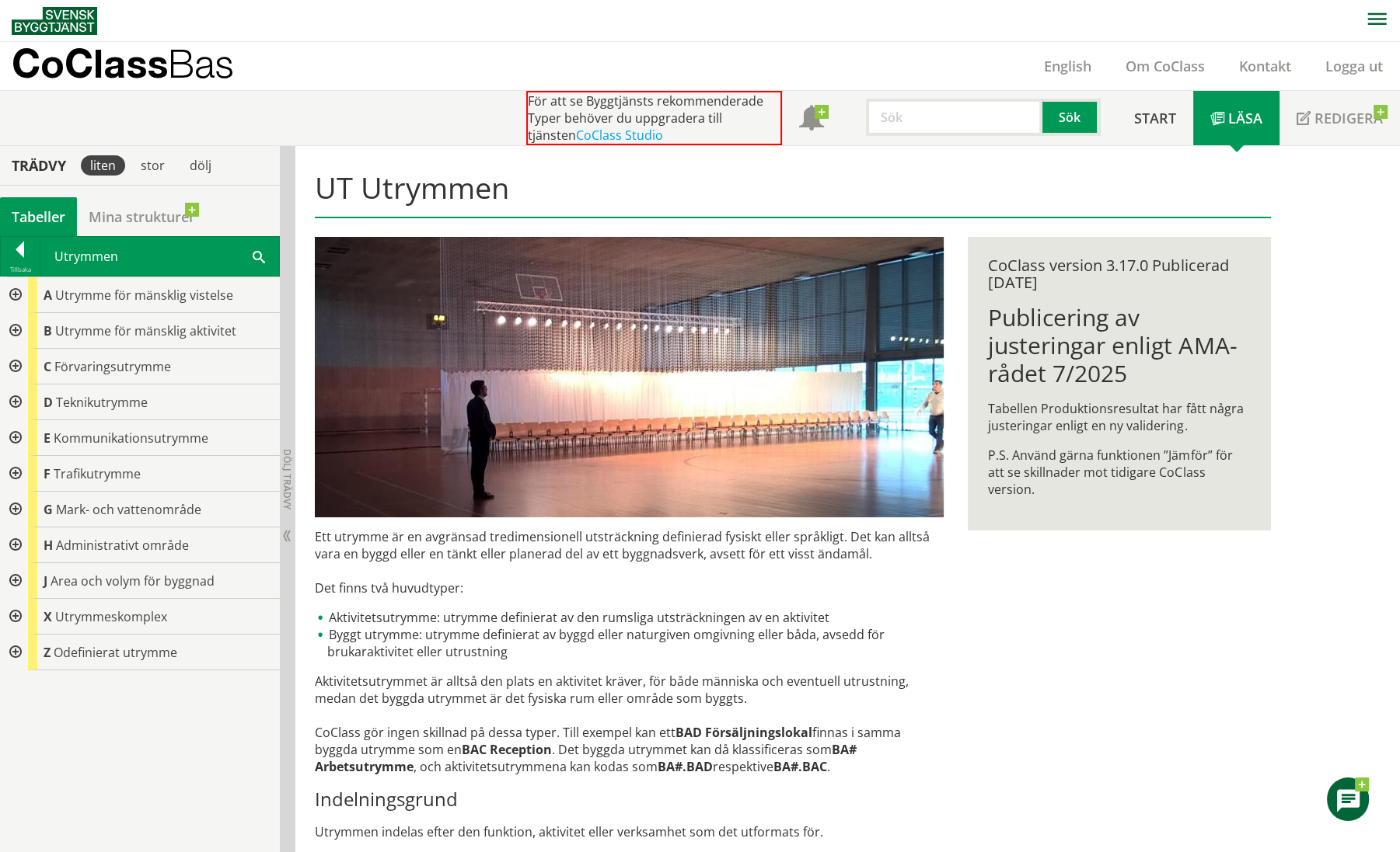
click at [14, 613] on div at bounding box center [13, 616] width 28 height 35
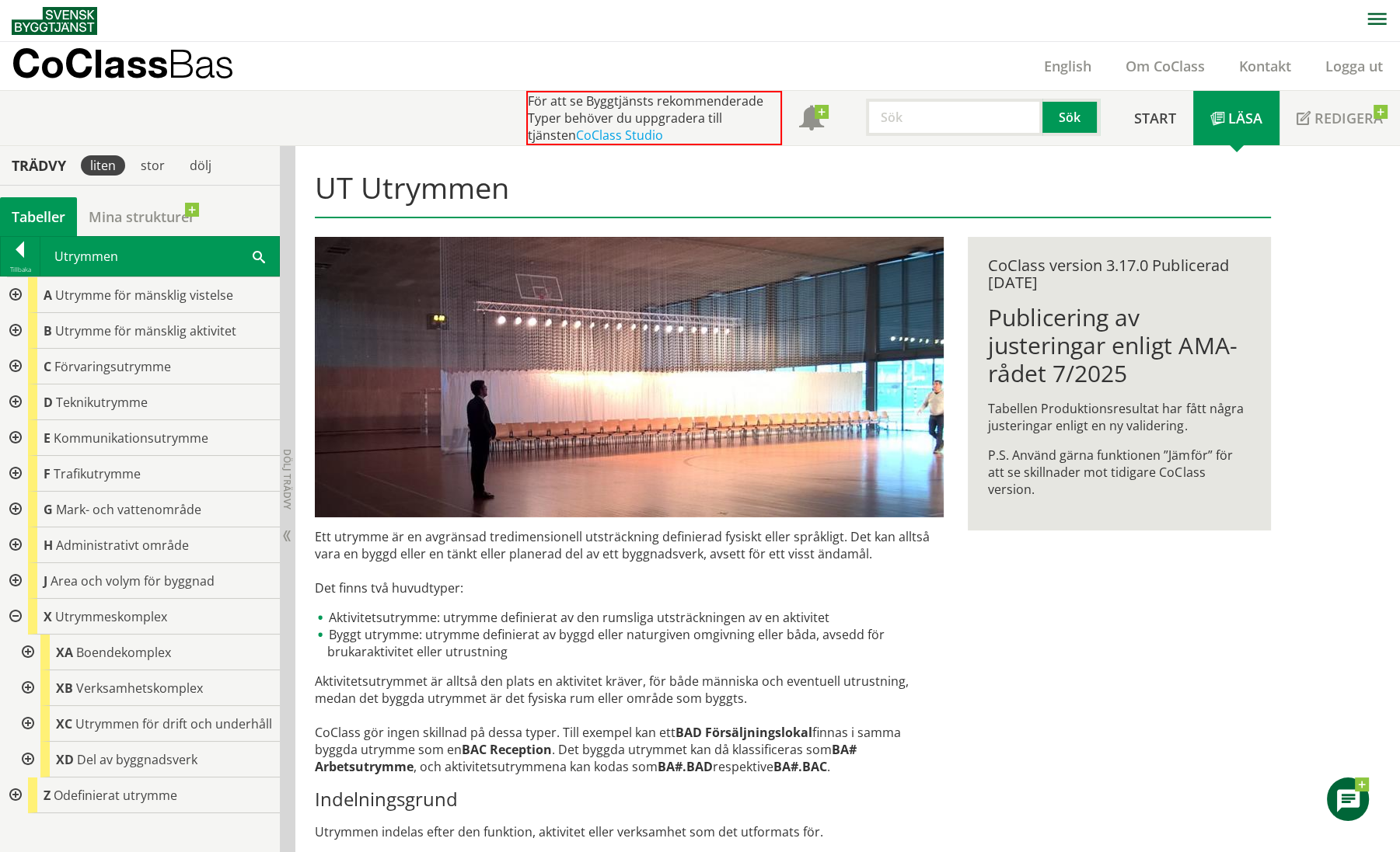
click at [26, 687] on div at bounding box center [26, 687] width 28 height 35
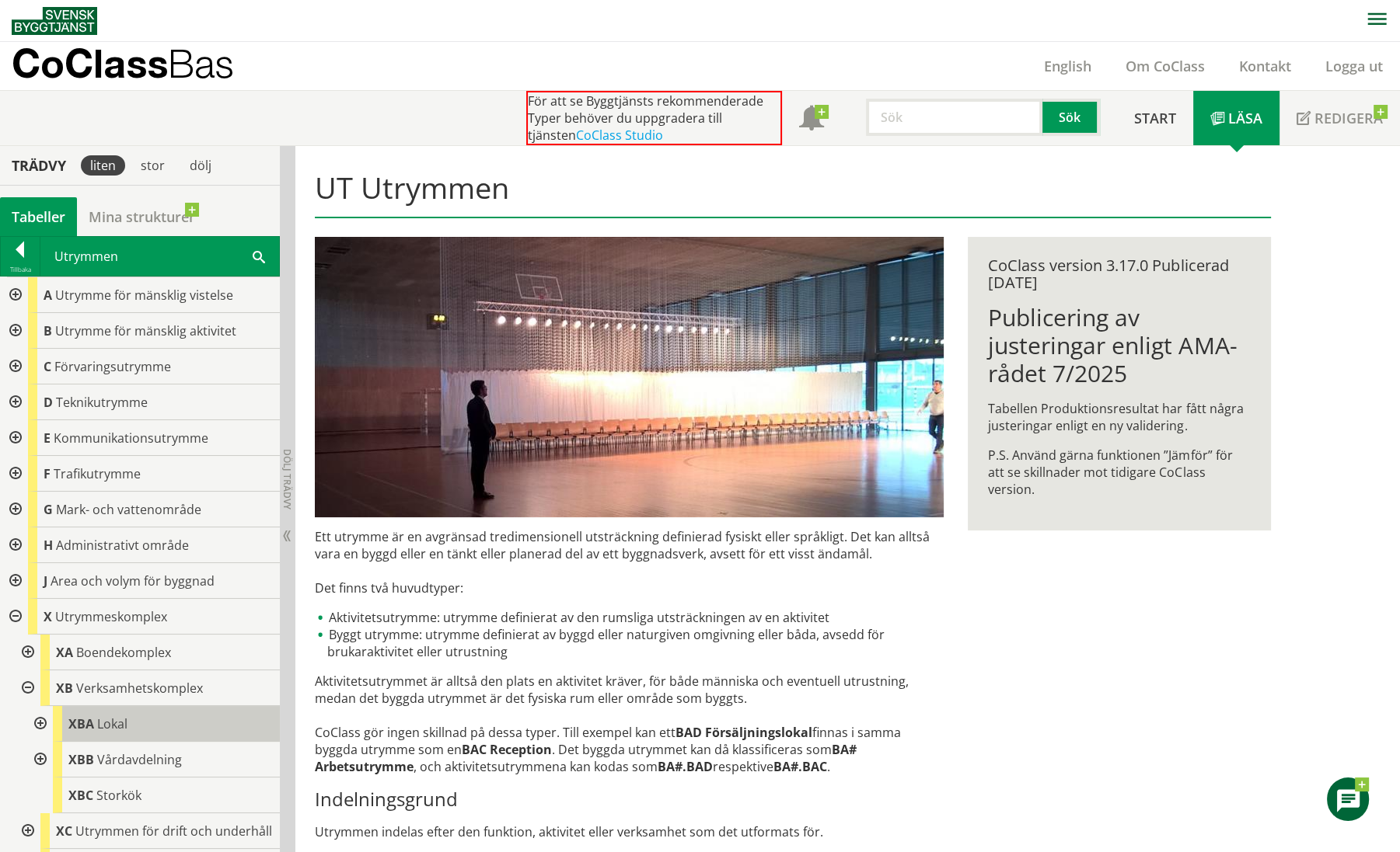
click at [101, 724] on span "Lokal" at bounding box center [112, 724] width 31 height 17
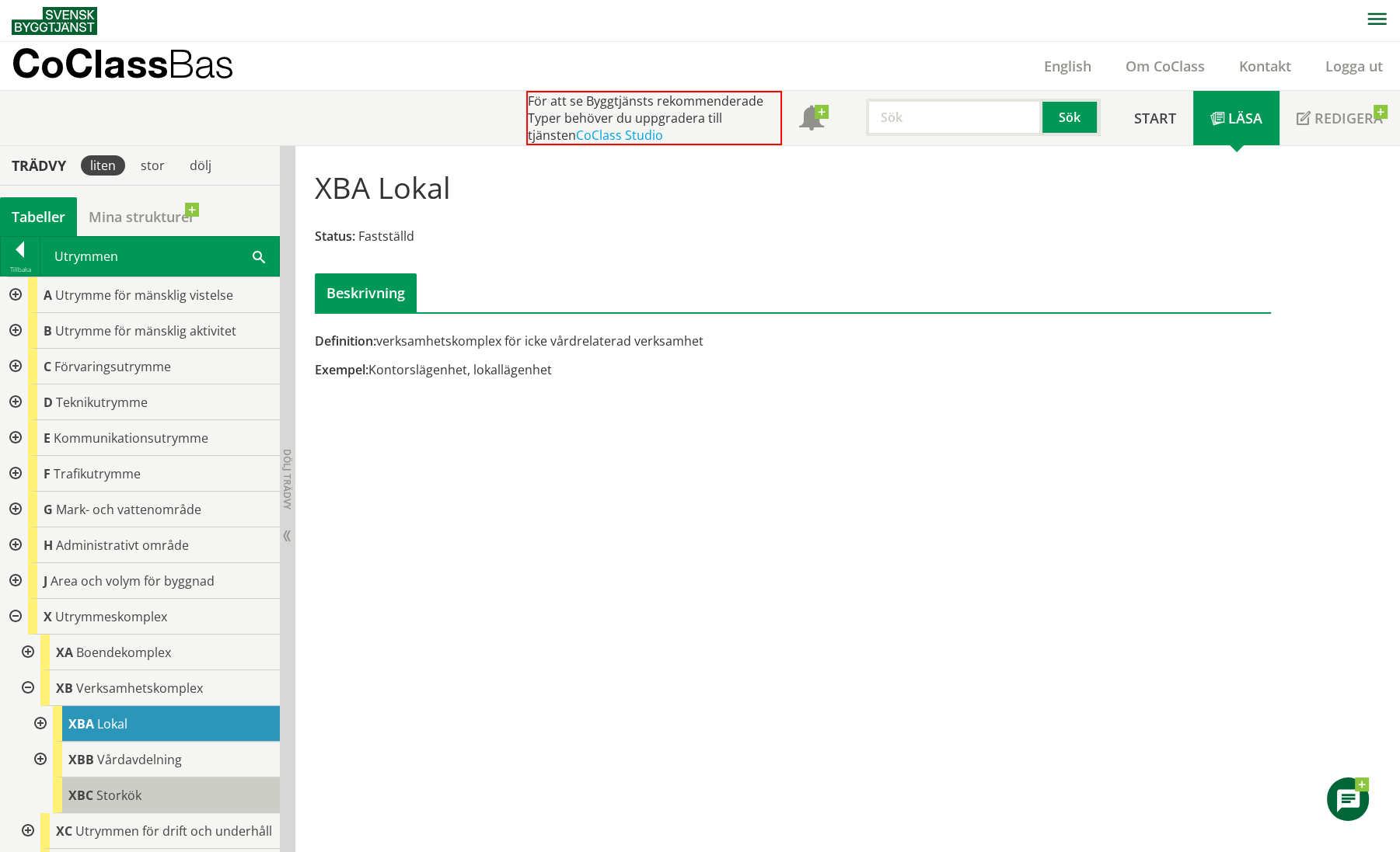
click at [136, 796] on span "Storkök" at bounding box center [118, 795] width 45 height 17
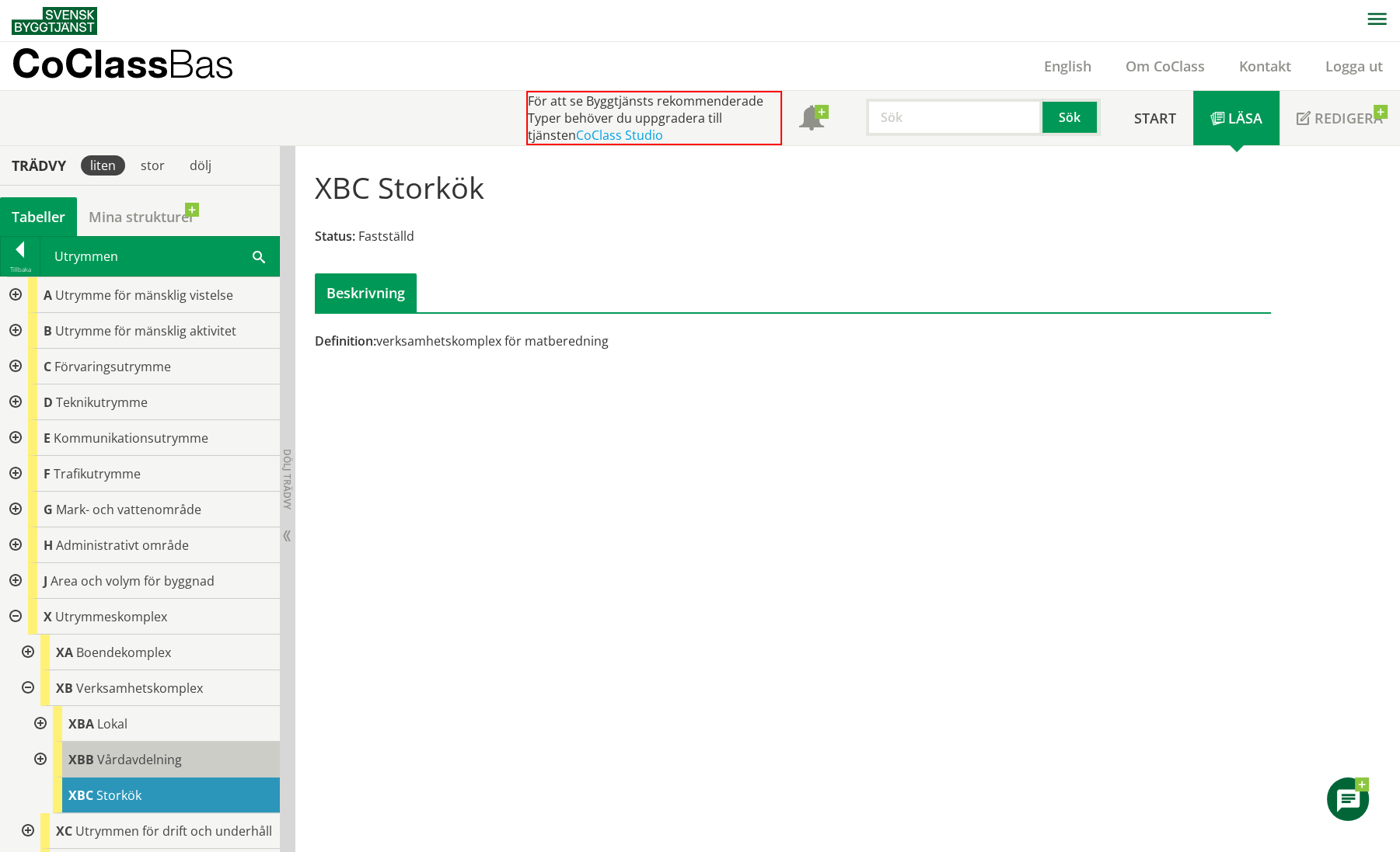
click at [128, 764] on span "Vårdavdelning" at bounding box center [139, 760] width 84 height 17
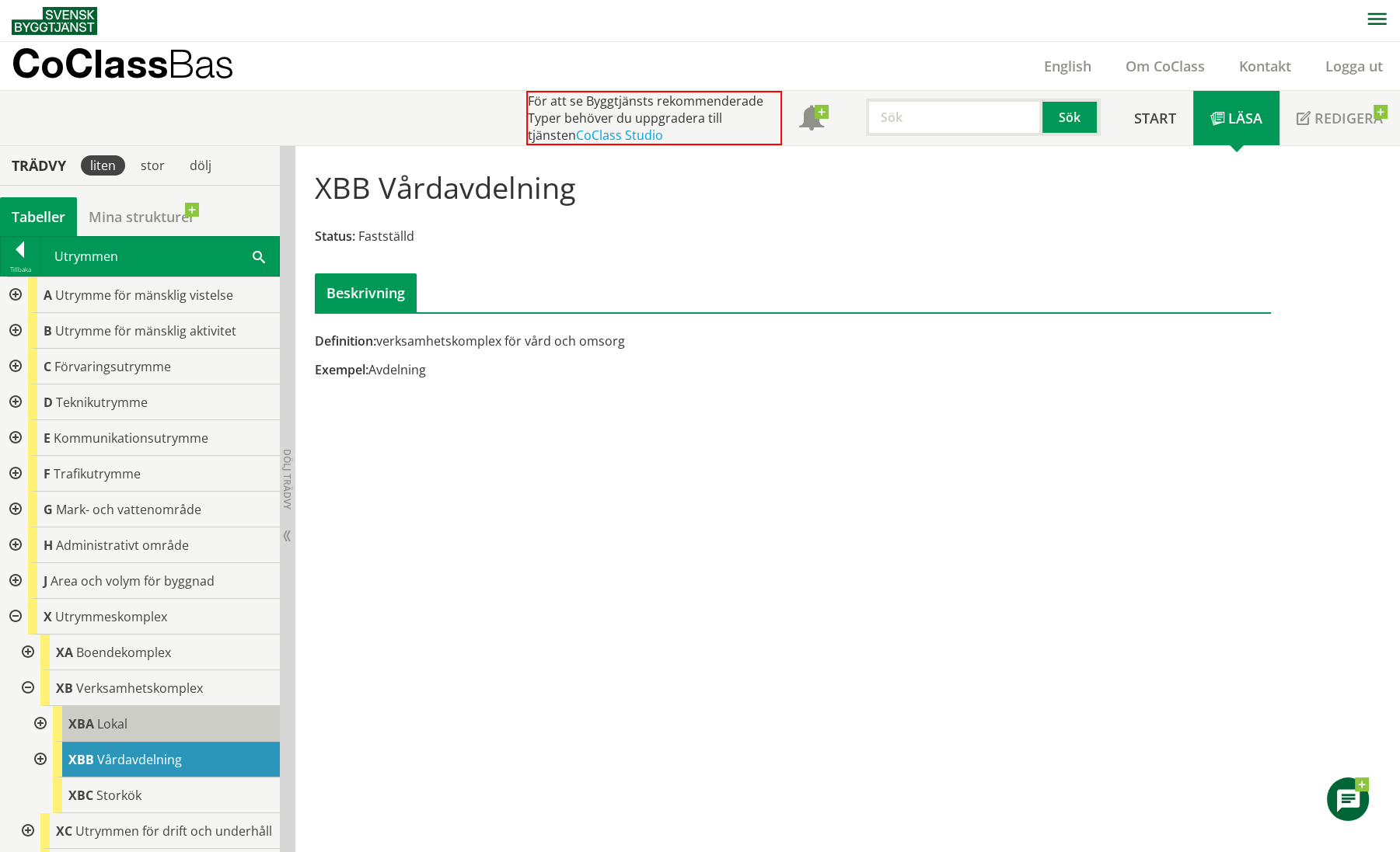
click at [113, 727] on span "Lokal" at bounding box center [112, 724] width 31 height 17
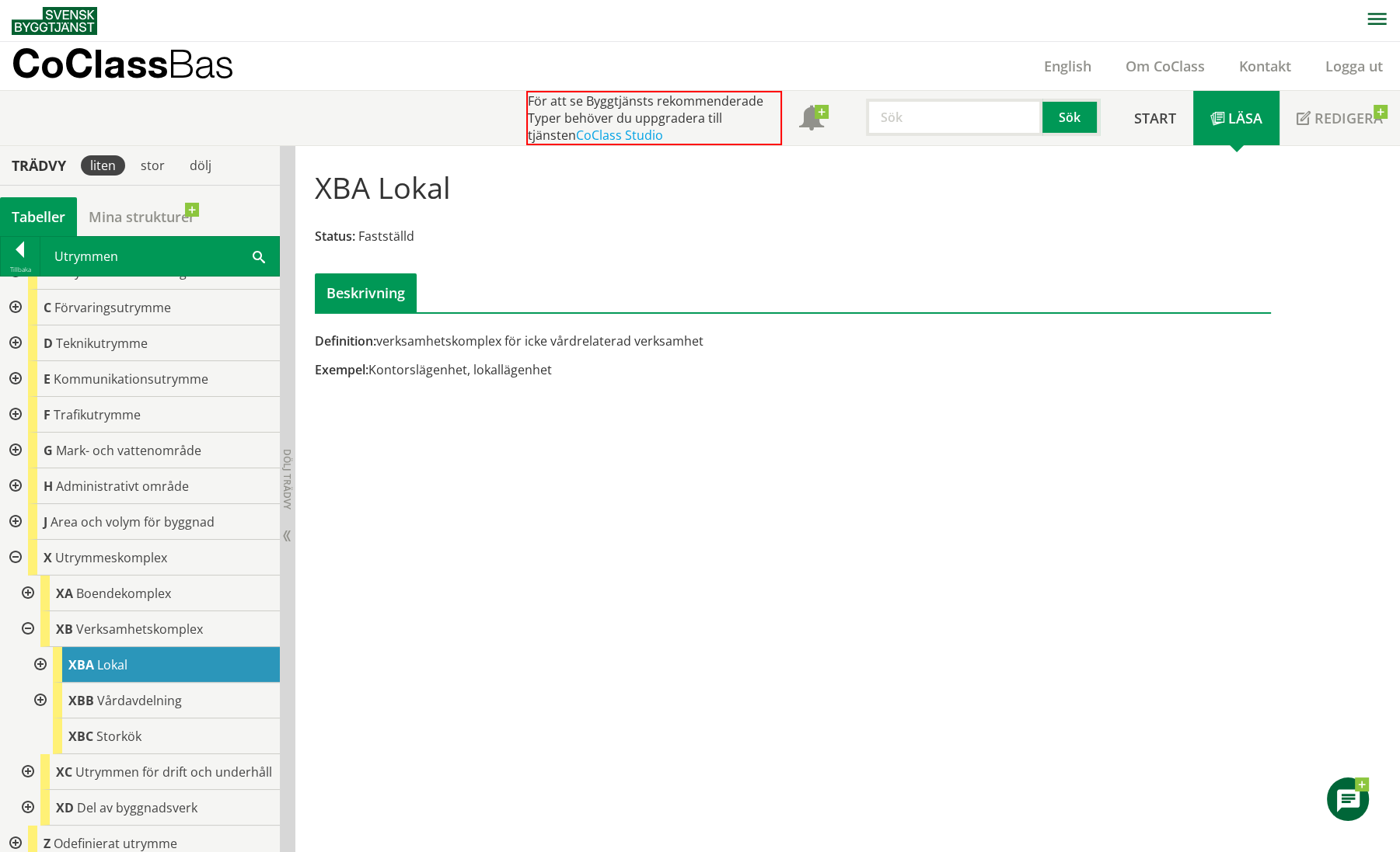
scroll to position [81, 0]
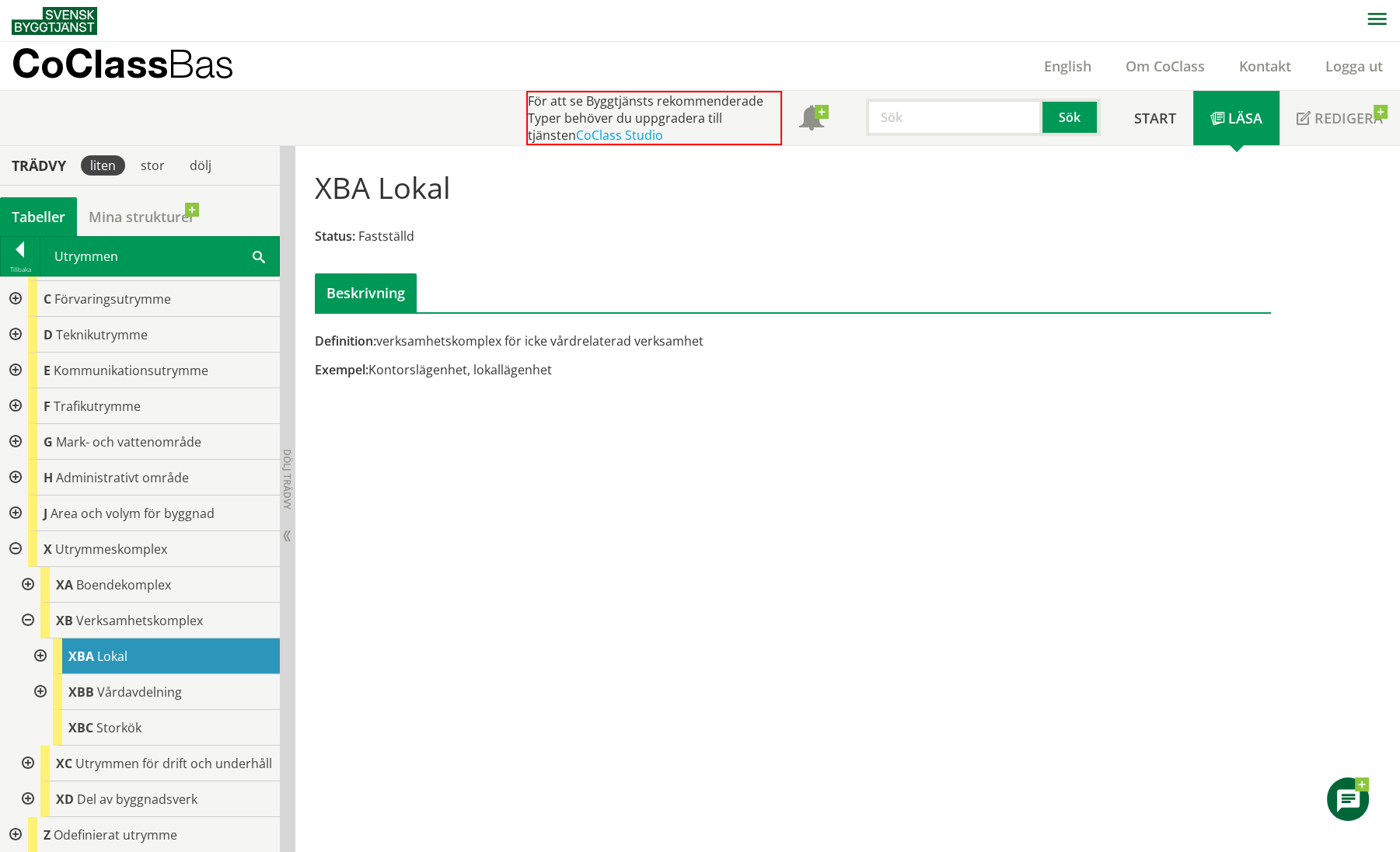
click at [27, 567] on div at bounding box center [26, 585] width 28 height 35
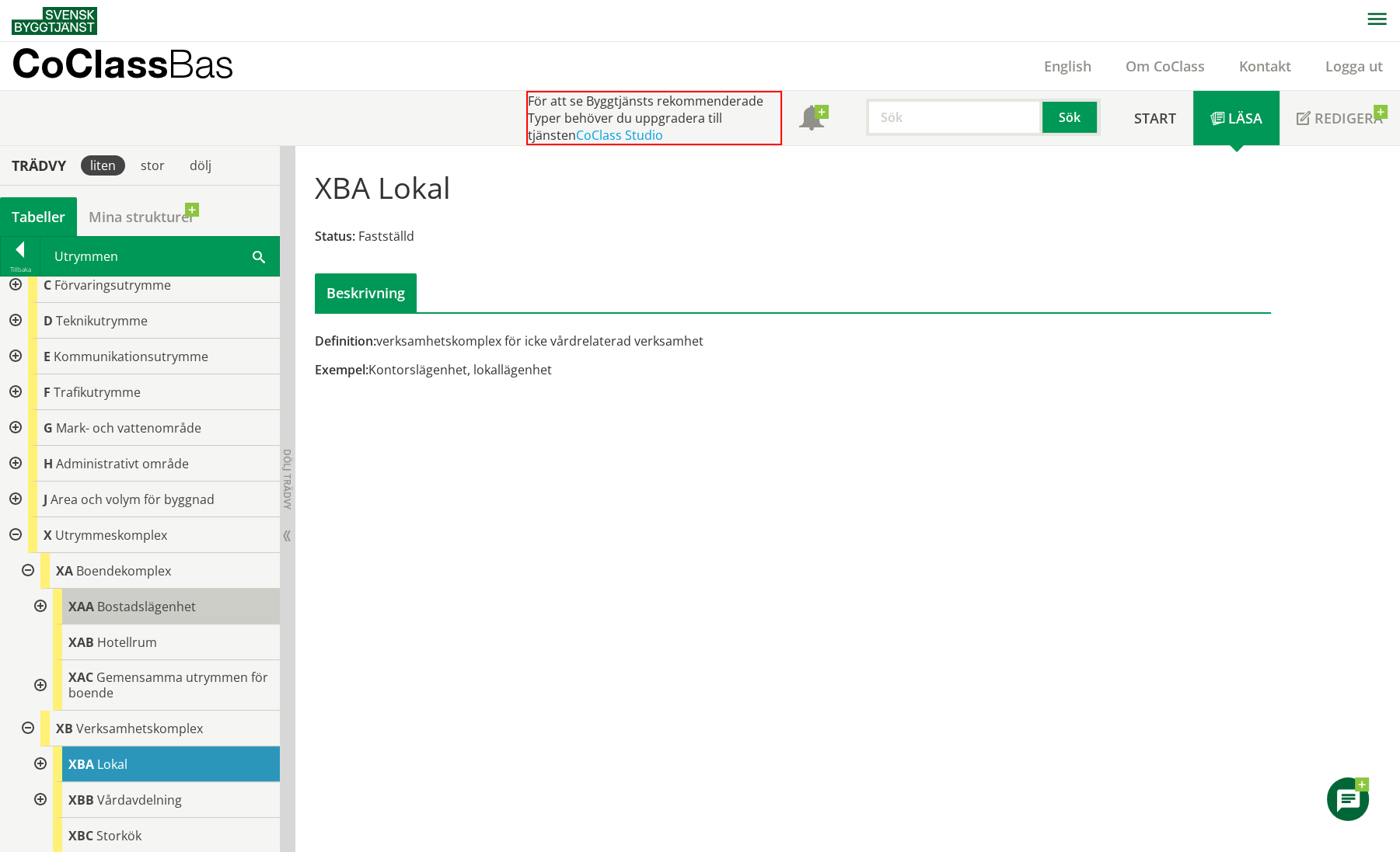
click at [111, 607] on span "Bostadslägenhet" at bounding box center [146, 607] width 99 height 17
